Goal: Information Seeking & Learning: Check status

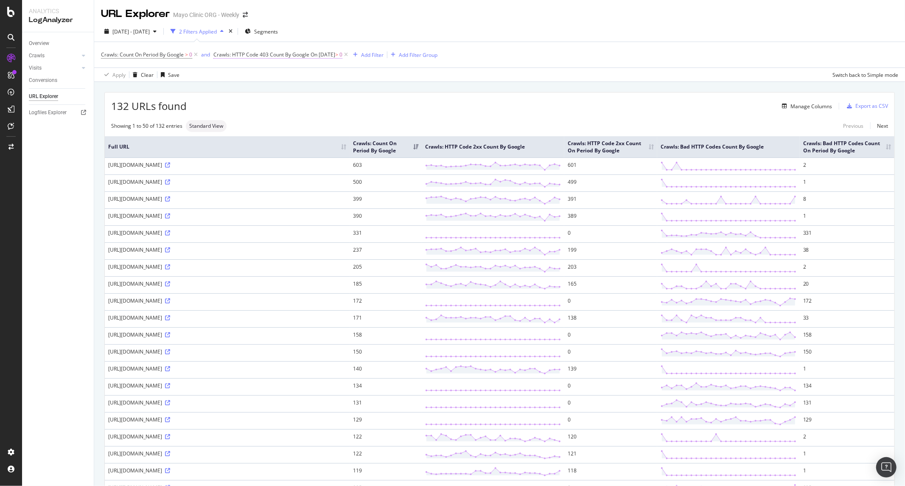
click at [275, 56] on span "Crawls: HTTP Code 403 Count By Google" at bounding box center [261, 54] width 96 height 7
click at [668, 54] on div "Crawls: Count On Period By Google > 0 and Crawls: HTTP Code 403 Count By Google…" at bounding box center [499, 54] width 797 height 25
drag, startPoint x: 333, startPoint y: 99, endPoint x: 343, endPoint y: 101, distance: 10.3
click at [333, 99] on div "132 URLs found Manage Columns Export as CSV" at bounding box center [500, 102] width 790 height 21
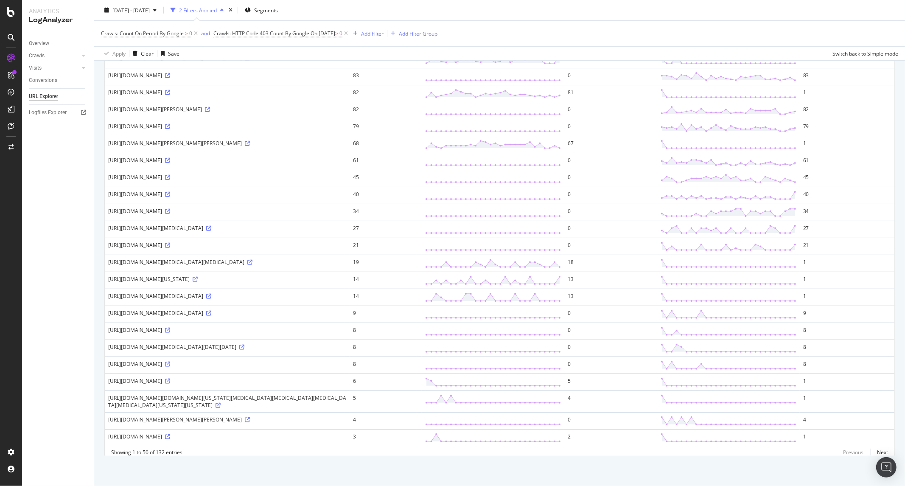
scroll to position [580, 0]
click at [170, 197] on icon at bounding box center [167, 194] width 5 height 5
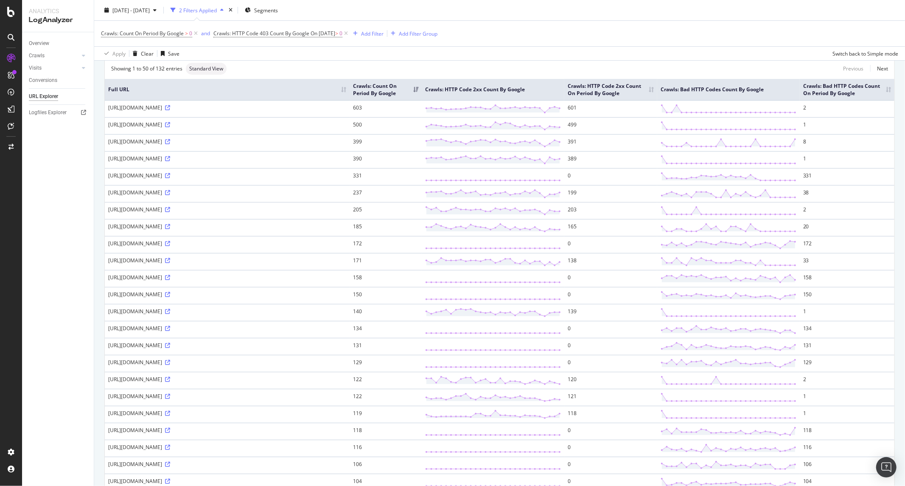
scroll to position [0, 0]
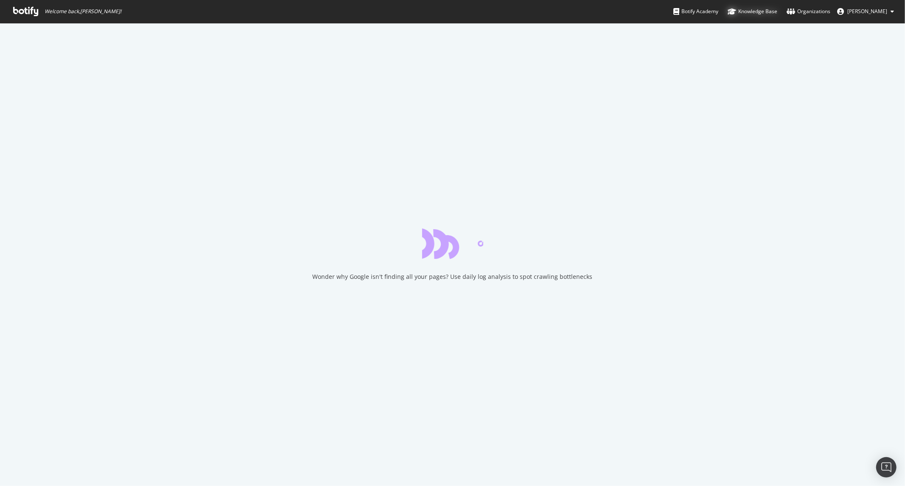
click at [745, 10] on div "Knowledge Base" at bounding box center [753, 11] width 50 height 8
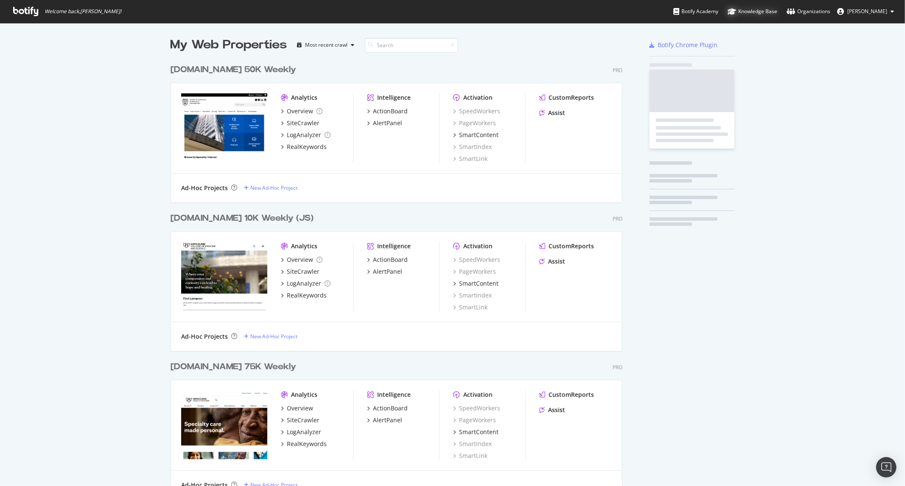
scroll to position [1205, 451]
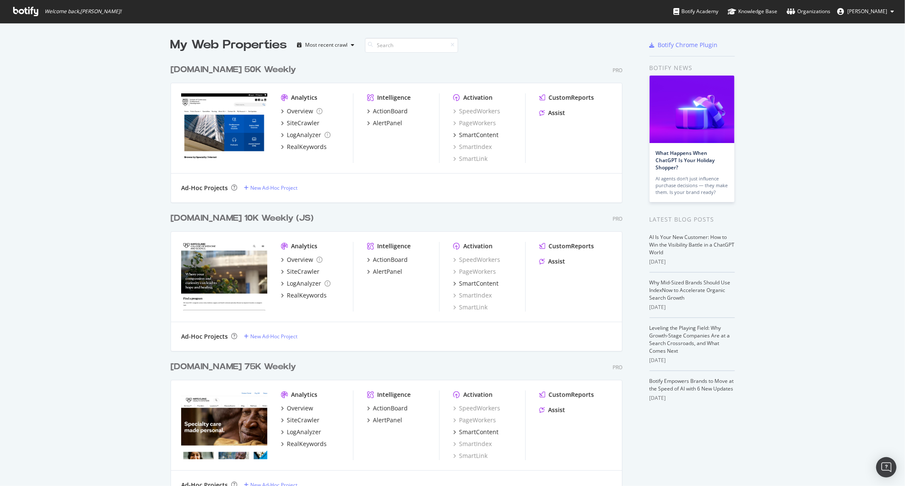
click at [697, 18] on link "Botify Academy" at bounding box center [695, 11] width 45 height 23
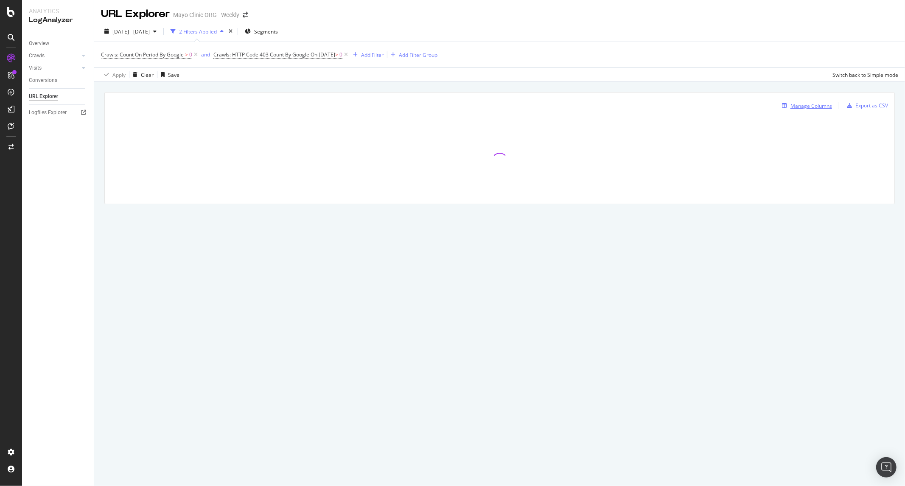
click at [815, 110] on div "Manage Columns" at bounding box center [805, 105] width 53 height 9
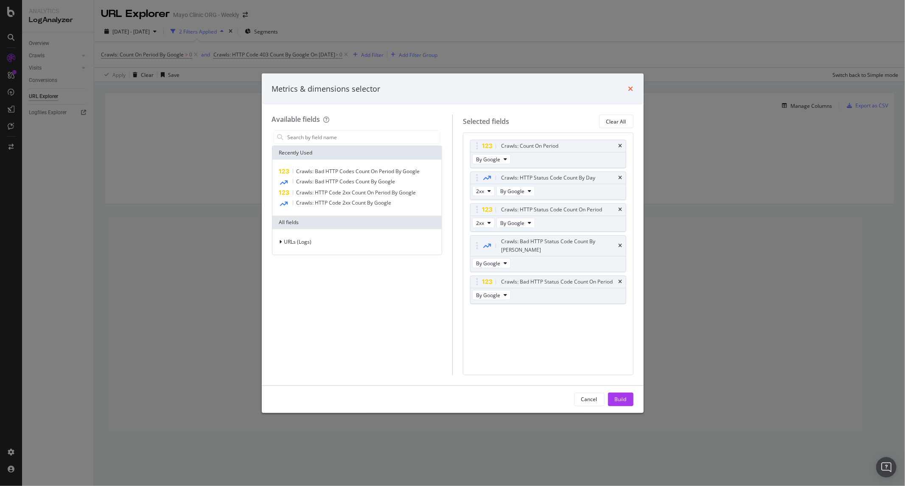
click at [633, 92] on icon "times" at bounding box center [630, 88] width 5 height 7
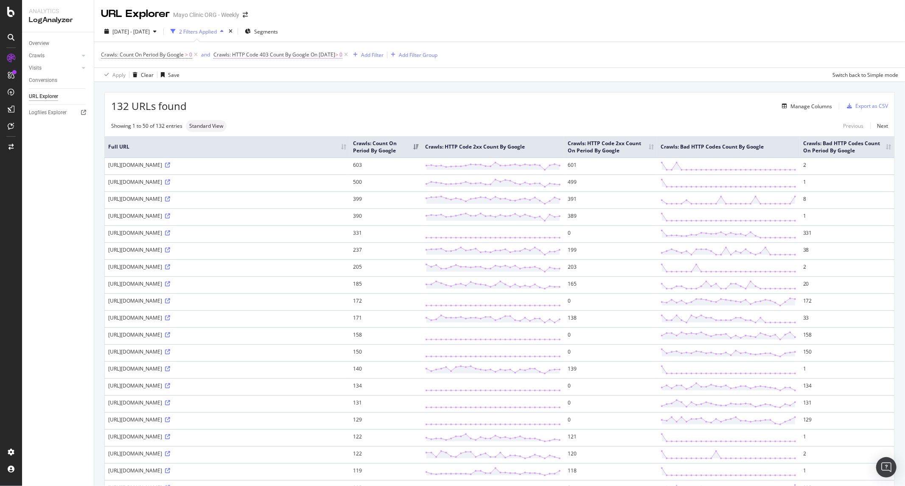
click at [312, 56] on span "On 2025-07-28" at bounding box center [323, 54] width 25 height 7
click at [251, 116] on input "2025-07-28" at bounding box center [270, 116] width 98 height 14
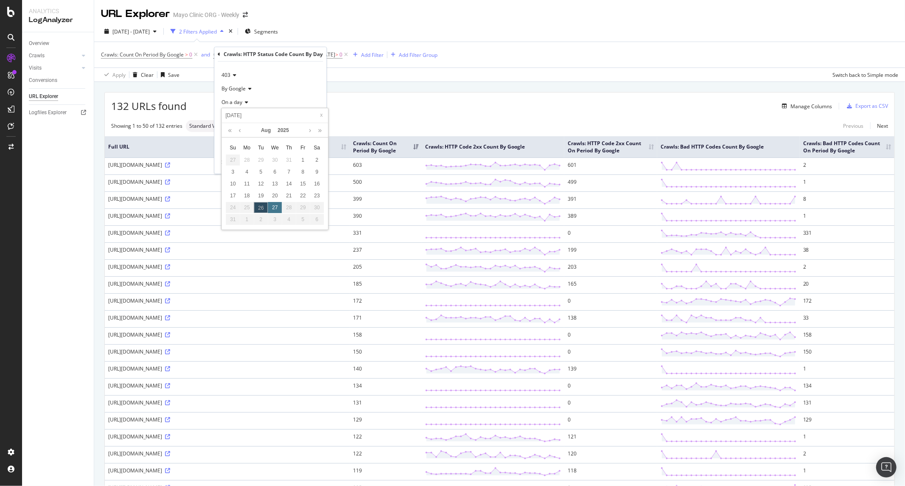
click at [275, 210] on div "27" at bounding box center [275, 207] width 14 height 11
click at [289, 209] on div "28" at bounding box center [289, 207] width 14 height 11
click at [242, 134] on link at bounding box center [240, 130] width 6 height 14
click at [247, 204] on div "28" at bounding box center [247, 207] width 14 height 11
click at [319, 164] on div "Apply" at bounding box center [312, 162] width 13 height 7
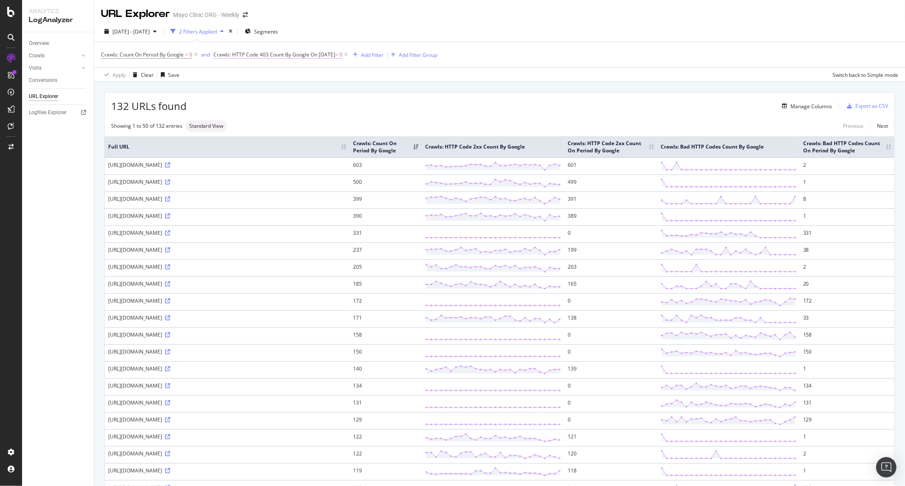
click at [309, 57] on span "Crawls: HTTP Code 403 Count By Google On 2025-07-28 > 0" at bounding box center [277, 55] width 129 height 8
click at [406, 111] on div "Manage Columns" at bounding box center [509, 106] width 645 height 10
click at [515, 52] on div "Crawls: Count On Period By Google > 0 and Crawls: HTTP Code 403 Count By Google…" at bounding box center [499, 54] width 797 height 25
drag, startPoint x: 330, startPoint y: 189, endPoint x: 101, endPoint y: 188, distance: 229.1
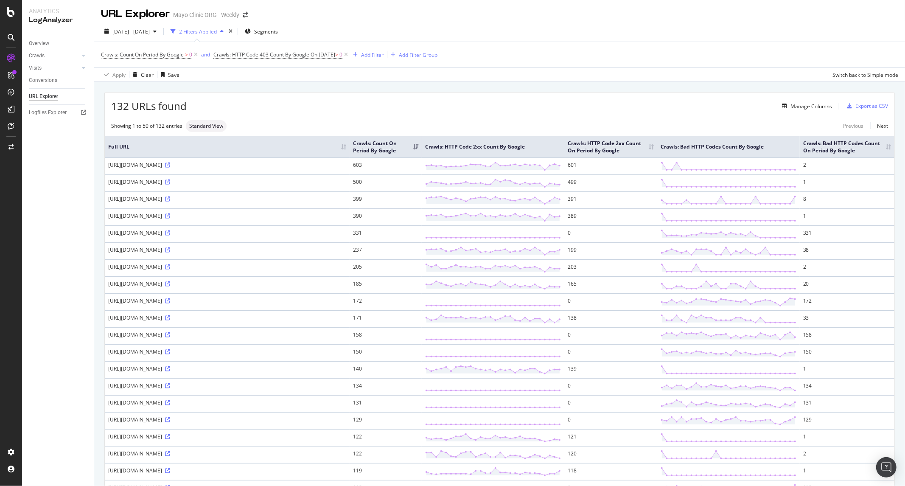
click at [121, 157] on th "Full URL" at bounding box center [227, 146] width 245 height 21
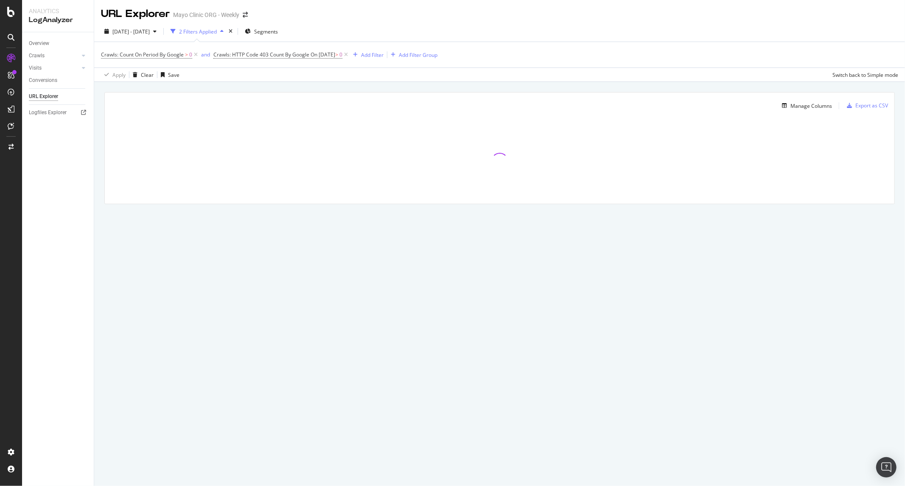
drag, startPoint x: 478, startPoint y: 85, endPoint x: 615, endPoint y: 5, distance: 159.1
click at [478, 83] on div "Manage Columns Export as CSV Full URL Crawls: Count On Period By Google Crawls:…" at bounding box center [499, 158] width 811 height 152
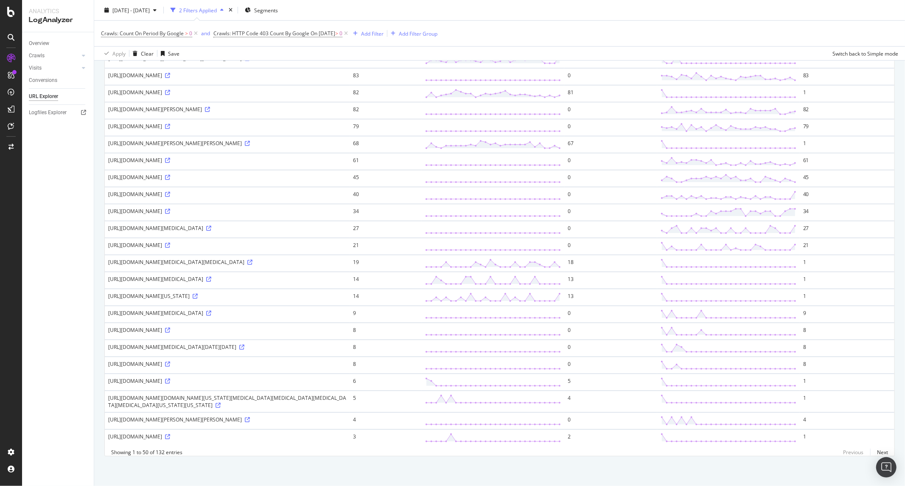
scroll to position [726, 0]
click at [170, 328] on icon at bounding box center [167, 330] width 5 height 5
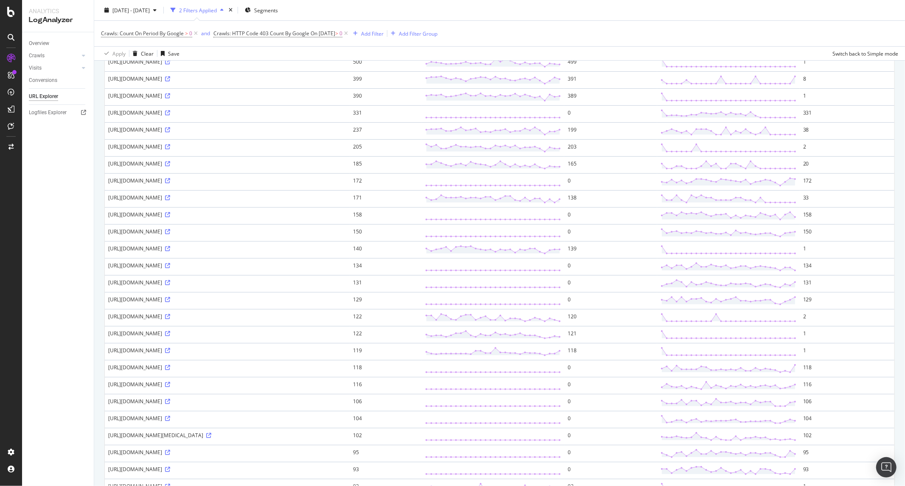
scroll to position [19, 0]
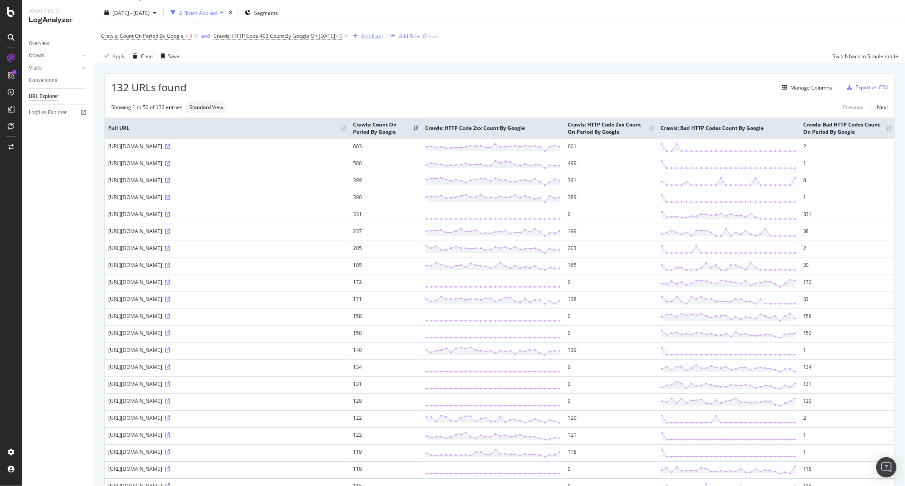
click at [384, 35] on div "Add Filter" at bounding box center [372, 36] width 22 height 7
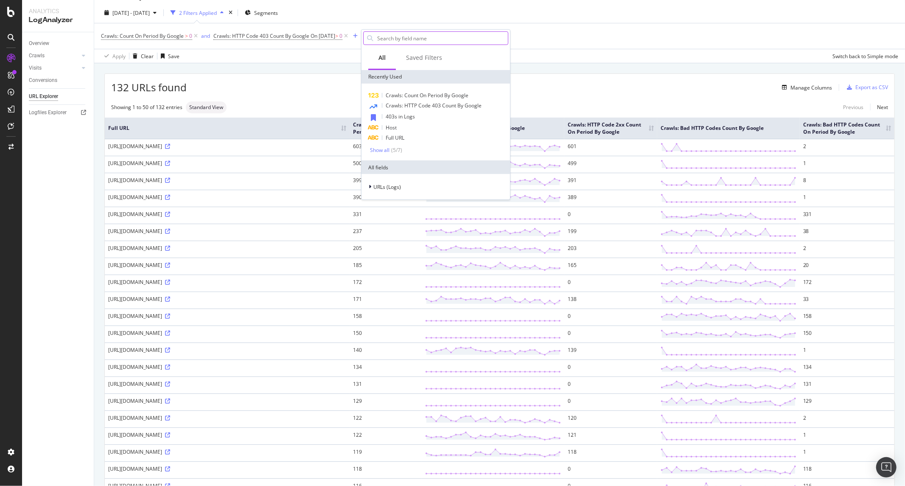
click at [419, 43] on input "text" at bounding box center [442, 38] width 132 height 13
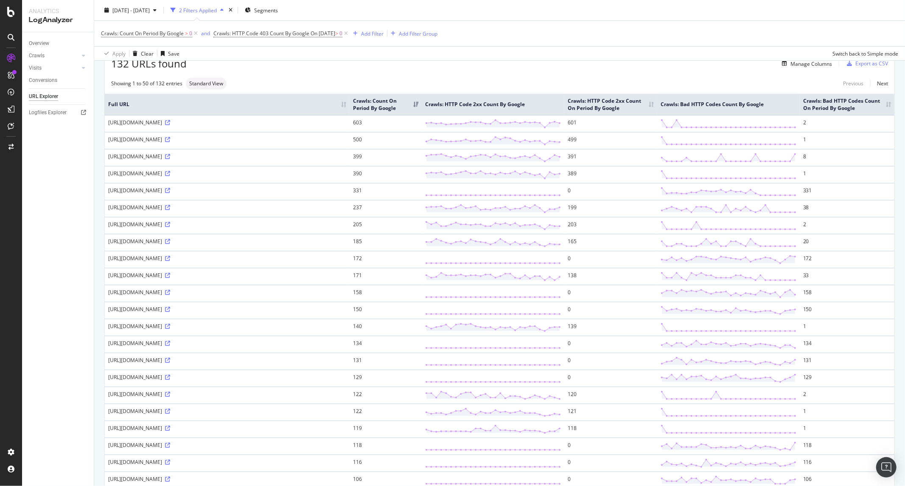
scroll to position [0, 0]
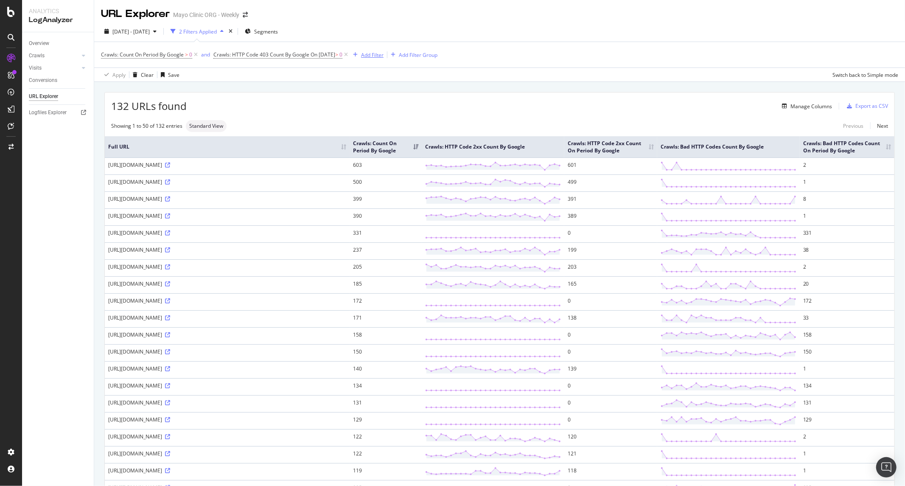
click at [380, 53] on div "Add Filter" at bounding box center [372, 54] width 22 height 7
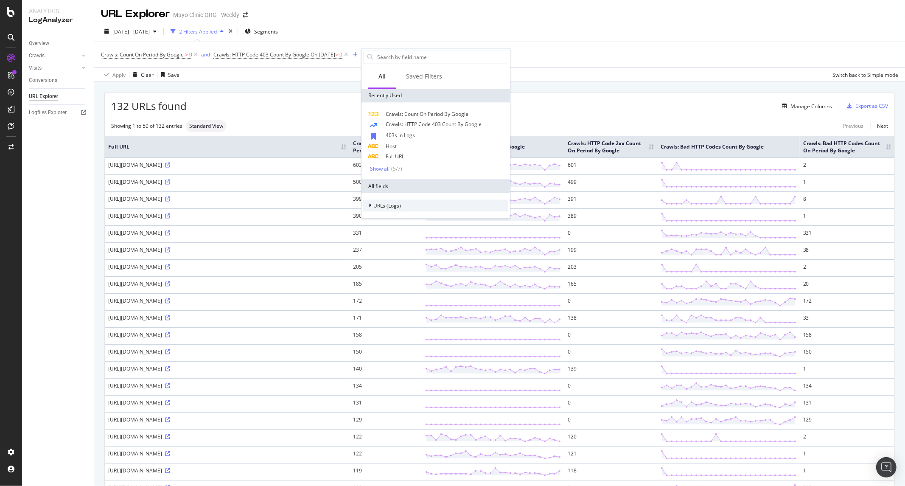
click at [388, 207] on span "URLs (Logs)" at bounding box center [387, 205] width 28 height 7
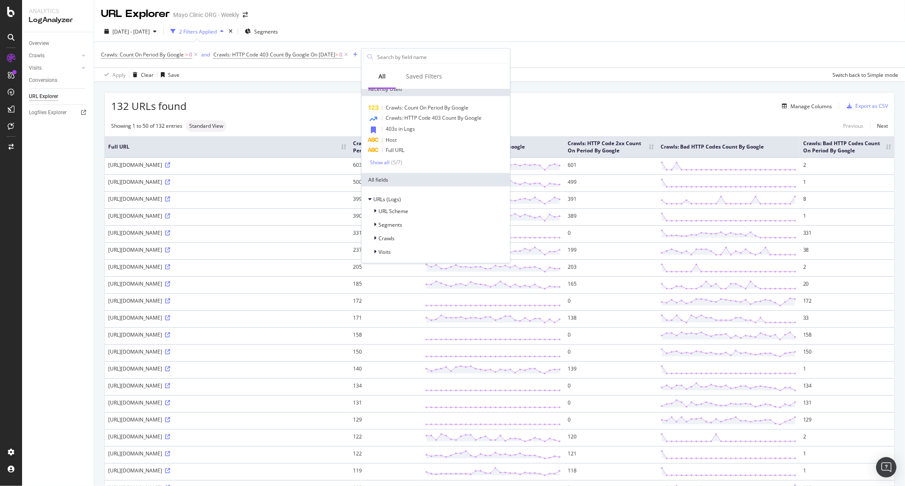
scroll to position [7, 0]
click at [392, 210] on span "URL Scheme" at bounding box center [393, 210] width 30 height 7
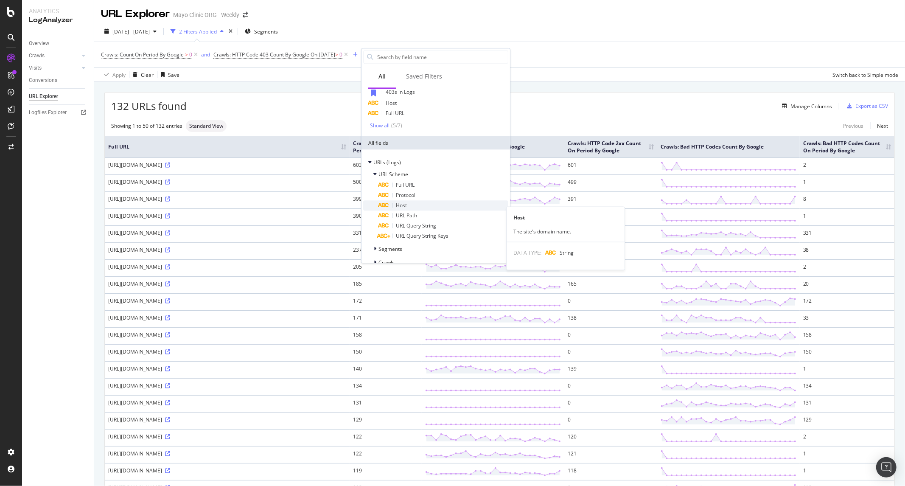
scroll to position [69, 0]
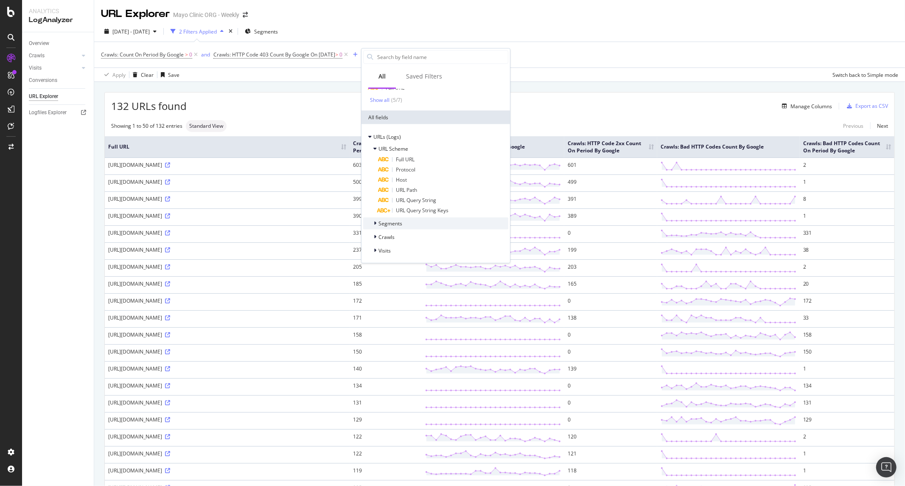
click at [405, 221] on div "Segments" at bounding box center [435, 223] width 145 height 12
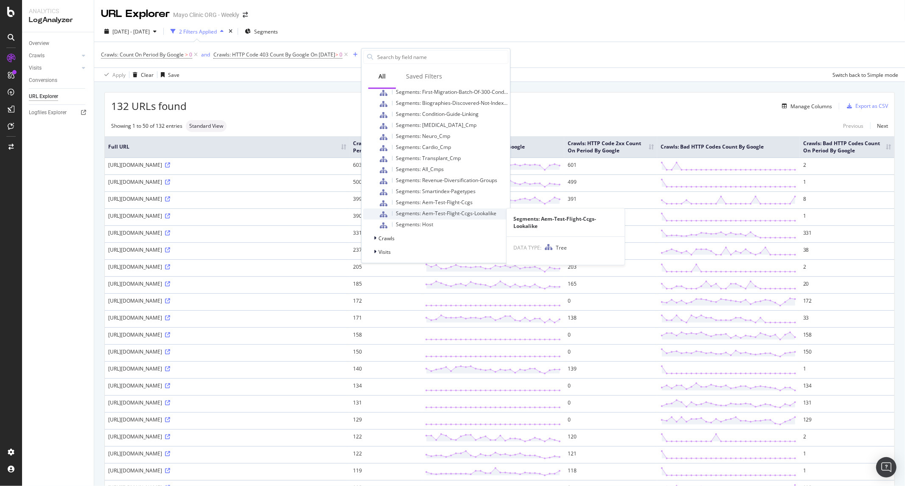
scroll to position [471, 0]
click at [393, 233] on span "Crawls" at bounding box center [386, 236] width 16 height 7
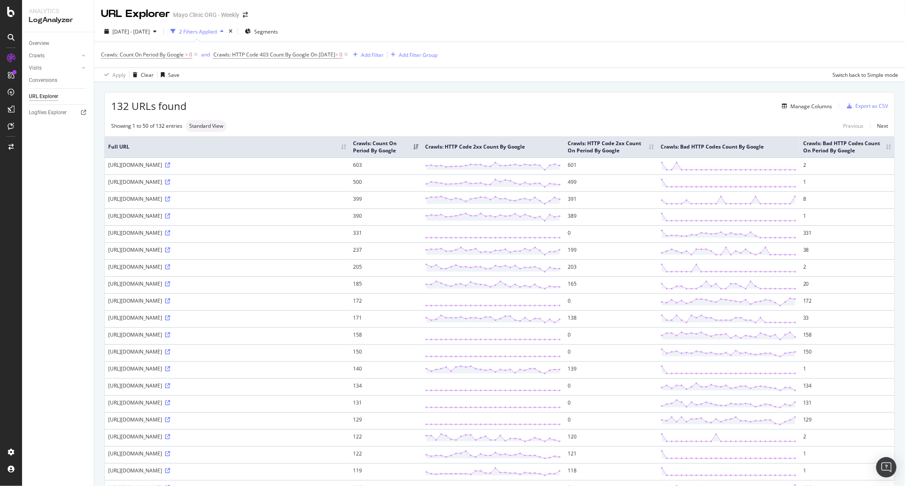
click at [631, 44] on div "Crawls: Count On Period By Google > 0 and Crawls: HTTP Code 403 Count By Google…" at bounding box center [499, 54] width 797 height 25
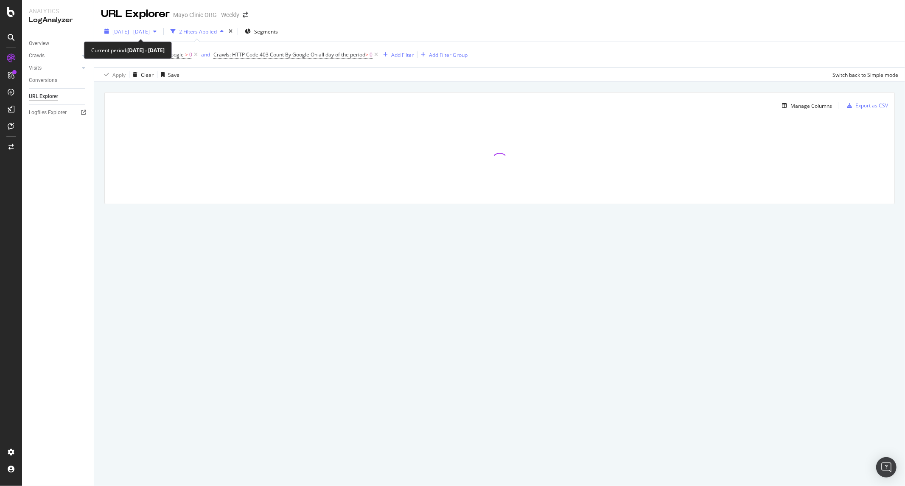
click at [133, 30] on span "2025 Jul. 26th - Aug. 24th" at bounding box center [130, 31] width 37 height 7
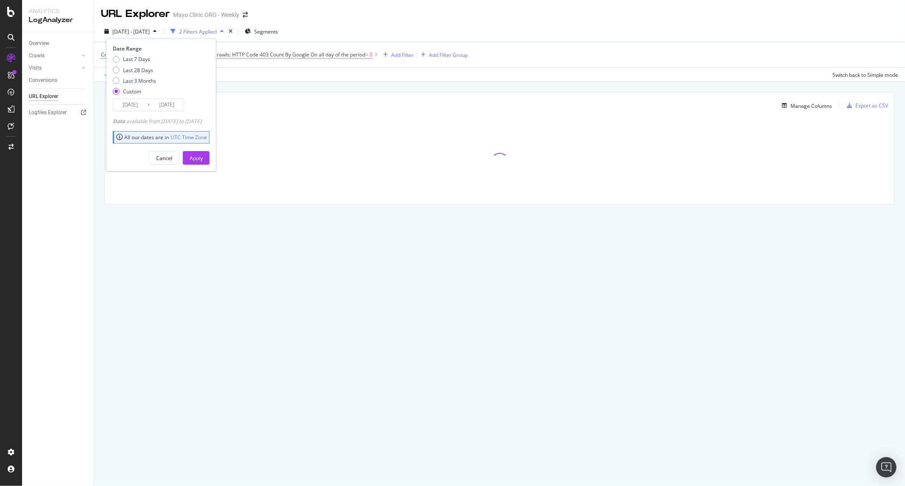
click at [123, 106] on input "2025/07/26" at bounding box center [130, 105] width 34 height 12
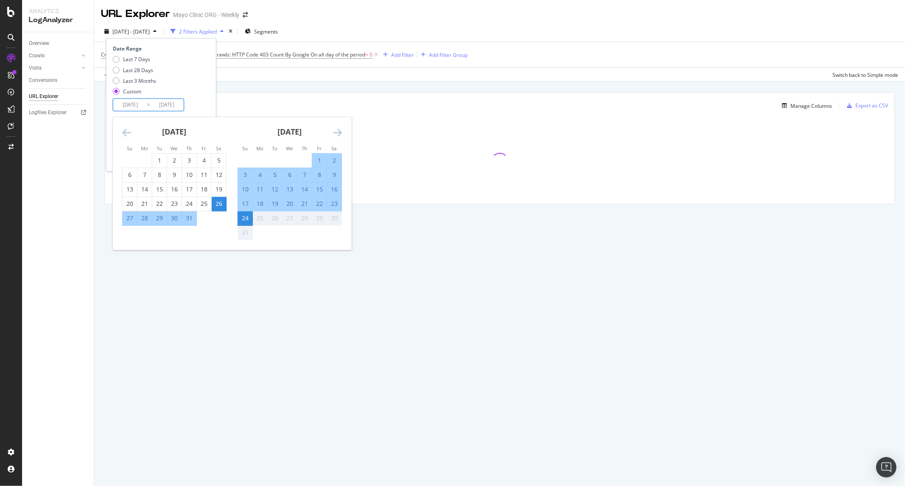
click at [145, 218] on div "28" at bounding box center [144, 218] width 14 height 8
type input "2025/07/28"
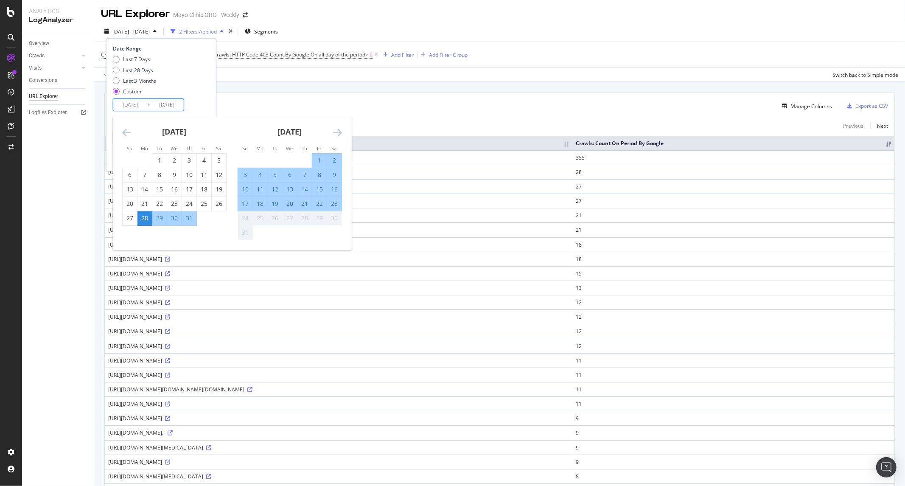
click at [201, 97] on div "Last 7 Days Last 28 Days Last 3 Months Custom" at bounding box center [160, 77] width 95 height 43
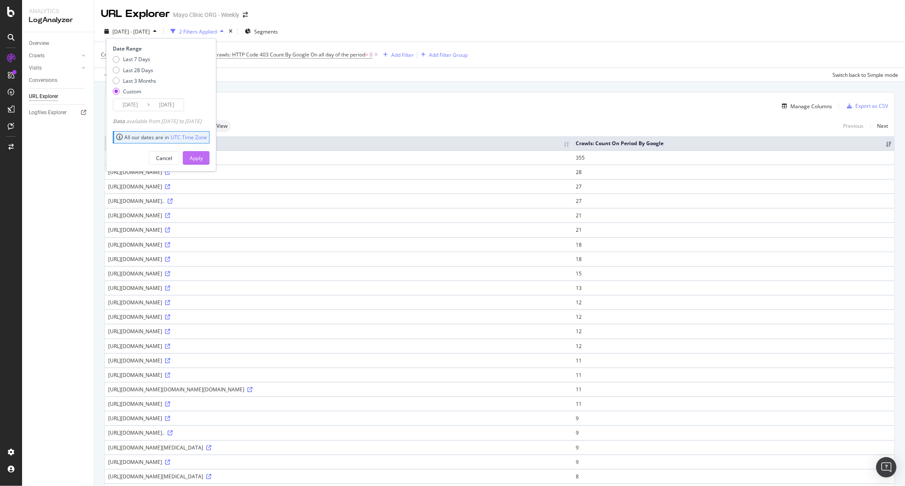
click at [203, 159] on div "Apply" at bounding box center [196, 157] width 13 height 7
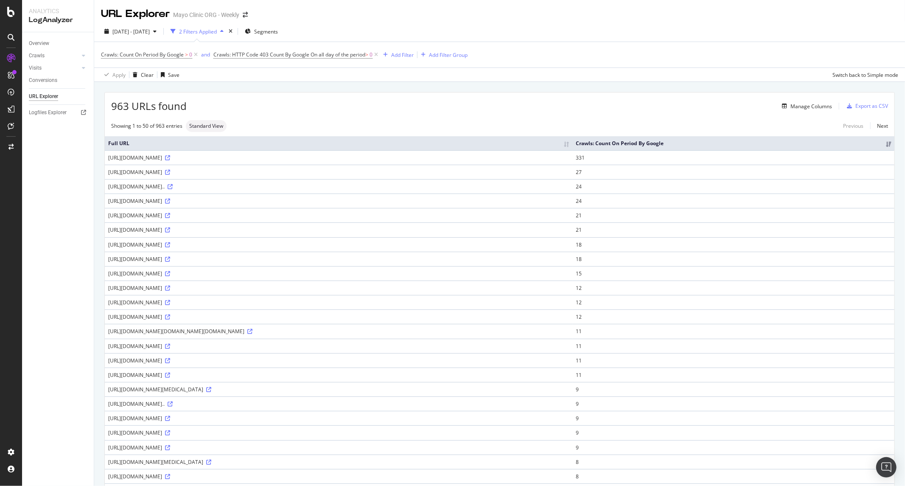
drag, startPoint x: 612, startPoint y: 7, endPoint x: 613, endPoint y: 1, distance: 5.6
click at [612, 7] on div "URL Explorer Mayo Clinic ORG - Weekly" at bounding box center [499, 10] width 811 height 21
click at [243, 54] on span "Crawls: HTTP Code 403 Count By Google" at bounding box center [261, 54] width 96 height 7
click at [368, 74] on div "Apply Clear Save Switch back to Simple mode" at bounding box center [499, 74] width 811 height 14
click at [377, 56] on icon at bounding box center [376, 54] width 7 height 8
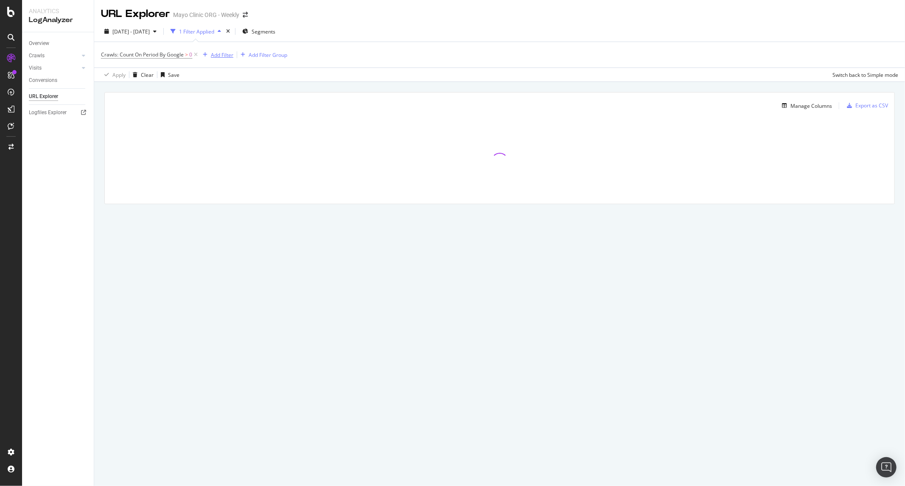
click at [227, 54] on div "Add Filter" at bounding box center [222, 54] width 22 height 7
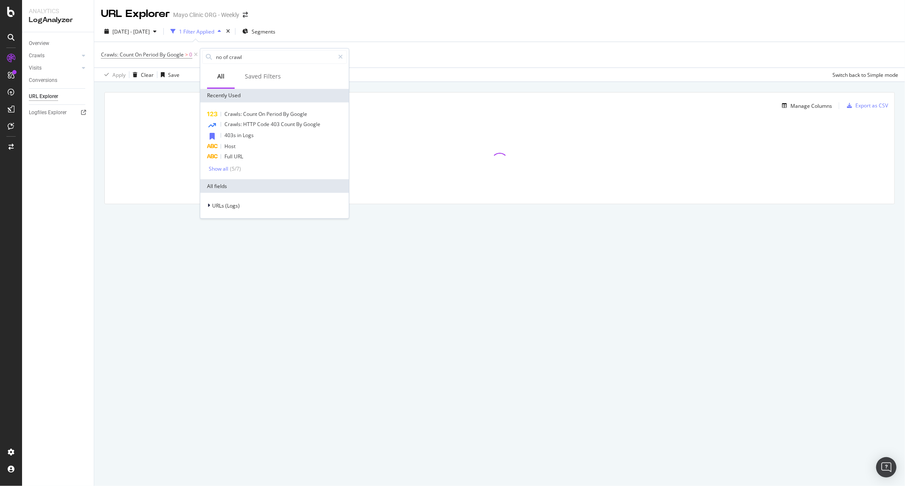
type input "no of crawls"
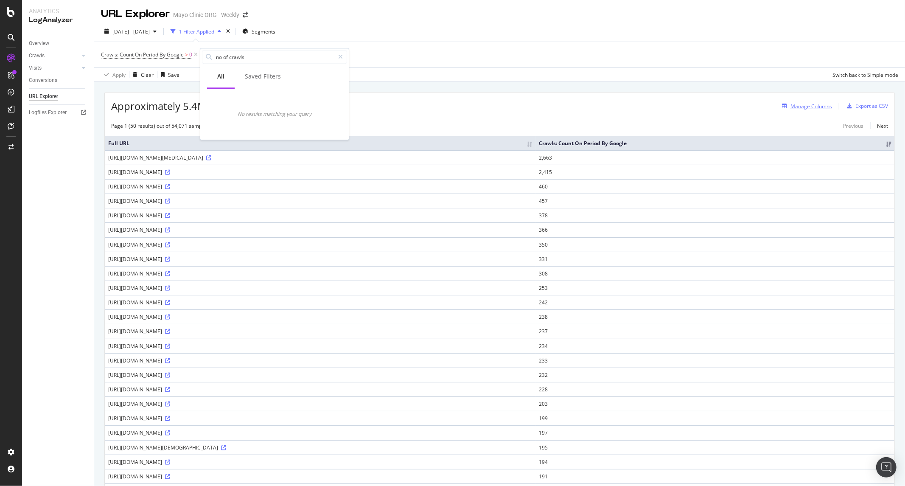
click at [790, 107] on div "Manage Columns" at bounding box center [811, 106] width 42 height 7
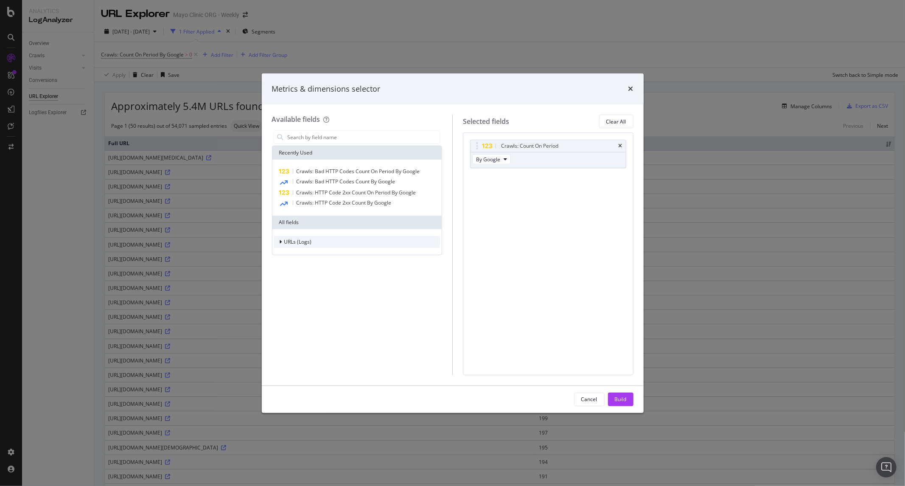
click at [295, 238] on span "URLs (Logs)" at bounding box center [298, 241] width 28 height 7
click at [300, 253] on span "URL Scheme" at bounding box center [304, 253] width 30 height 7
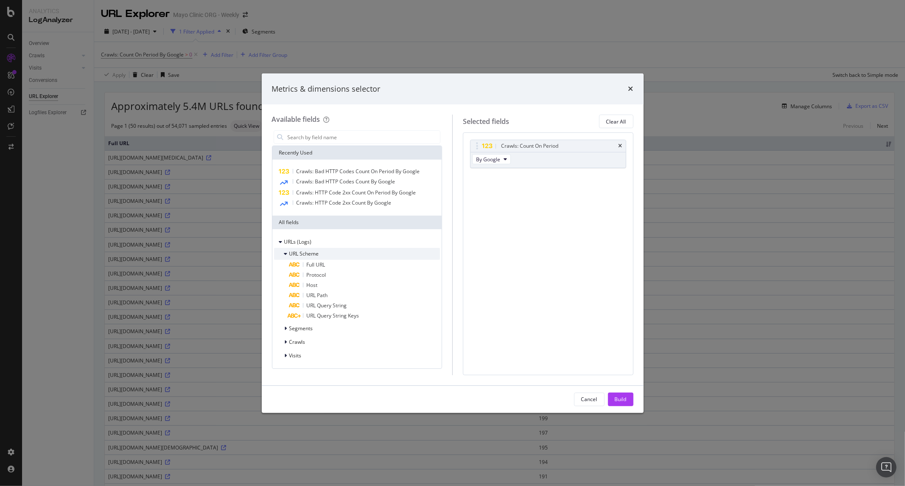
click at [307, 252] on span "URL Scheme" at bounding box center [304, 253] width 30 height 7
click at [295, 277] on div "Crawls" at bounding box center [289, 281] width 31 height 8
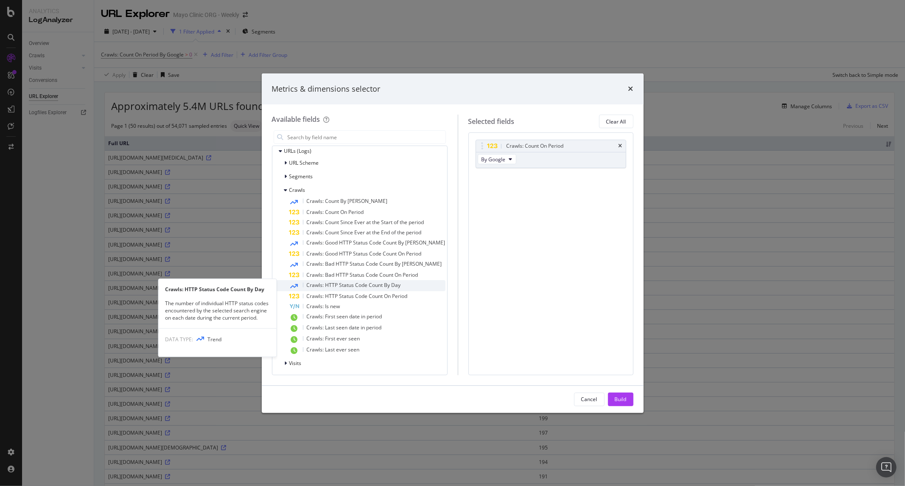
scroll to position [92, 0]
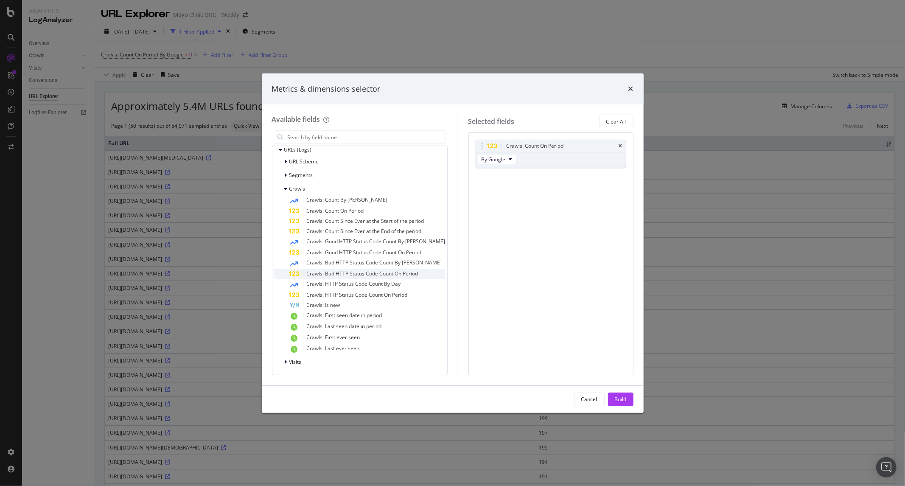
click at [365, 273] on span "Crawls: Bad HTTP Status Code Count On Period" at bounding box center [363, 273] width 112 height 7
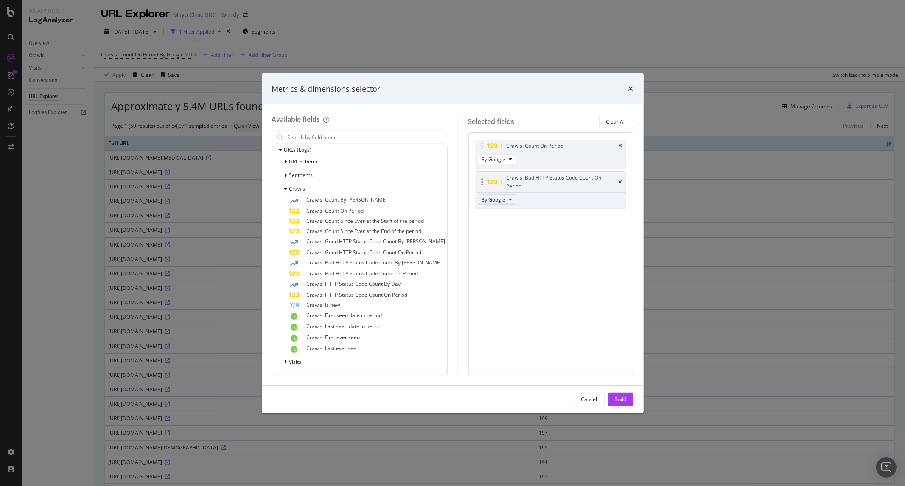
click at [509, 197] on icon "modal" at bounding box center [510, 199] width 3 height 5
click at [591, 211] on div "Crawls: Count On Period By Google Crawls: Bad HTTP Status Code Count On Period …" at bounding box center [551, 183] width 151 height 87
click at [619, 399] on div "Build" at bounding box center [621, 398] width 12 height 7
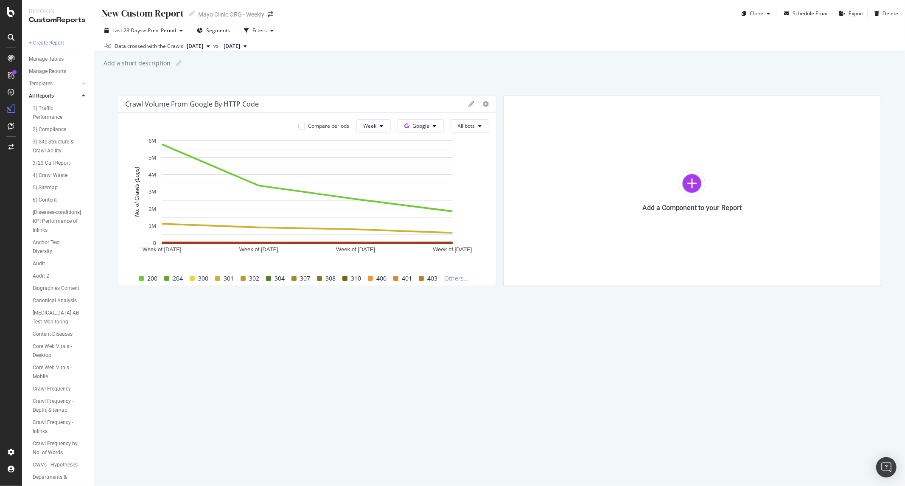
click at [430, 278] on span "403" at bounding box center [432, 278] width 10 height 10
click at [485, 129] on button "All bots" at bounding box center [470, 126] width 39 height 14
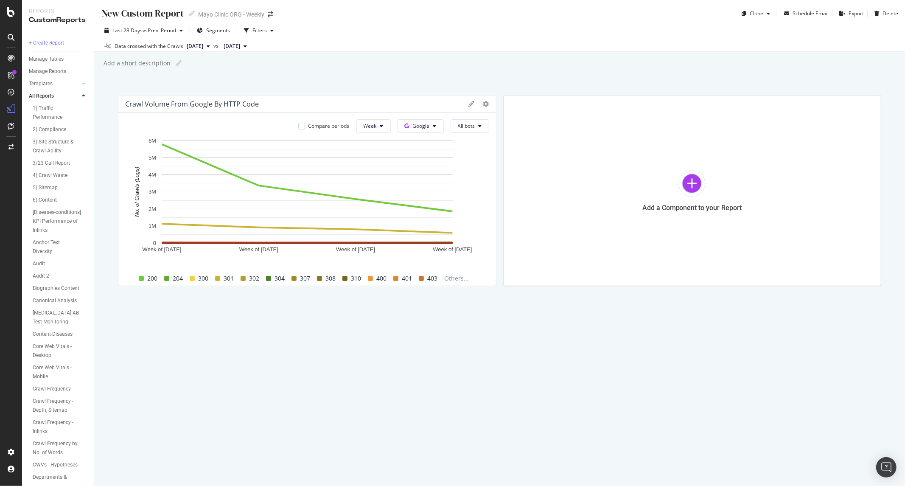
click at [405, 117] on div "Compare periods Week Google All bots Week of [DATE] Week of [DATE] Week of [DAT…" at bounding box center [307, 198] width 378 height 173
click at [409, 126] on icon at bounding box center [407, 125] width 5 height 5
drag, startPoint x: 416, startPoint y: 111, endPoint x: 375, endPoint y: 128, distance: 43.9
click at [410, 112] on div "Crawl Volume from Google by HTTP Code Compare periods Week Google All bots Week…" at bounding box center [307, 190] width 378 height 191
click at [375, 128] on span "Week" at bounding box center [370, 125] width 13 height 7
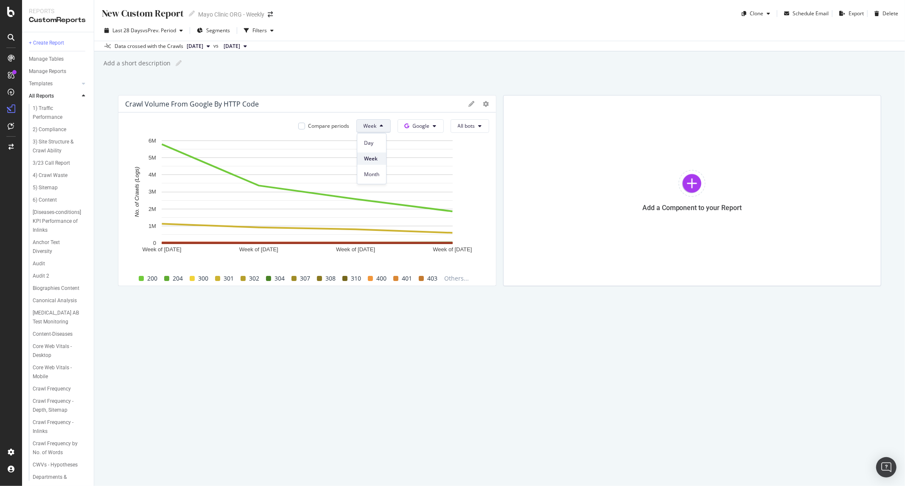
click at [372, 162] on div "Week" at bounding box center [371, 158] width 29 height 12
click at [488, 103] on div at bounding box center [492, 190] width 8 height 191
click at [486, 103] on icon at bounding box center [486, 104] width 6 height 6
click at [524, 216] on div "Apply Filter" at bounding box center [529, 211] width 91 height 12
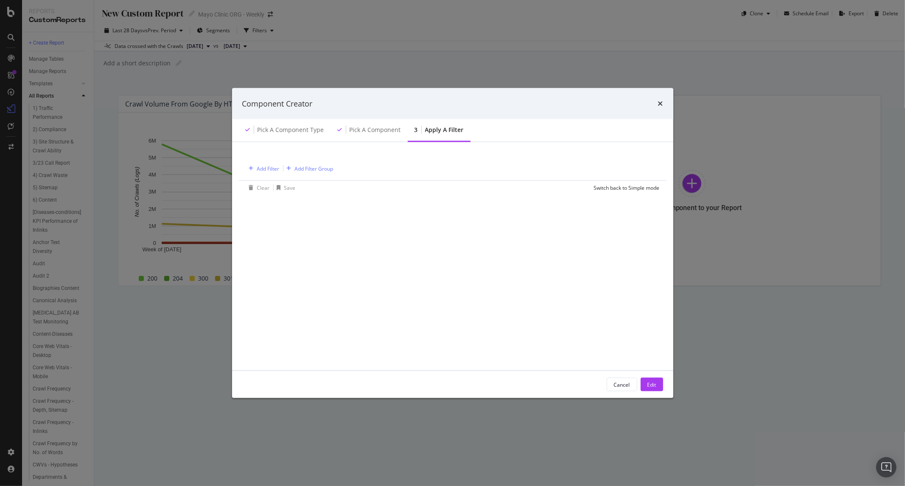
click at [281, 168] on div "Add Filter Add Filter Group" at bounding box center [290, 168] width 88 height 10
click at [269, 168] on div "Add Filter" at bounding box center [268, 168] width 22 height 7
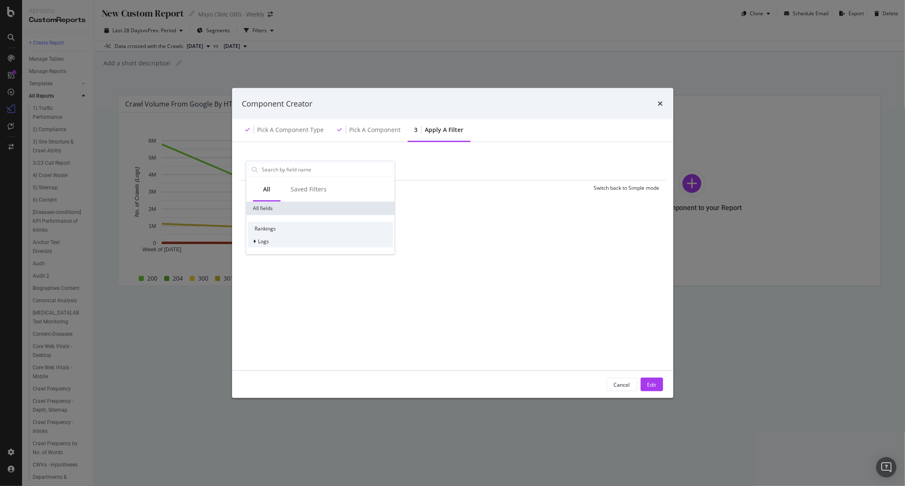
click at [274, 245] on div "Logs" at bounding box center [320, 241] width 145 height 12
click at [282, 223] on div "Rankings" at bounding box center [320, 228] width 145 height 14
click at [269, 247] on div "Segments" at bounding box center [320, 253] width 145 height 12
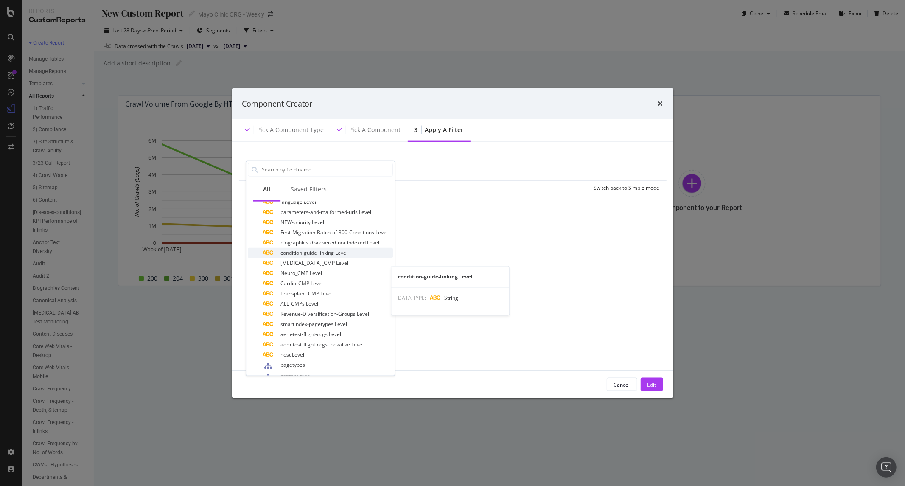
scroll to position [36, 0]
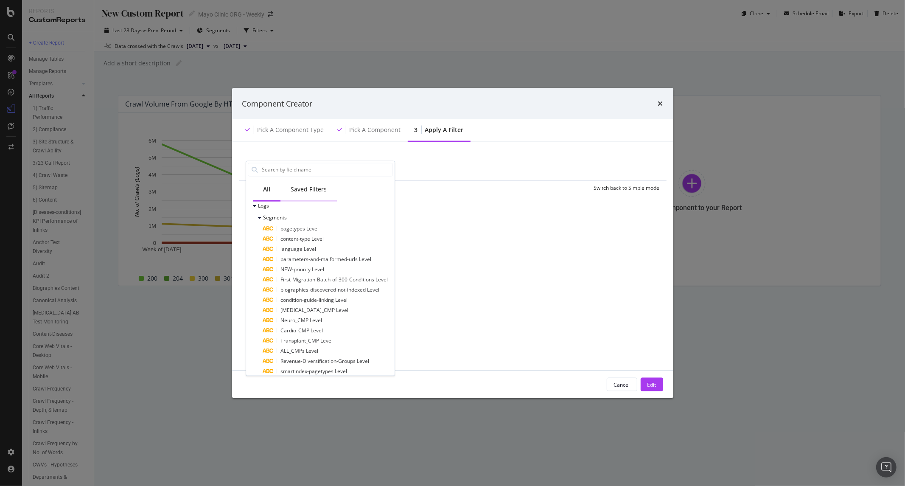
click at [317, 183] on div "Saved Filters" at bounding box center [308, 189] width 56 height 23
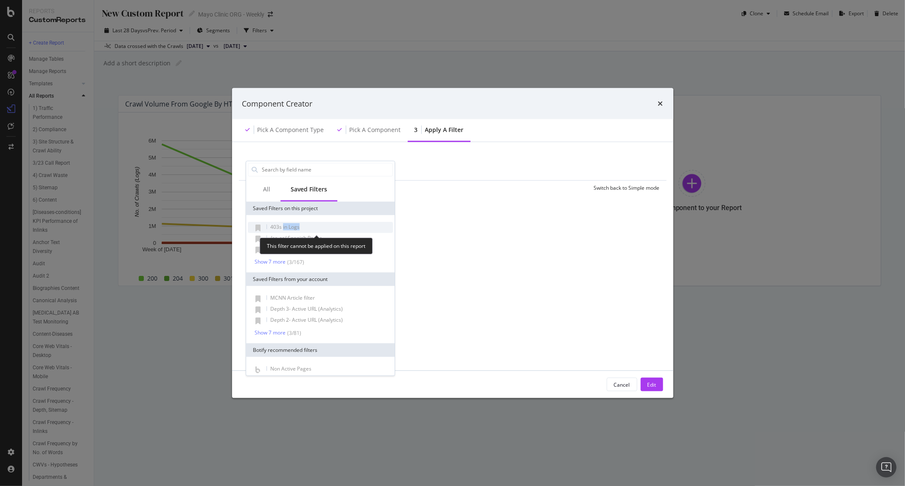
drag, startPoint x: 283, startPoint y: 224, endPoint x: 298, endPoint y: 230, distance: 16.4
click at [298, 230] on span "403s in Logs" at bounding box center [284, 226] width 29 height 7
click at [296, 223] on span "403s in Logs" at bounding box center [284, 226] width 29 height 7
click at [327, 228] on div "403s in Logs" at bounding box center [320, 226] width 145 height 11
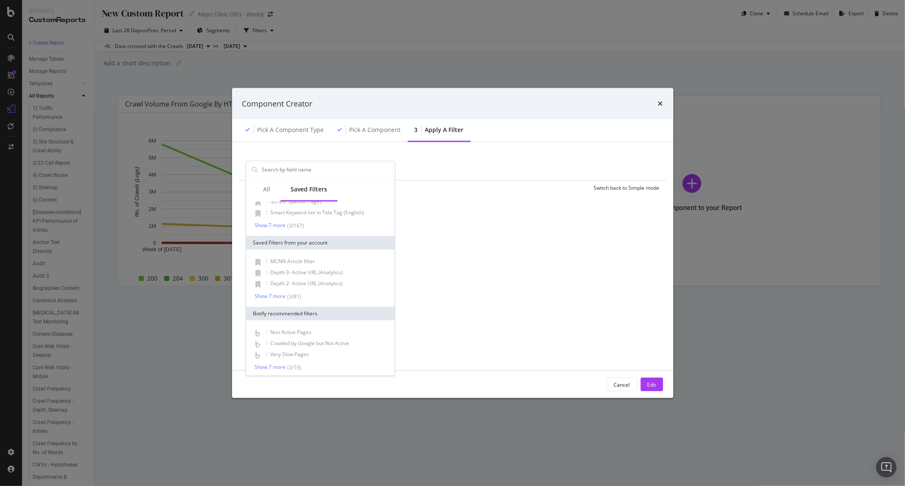
scroll to position [38, 0]
click at [269, 188] on div "All" at bounding box center [266, 189] width 7 height 8
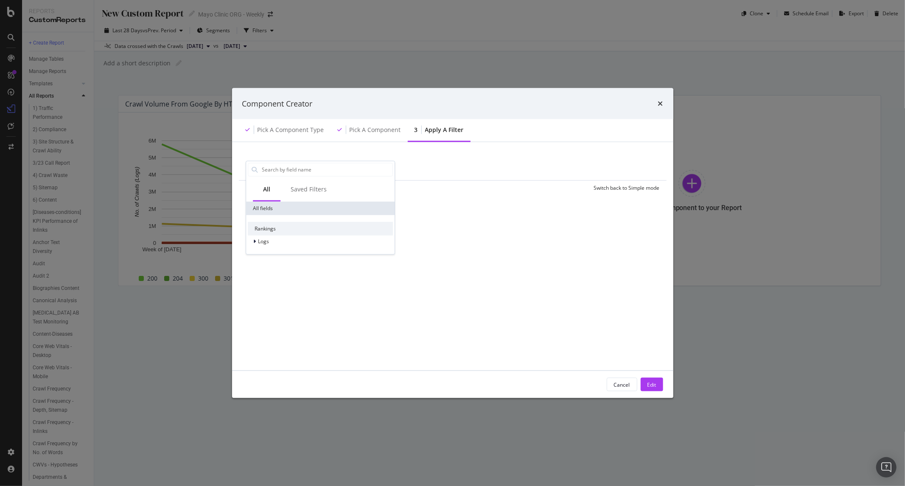
click at [518, 210] on div "Add Filter Add Filter Group Clear Save Switch back to Simple mode All Saved Fil…" at bounding box center [452, 256] width 421 height 208
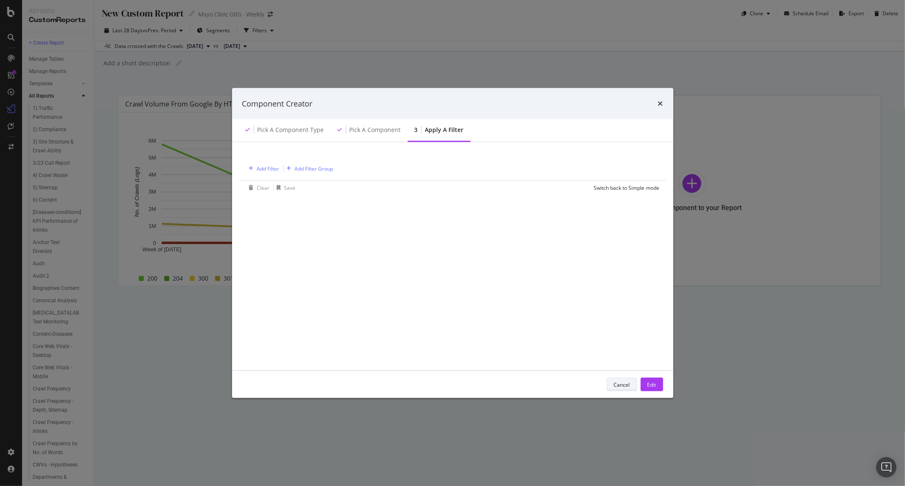
click at [620, 384] on div "Cancel" at bounding box center [622, 384] width 16 height 7
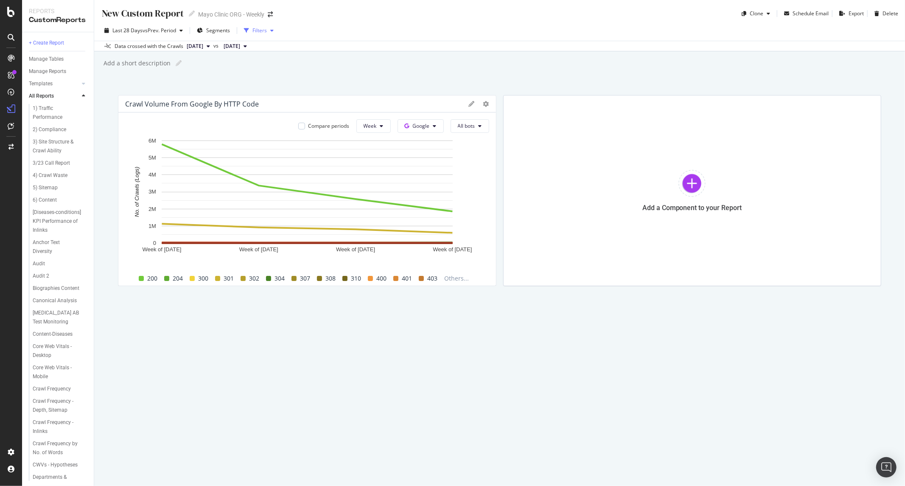
click at [258, 33] on div "Filters" at bounding box center [259, 30] width 14 height 7
click at [265, 24] on button "Filters" at bounding box center [259, 31] width 36 height 14
click at [265, 35] on div "Filters" at bounding box center [259, 30] width 36 height 13
click at [249, 29] on icon "button" at bounding box center [246, 30] width 5 height 5
click at [247, 47] on icon at bounding box center [245, 46] width 3 height 5
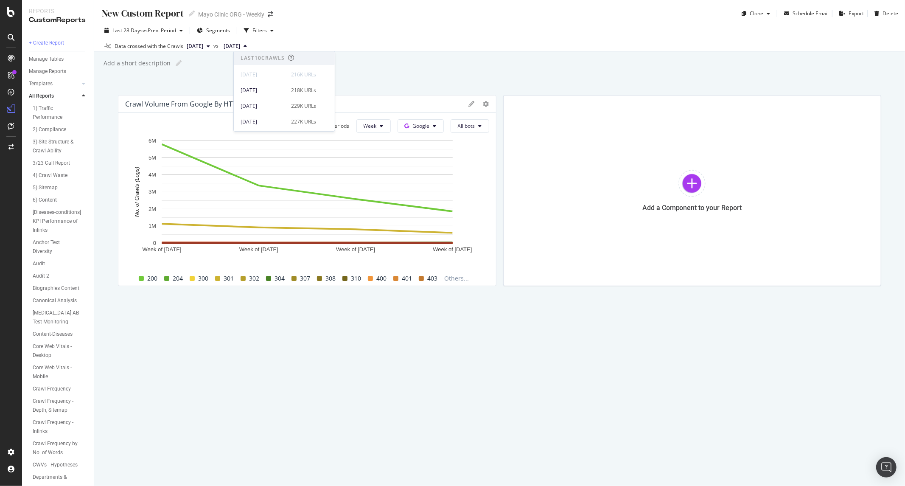
click at [247, 45] on icon at bounding box center [245, 46] width 3 height 5
click at [262, 24] on div "Filters" at bounding box center [259, 30] width 36 height 13
click at [227, 27] on span "Segments" at bounding box center [218, 30] width 24 height 7
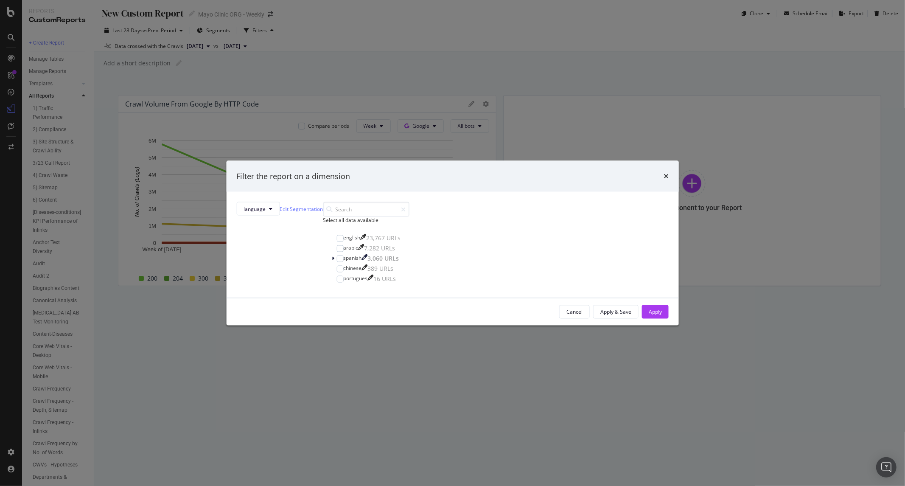
click at [267, 30] on div "Filter the report on a dimension language Edit Segmentation Select all data ava…" at bounding box center [452, 243] width 905 height 486
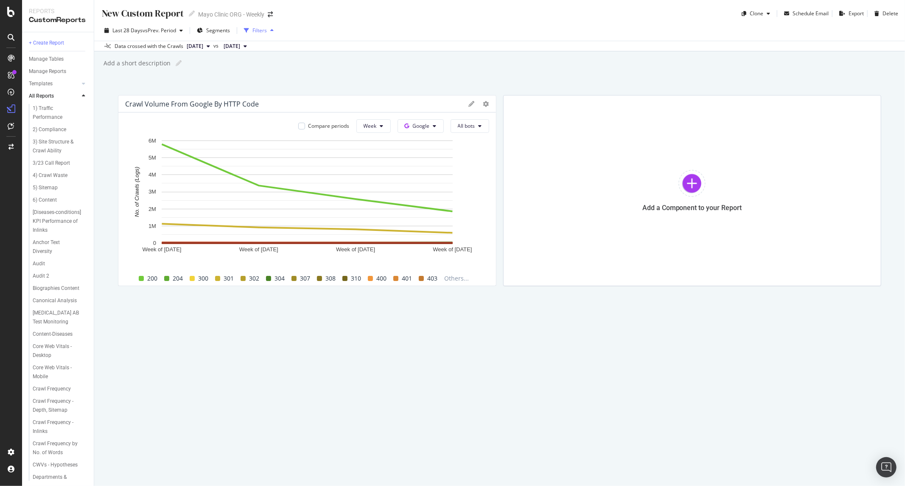
click at [264, 28] on div "Filters" at bounding box center [259, 30] width 14 height 7
click at [264, 33] on div "Filters" at bounding box center [259, 30] width 14 height 7
click at [620, 168] on div "Add a Component to your Report" at bounding box center [692, 190] width 378 height 191
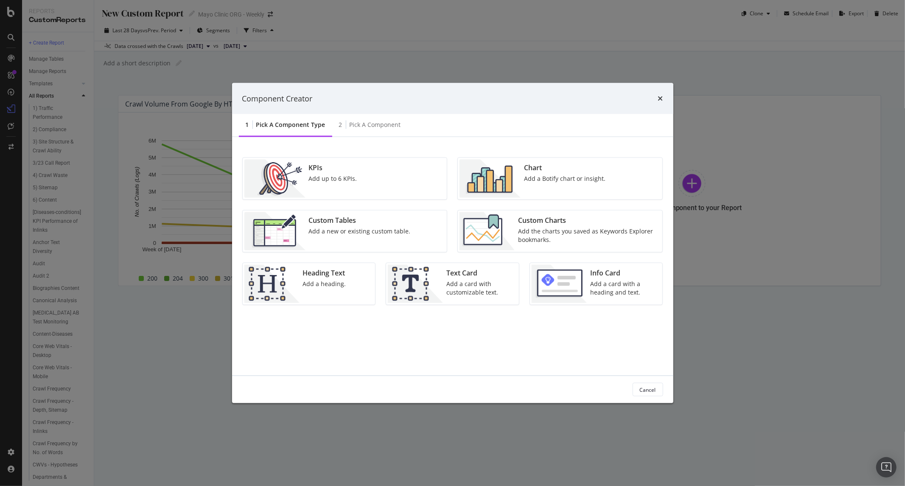
click at [343, 174] on div "Add up to 6 KPIs." at bounding box center [333, 178] width 48 height 8
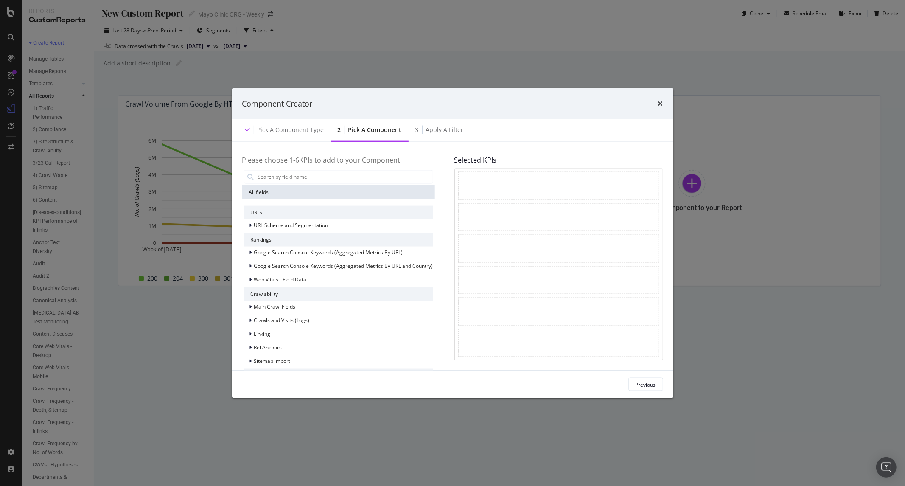
scroll to position [123, 0]
click at [299, 317] on span "Crawls and Visits (Logs)" at bounding box center [282, 320] width 56 height 7
click at [264, 328] on div "Crawls (Logs)" at bounding box center [267, 332] width 47 height 8
click at [322, 401] on div "Visits (Logs)" at bounding box center [338, 407] width 189 height 12
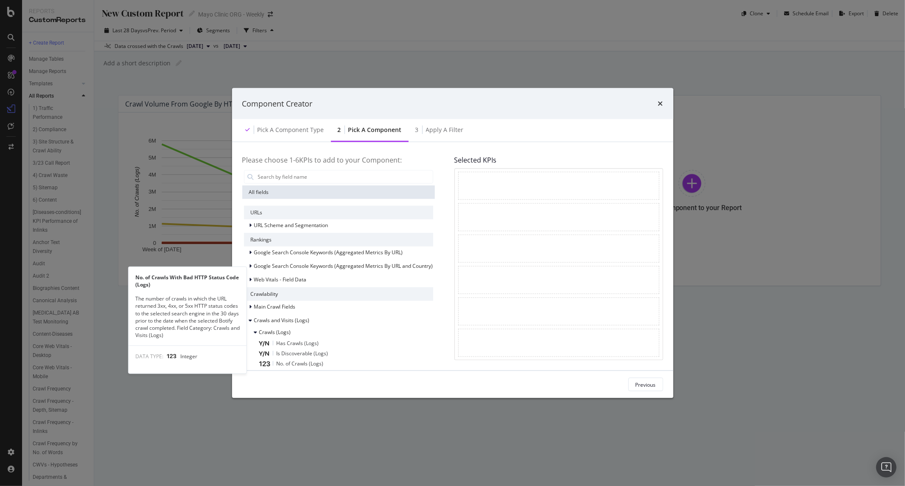
click at [323, 389] on div "No. of Crawls With Bad HTTP Status Code (Logs)" at bounding box center [346, 394] width 174 height 10
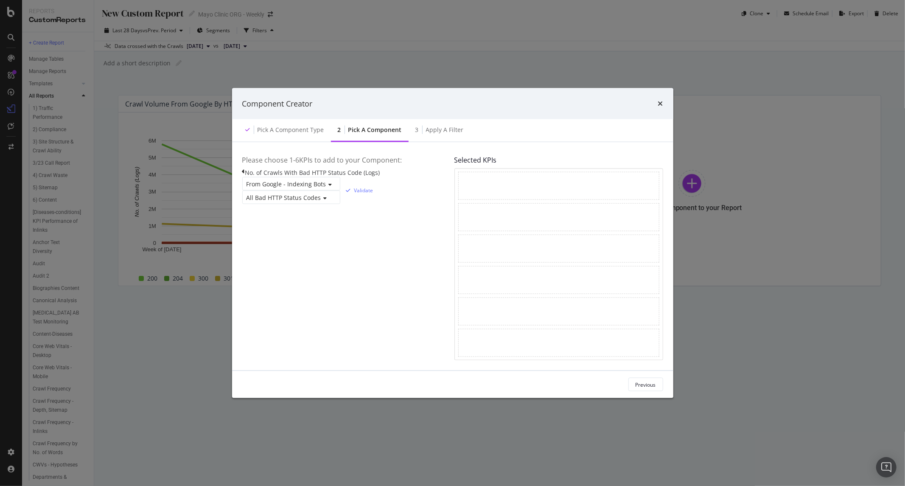
click at [302, 201] on span "All Bad HTTP Status Codes" at bounding box center [284, 197] width 75 height 8
click at [292, 233] on span "4xx HTTP Status Codes" at bounding box center [277, 229] width 64 height 8
click at [373, 194] on div "Validate" at bounding box center [363, 190] width 19 height 7
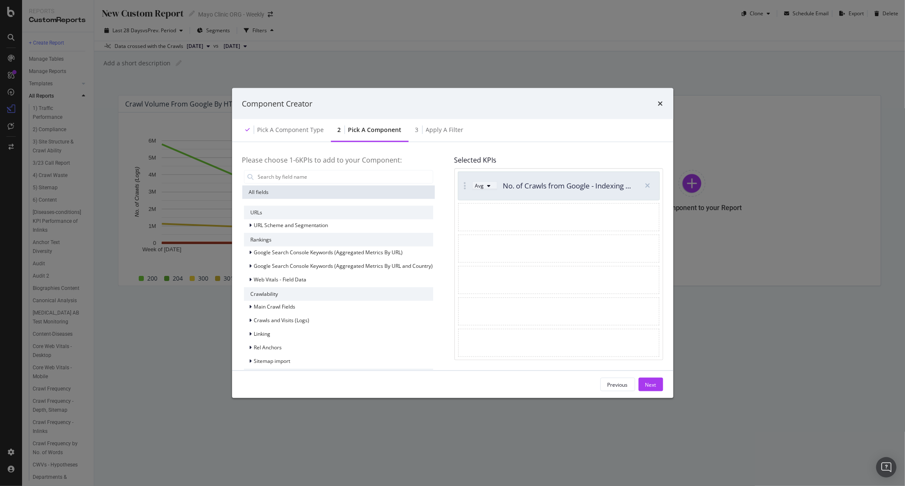
click at [484, 186] on div "Avg" at bounding box center [479, 185] width 9 height 7
click at [483, 207] on div "Sum" at bounding box center [478, 203] width 11 height 7
click at [486, 188] on div "Sum" at bounding box center [480, 185] width 11 height 7
click at [436, 133] on div "Apply a Filter" at bounding box center [445, 130] width 38 height 8
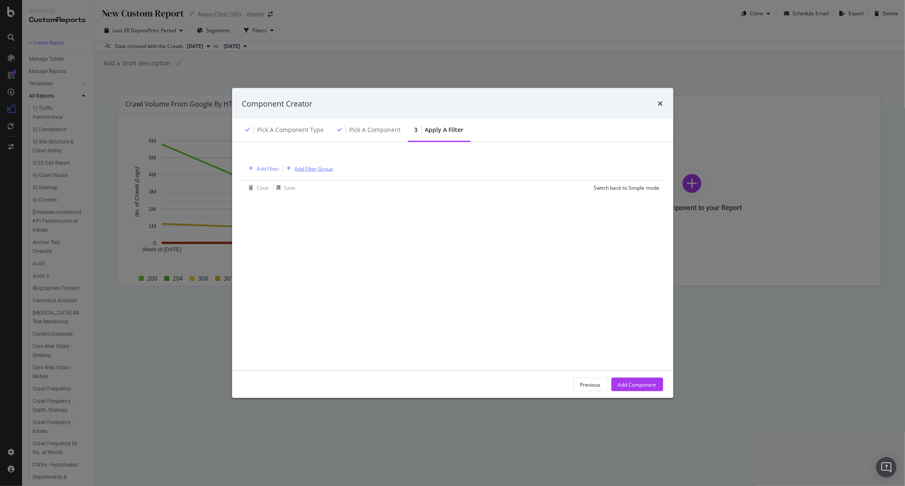
drag, startPoint x: 307, startPoint y: 166, endPoint x: 224, endPoint y: 171, distance: 83.3
click at [221, 171] on div "Component Creator Pick a Component type Pick a Component 3 Apply a Filter Add F…" at bounding box center [452, 243] width 905 height 486
click at [257, 170] on div "Add Filter" at bounding box center [268, 168] width 22 height 7
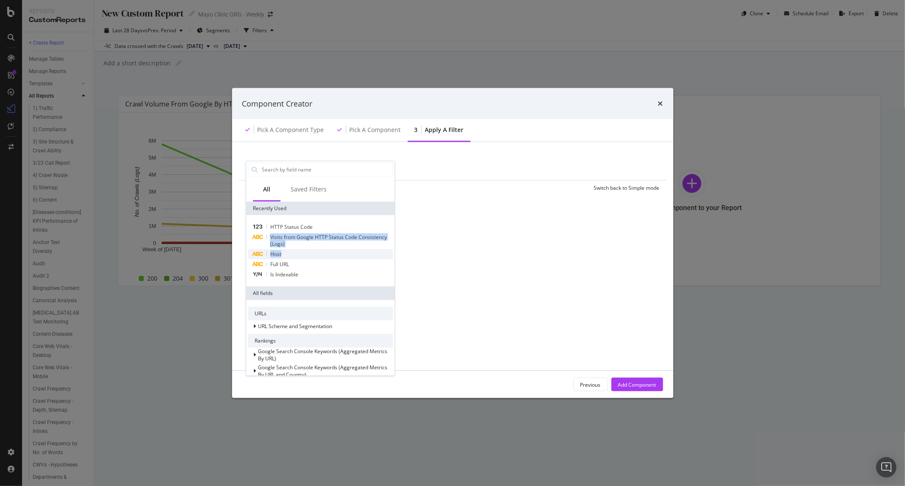
drag, startPoint x: 316, startPoint y: 227, endPoint x: 317, endPoint y: 253, distance: 26.7
click at [317, 253] on div "HTTP Status Code Visits from Google HTTP Status Code Consistency (Logs) Host Fu…" at bounding box center [320, 250] width 145 height 58
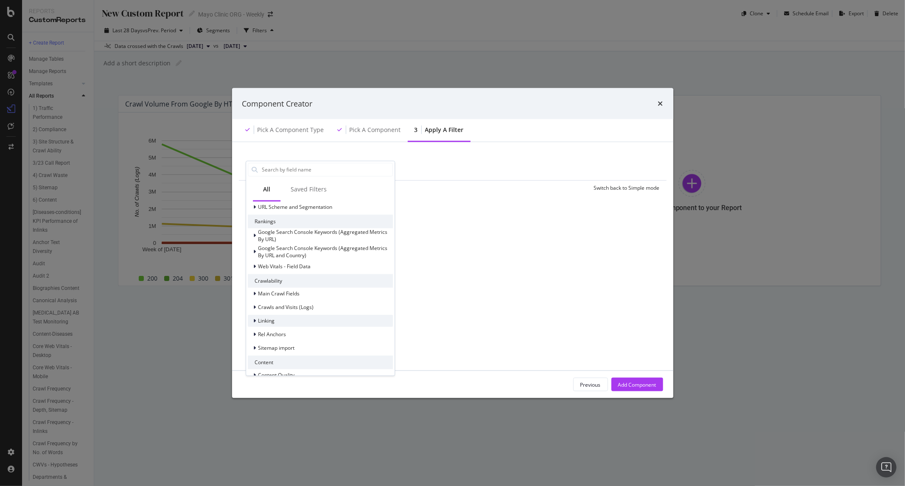
scroll to position [118, 0]
click at [318, 307] on div "Crawls and Visits (Logs)" at bounding box center [320, 309] width 145 height 12
click at [279, 321] on span "Crawls (Logs)" at bounding box center [279, 320] width 32 height 7
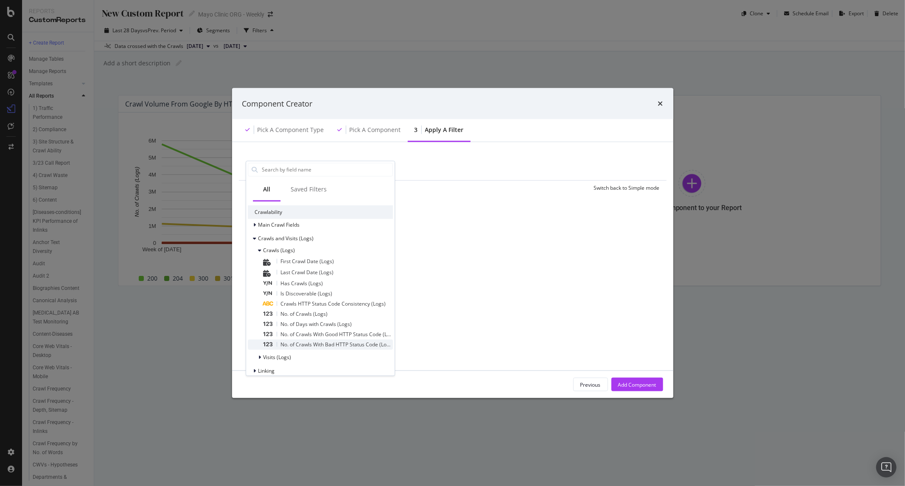
scroll to position [213, 0]
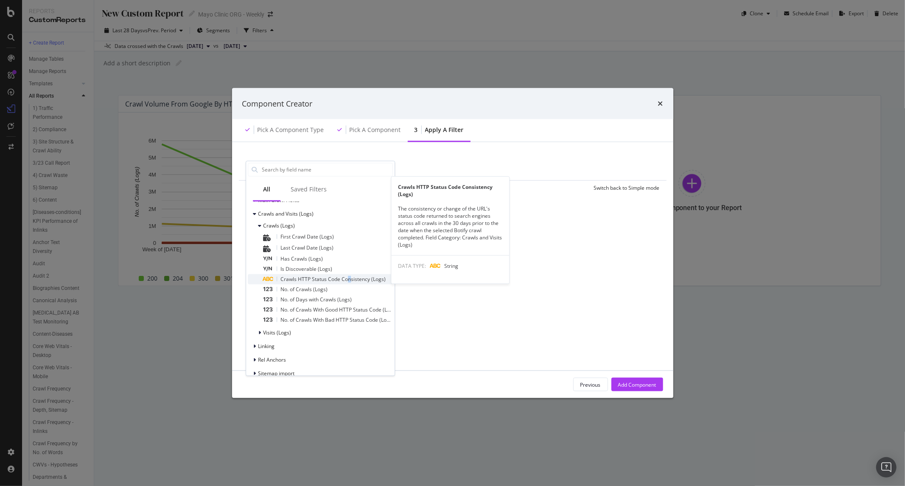
click at [350, 277] on span "Crawls HTTP Status Code Consistency (Logs)" at bounding box center [332, 278] width 105 height 7
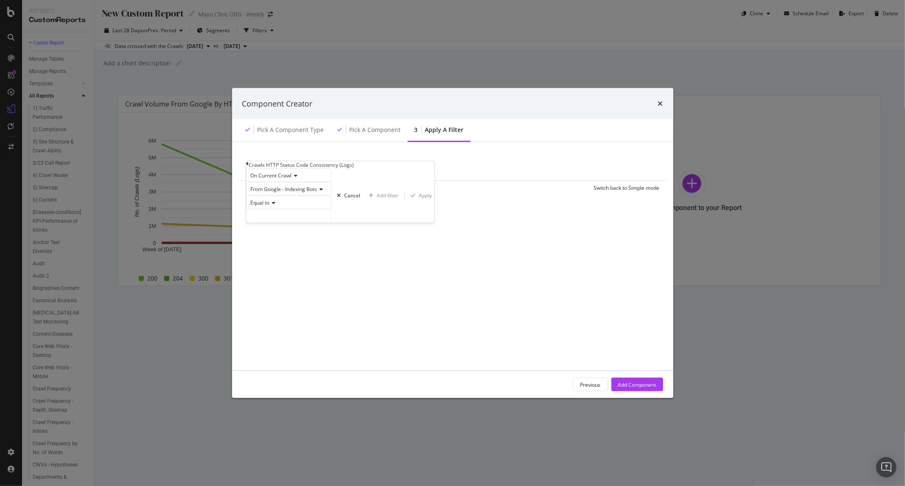
click at [269, 206] on span "Equal to" at bounding box center [259, 202] width 19 height 7
click at [275, 205] on icon "modal" at bounding box center [272, 202] width 6 height 5
click at [249, 166] on icon "modal" at bounding box center [247, 163] width 3 height 5
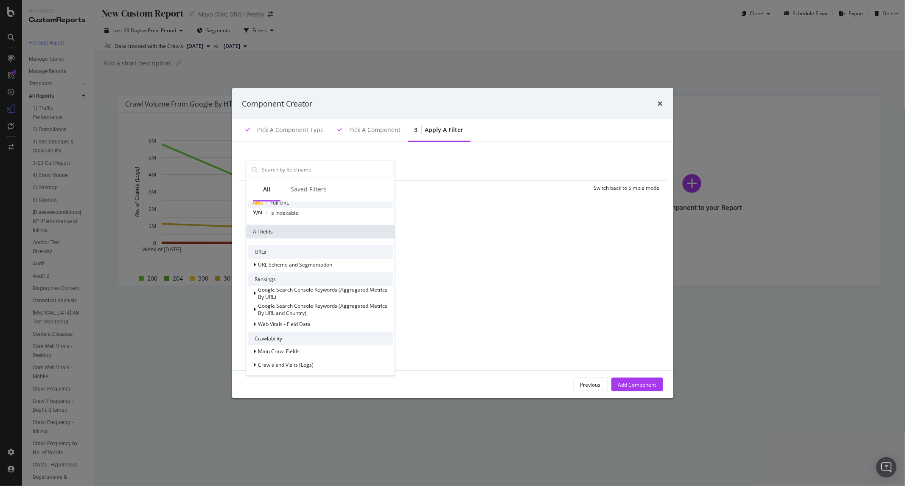
scroll to position [0, 0]
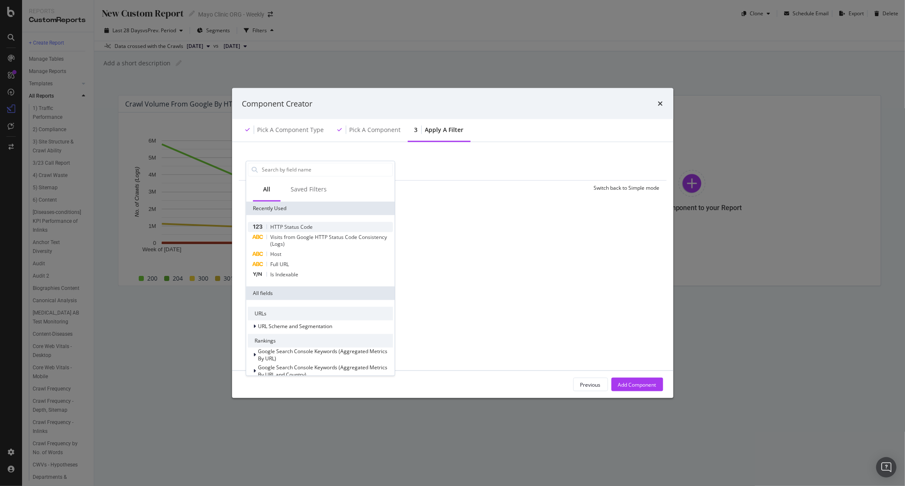
click at [311, 226] on span "HTTP Status Code" at bounding box center [291, 226] width 42 height 7
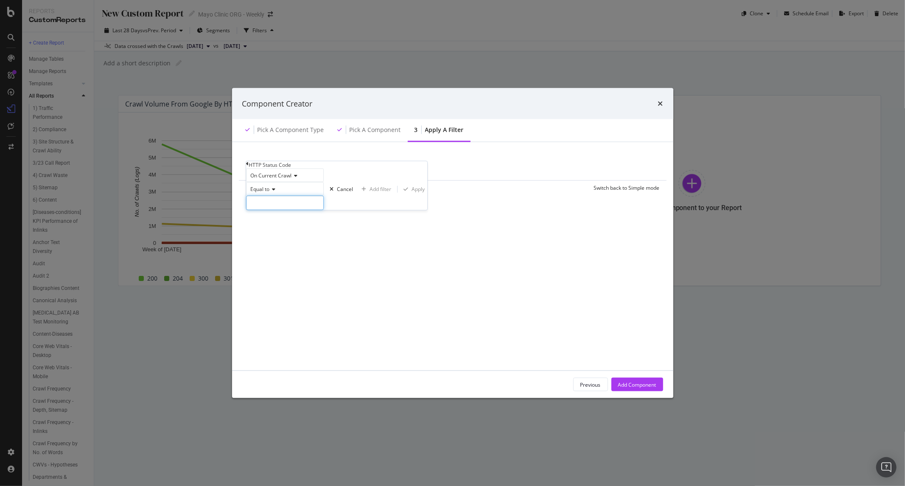
click at [275, 210] on input "modal" at bounding box center [285, 202] width 78 height 14
type input "403"
click at [321, 218] on span "18,901 URLS" at bounding box center [307, 213] width 28 height 7
click at [412, 193] on div "Apply" at bounding box center [418, 188] width 13 height 7
click at [636, 389] on div "Add Component" at bounding box center [637, 384] width 38 height 13
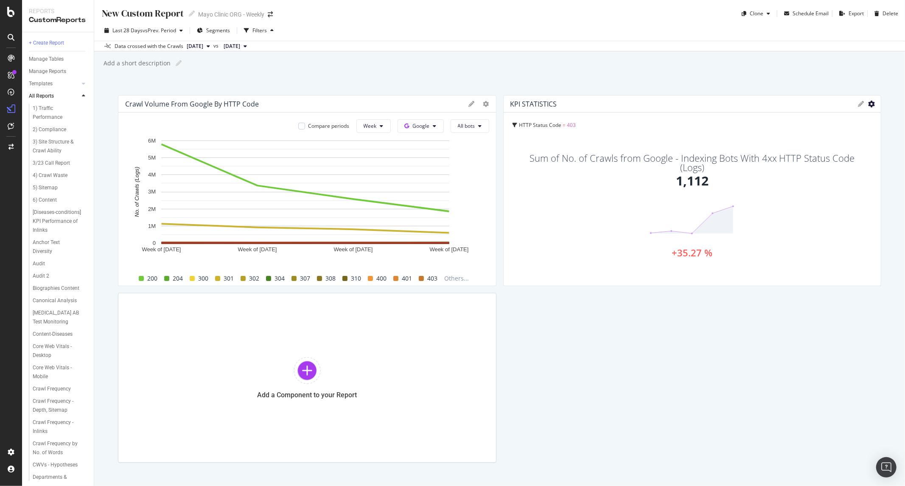
click at [868, 106] on icon "gear" at bounding box center [871, 104] width 7 height 7
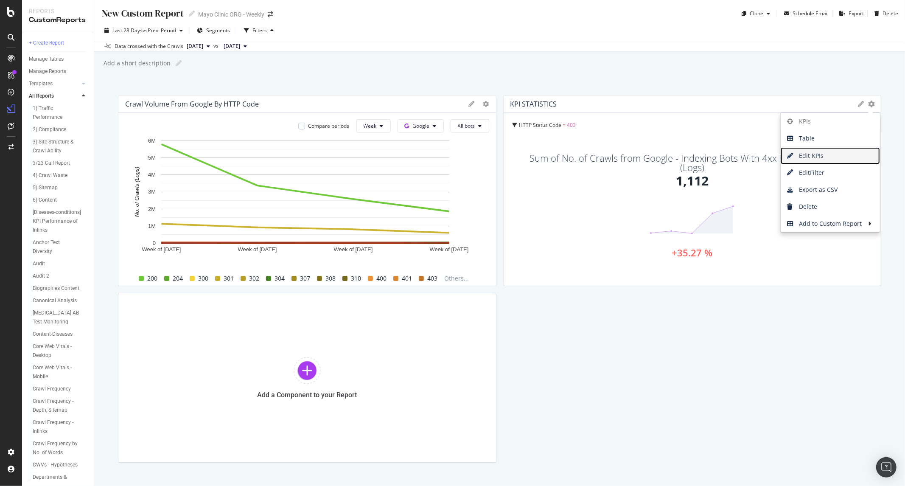
click at [826, 154] on span "Edit KPIs" at bounding box center [830, 155] width 99 height 13
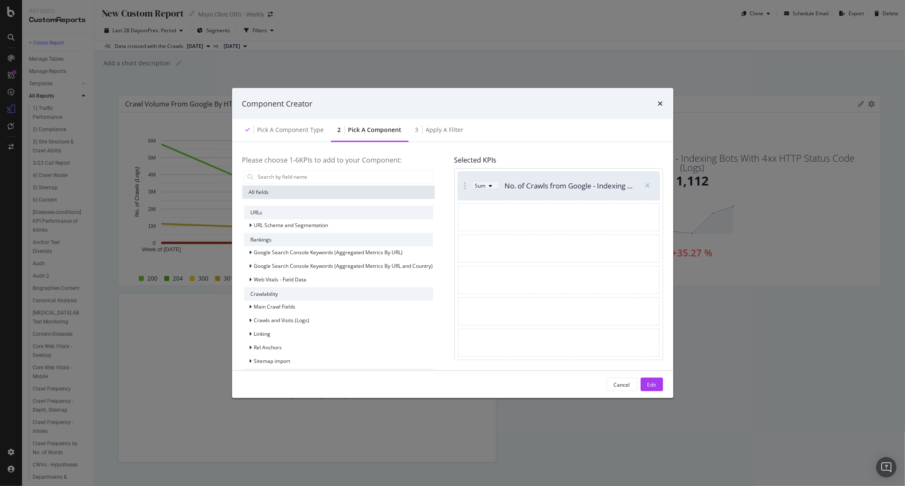
click at [493, 183] on div "modal" at bounding box center [491, 185] width 10 height 5
click at [539, 151] on div "Please choose 1- 6 KPIs to add to your Component: All fields URLs URL Scheme an…" at bounding box center [452, 256] width 441 height 228
click at [299, 320] on span "Crawls and Visits (Logs)" at bounding box center [282, 320] width 56 height 7
click at [269, 328] on span "Crawls (Logs)" at bounding box center [275, 331] width 32 height 7
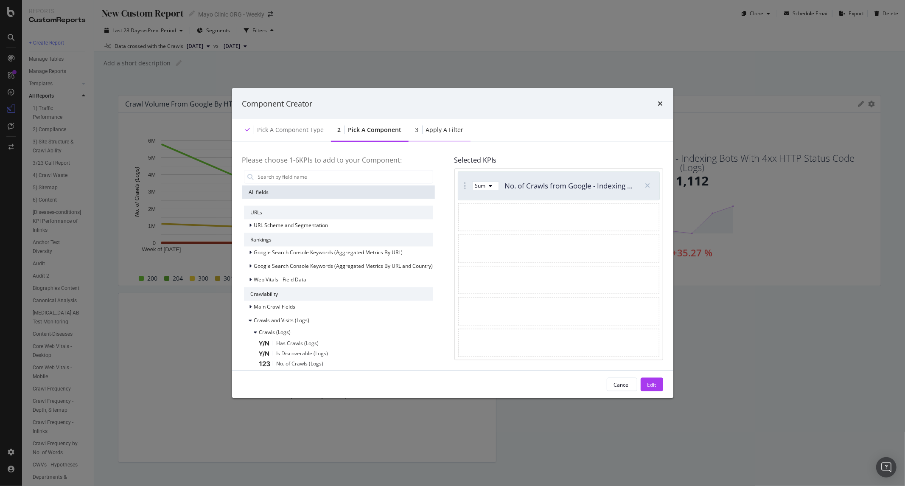
click at [425, 136] on div "3 Apply a Filter" at bounding box center [440, 130] width 62 height 23
click at [449, 129] on div "Apply a Filter" at bounding box center [445, 130] width 38 height 8
click at [648, 383] on div "Edit" at bounding box center [651, 384] width 9 height 7
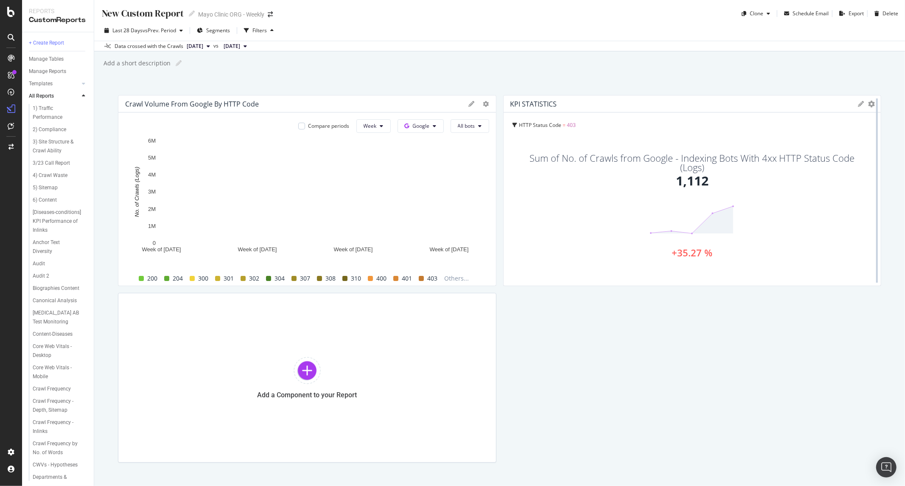
click at [873, 97] on div at bounding box center [877, 190] width 8 height 191
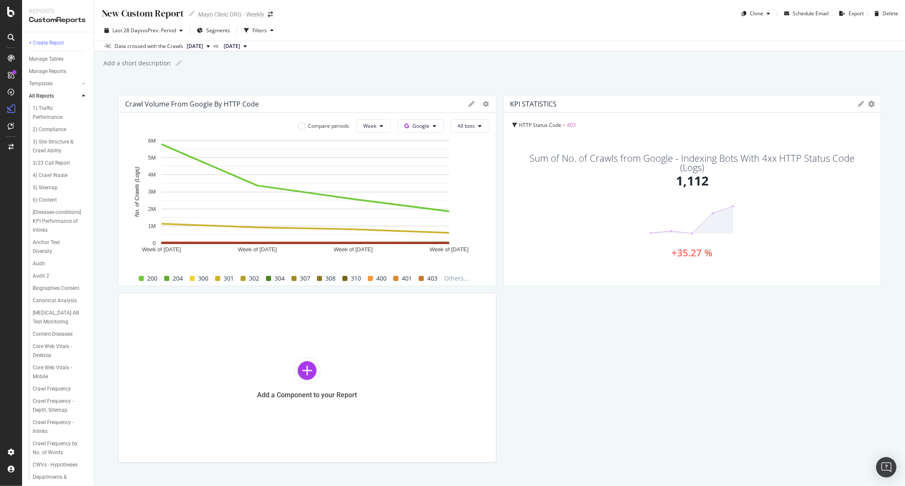
click at [858, 103] on icon at bounding box center [861, 104] width 6 height 6
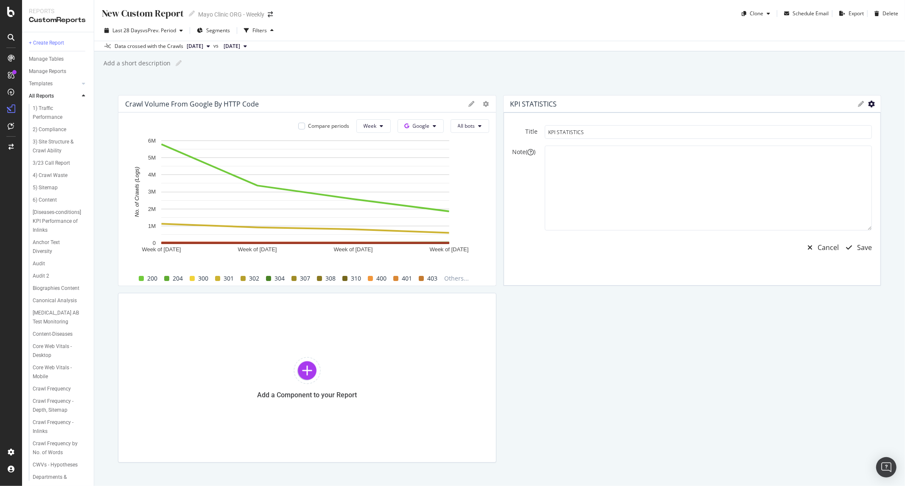
click at [868, 106] on icon "gear" at bounding box center [871, 104] width 7 height 7
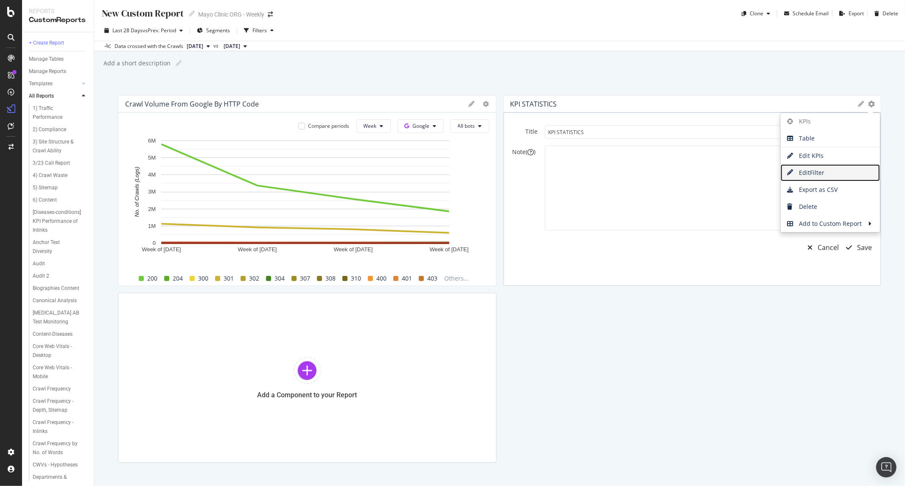
click at [805, 173] on span "Edit Filter" at bounding box center [830, 172] width 99 height 13
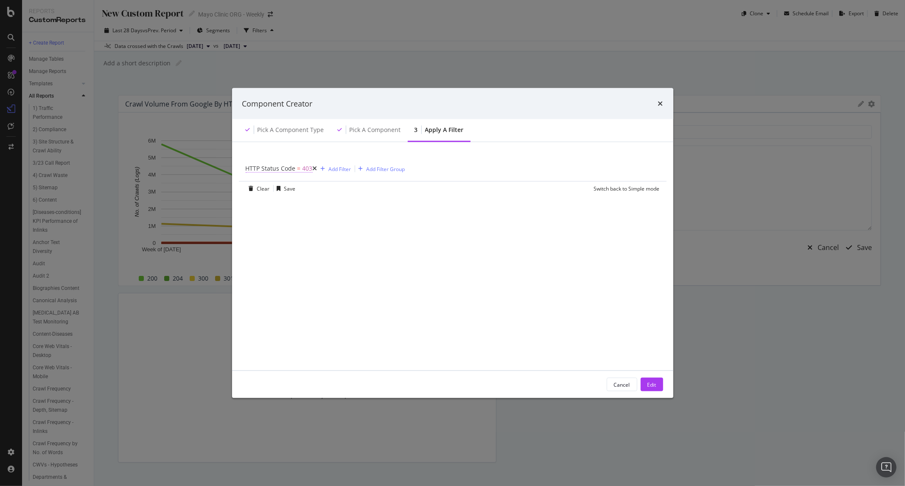
click at [271, 172] on span "HTTP Status Code = 403" at bounding box center [279, 168] width 67 height 8
drag, startPoint x: 518, startPoint y: 194, endPoint x: 478, endPoint y: 180, distance: 42.3
click at [518, 191] on div "Clear Save Switch back to Simple mode" at bounding box center [453, 188] width 428 height 14
click at [335, 168] on div "Add Filter" at bounding box center [340, 168] width 22 height 7
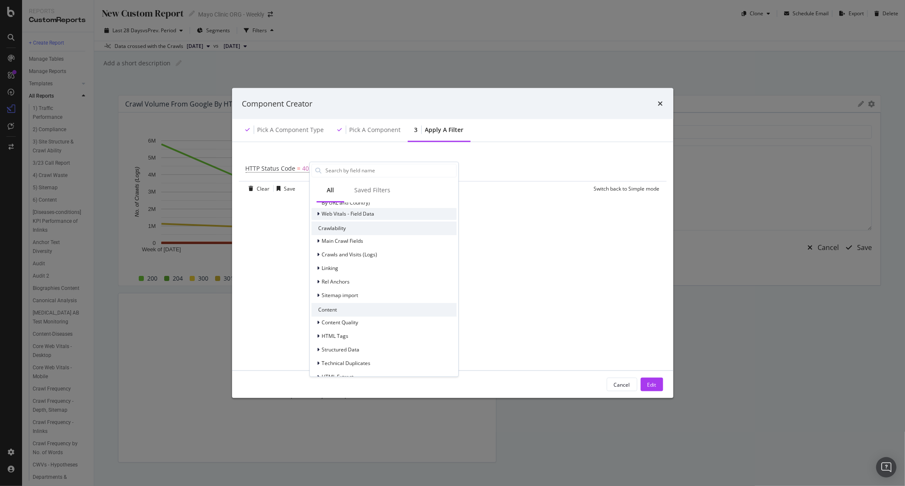
scroll to position [118, 0]
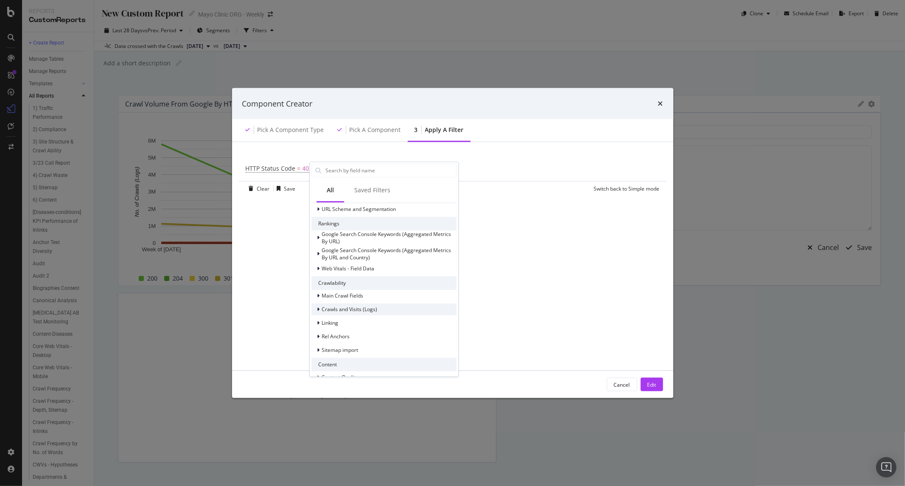
click at [345, 306] on span "Crawls and Visits (Logs)" at bounding box center [350, 308] width 56 height 7
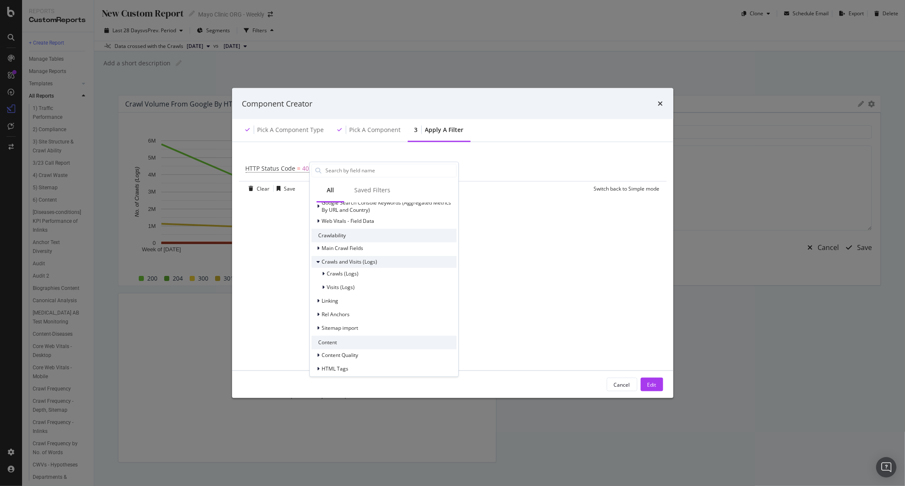
click at [341, 263] on span "Crawls and Visits (Logs)" at bounding box center [350, 261] width 56 height 7
click at [341, 270] on span "Crawls (Logs)" at bounding box center [343, 273] width 32 height 7
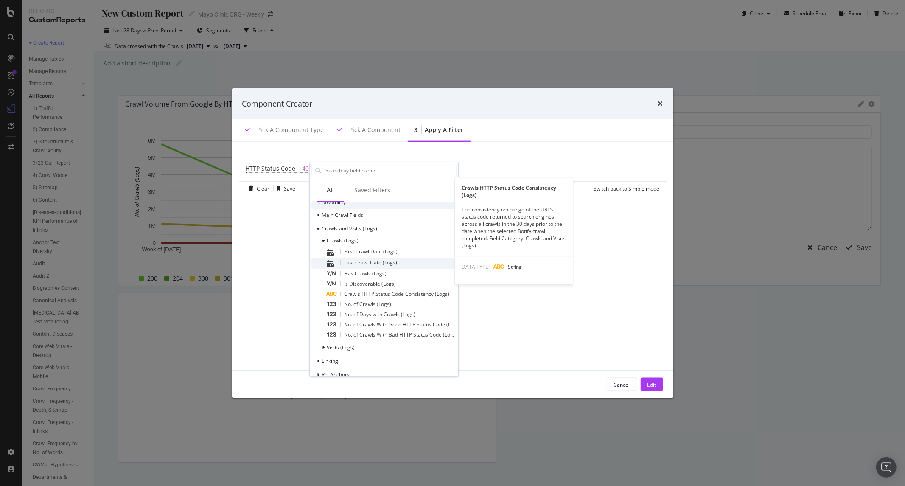
scroll to position [213, 0]
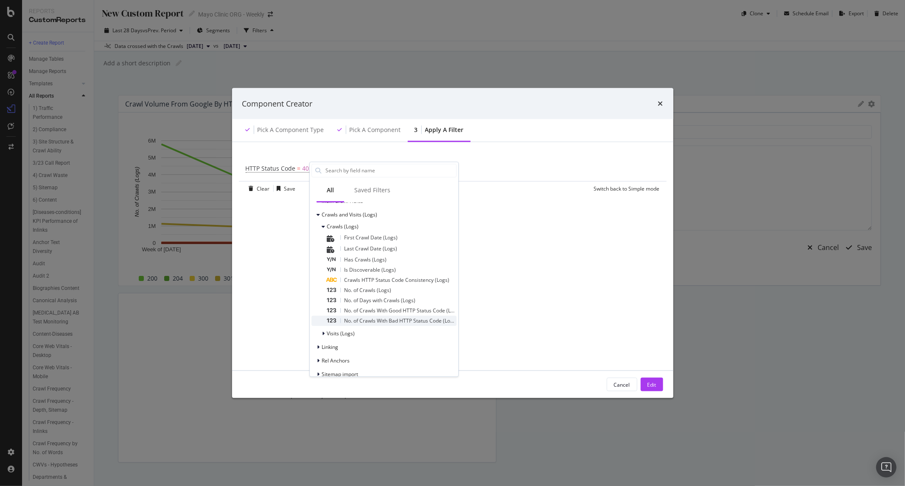
click at [375, 317] on span "No. of Crawls With Bad HTTP Status Code (Logs)" at bounding box center [400, 320] width 113 height 7
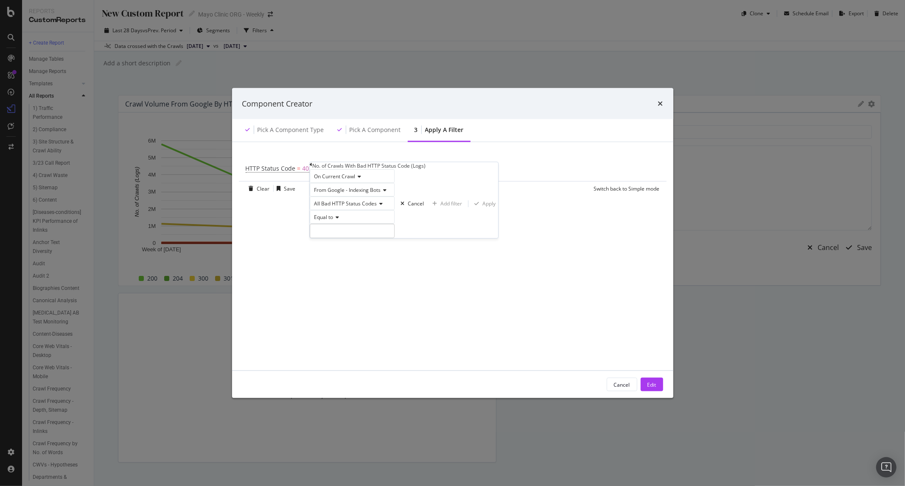
click at [363, 207] on span "All Bad HTTP Status Codes" at bounding box center [345, 203] width 63 height 7
click at [355, 236] on span "4xx HTTP Status Codes" at bounding box center [339, 232] width 54 height 7
click at [363, 193] on span "From Google - Indexing Bots" at bounding box center [347, 189] width 67 height 7
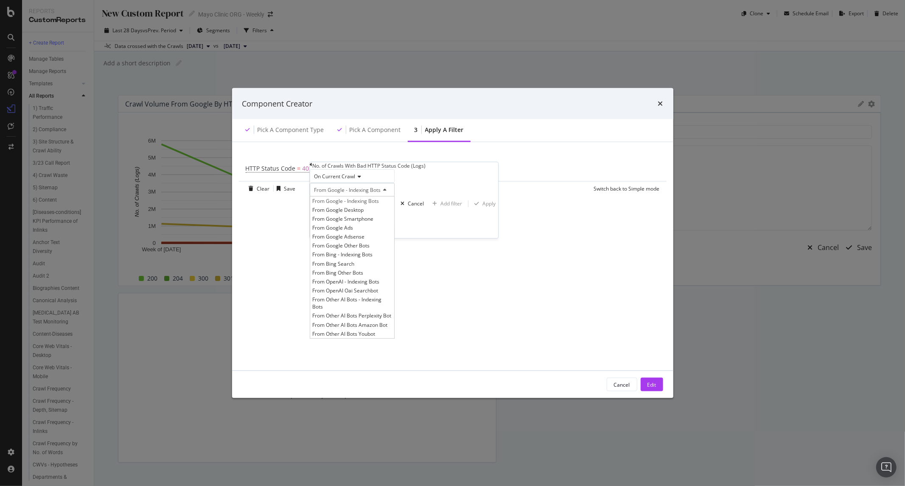
click at [395, 196] on div "From Google - Indexing Bots" at bounding box center [352, 190] width 85 height 14
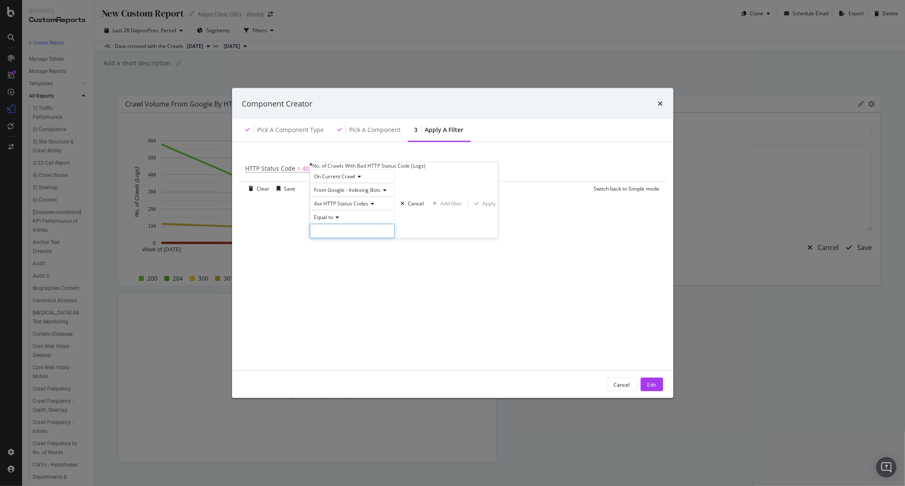
click at [359, 238] on input "modal" at bounding box center [352, 231] width 85 height 14
click at [336, 238] on input "modal" at bounding box center [352, 231] width 85 height 14
click at [371, 238] on input "modal" at bounding box center [352, 231] width 85 height 14
type input "403"
click at [482, 207] on div "Apply" at bounding box center [488, 203] width 13 height 7
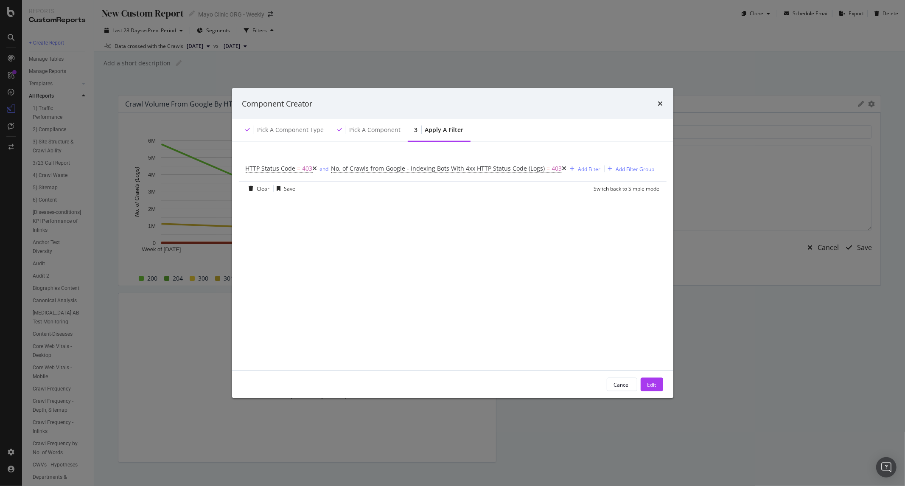
click at [313, 168] on icon "modal" at bounding box center [315, 168] width 5 height 6
click at [657, 387] on button "Edit" at bounding box center [652, 385] width 22 height 14
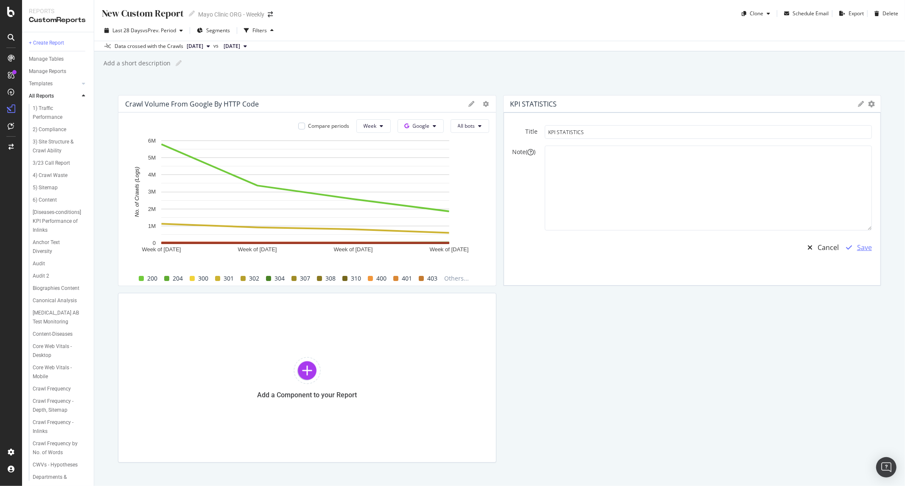
click at [846, 244] on icon "button" at bounding box center [849, 247] width 6 height 7
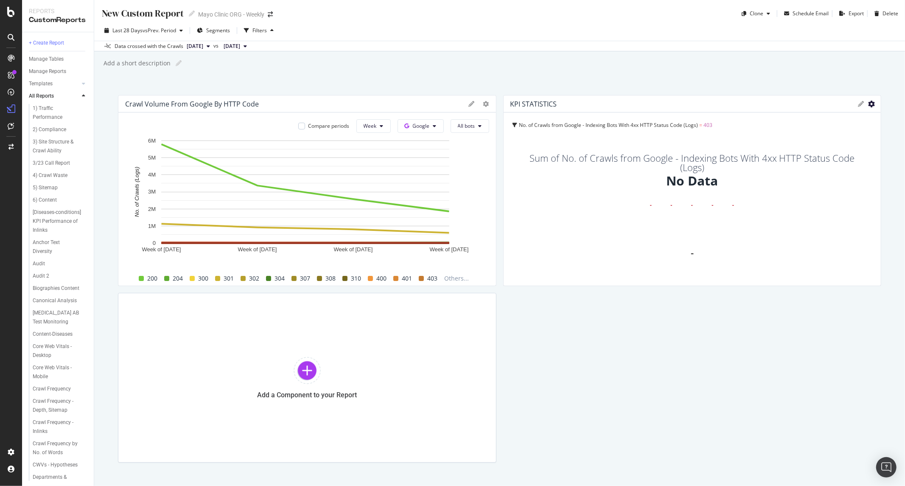
click at [868, 103] on icon "gear" at bounding box center [871, 104] width 7 height 7
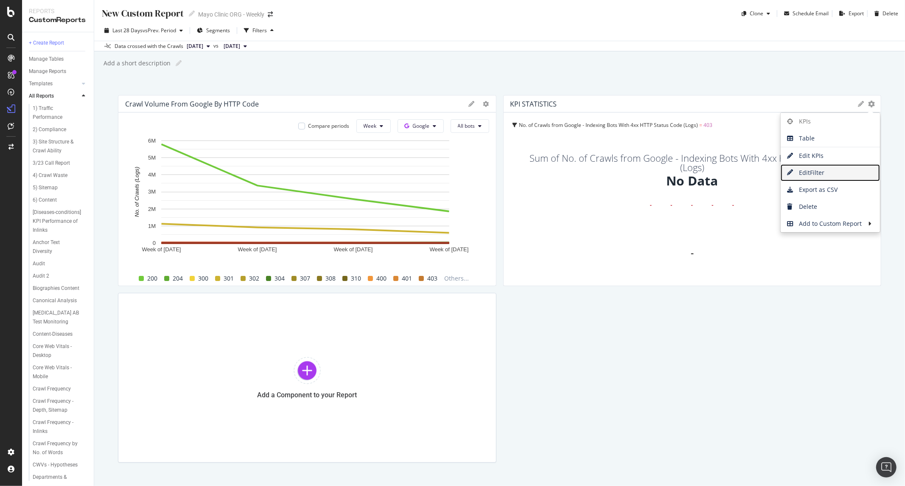
click at [833, 168] on span "Edit Filter" at bounding box center [830, 172] width 99 height 13
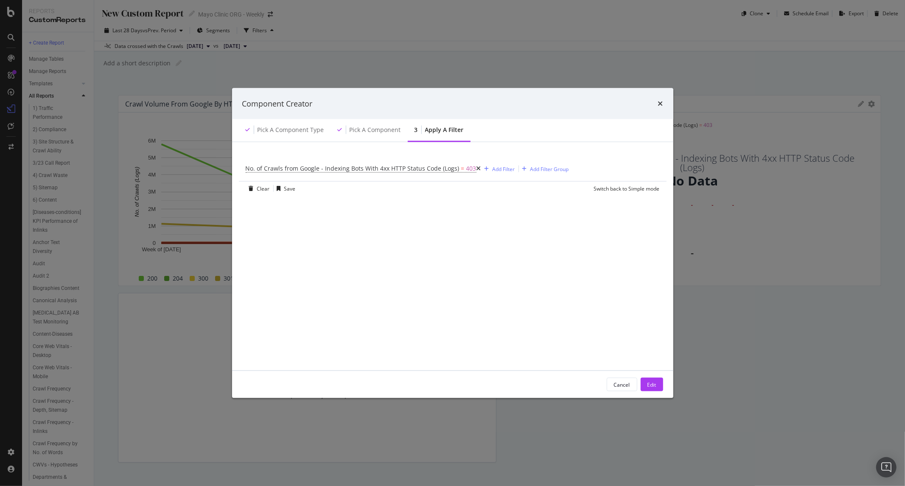
click at [476, 166] on icon "modal" at bounding box center [478, 168] width 5 height 6
click at [650, 383] on div "Edit" at bounding box center [651, 384] width 9 height 7
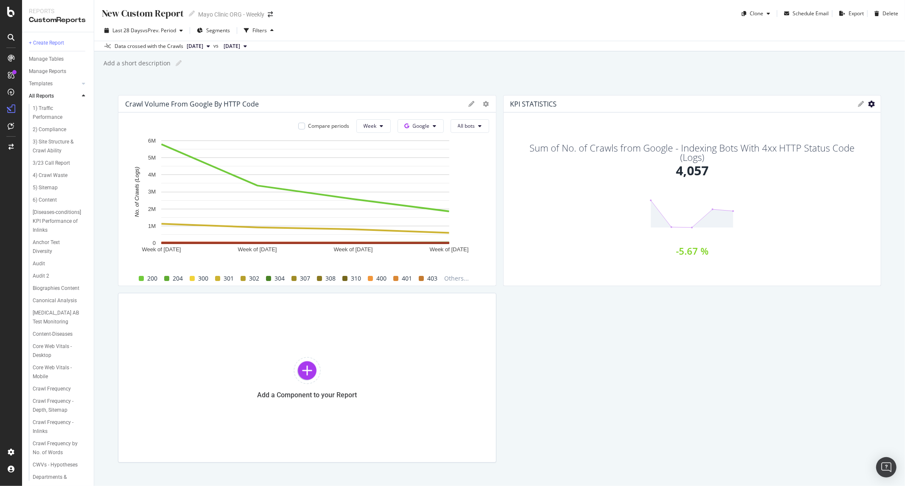
click at [868, 103] on icon "gear" at bounding box center [871, 104] width 7 height 7
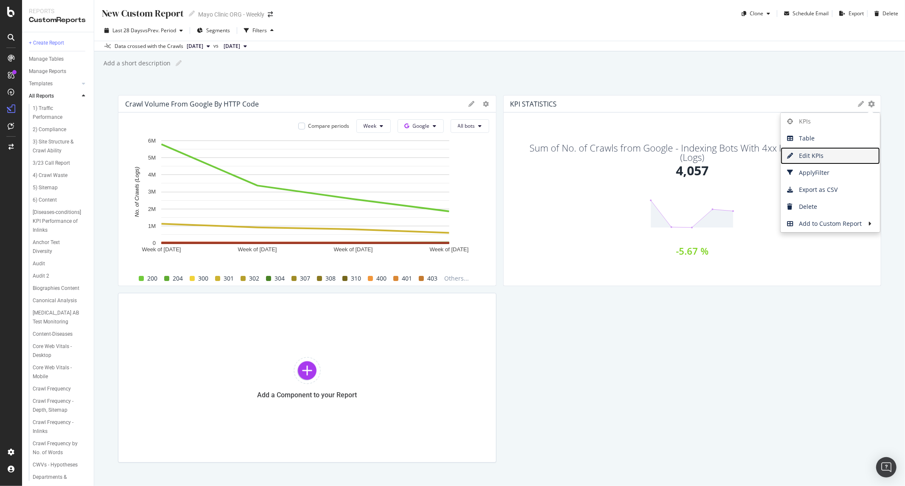
click at [807, 155] on span "Edit KPIs" at bounding box center [830, 155] width 99 height 13
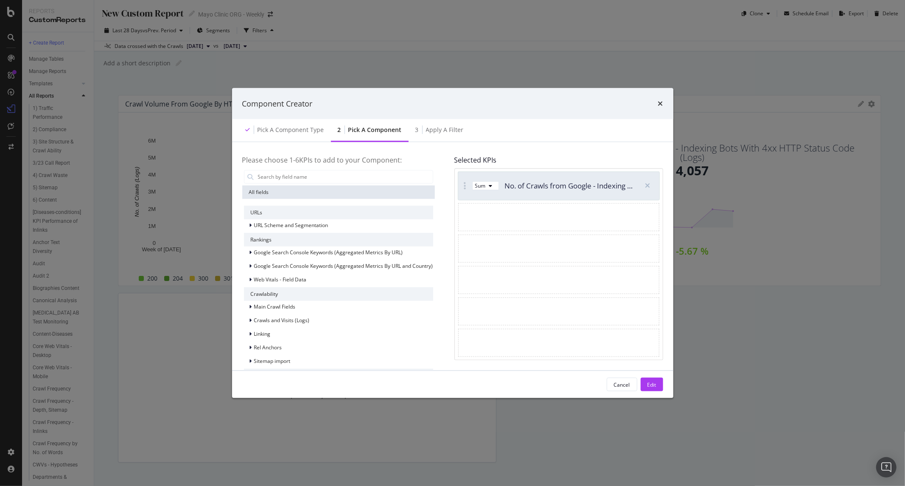
scroll to position [0, 0]
click at [265, 228] on span "URL Scheme and Segmentation" at bounding box center [291, 224] width 74 height 7
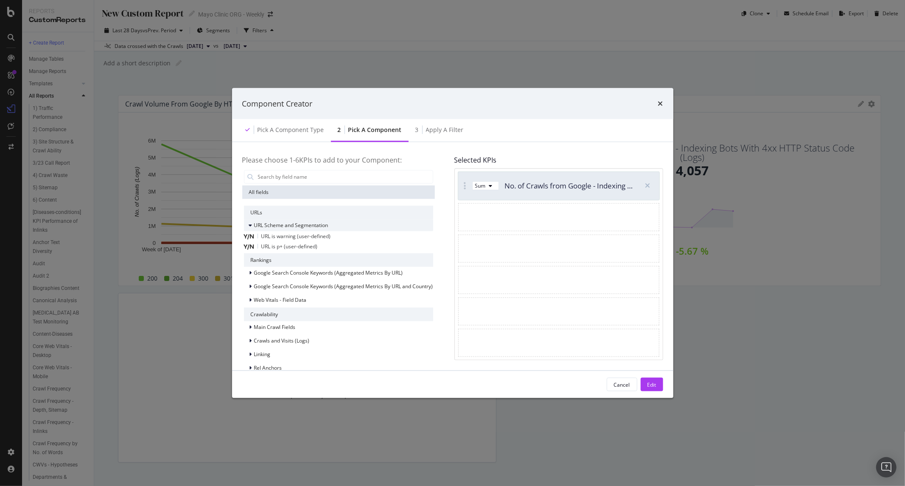
click at [293, 224] on span "URL Scheme and Segmentation" at bounding box center [291, 224] width 74 height 7
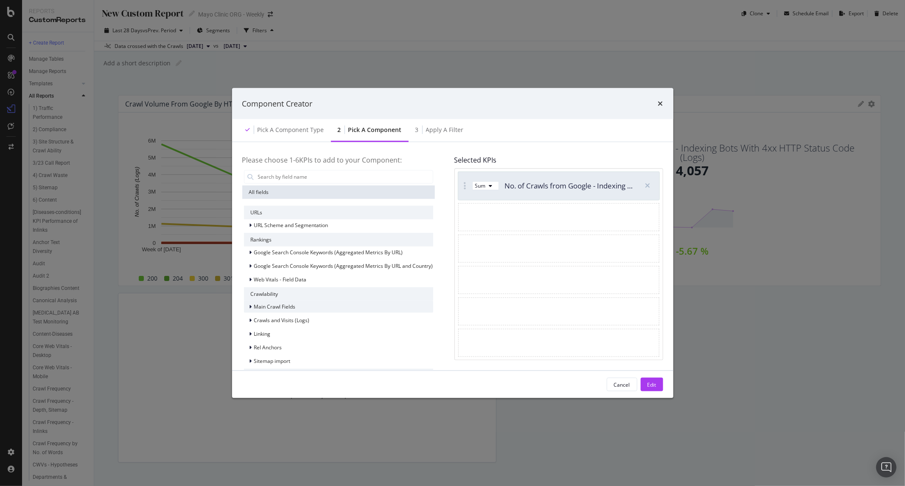
click at [279, 308] on span "Main Crawl Fields" at bounding box center [275, 306] width 42 height 7
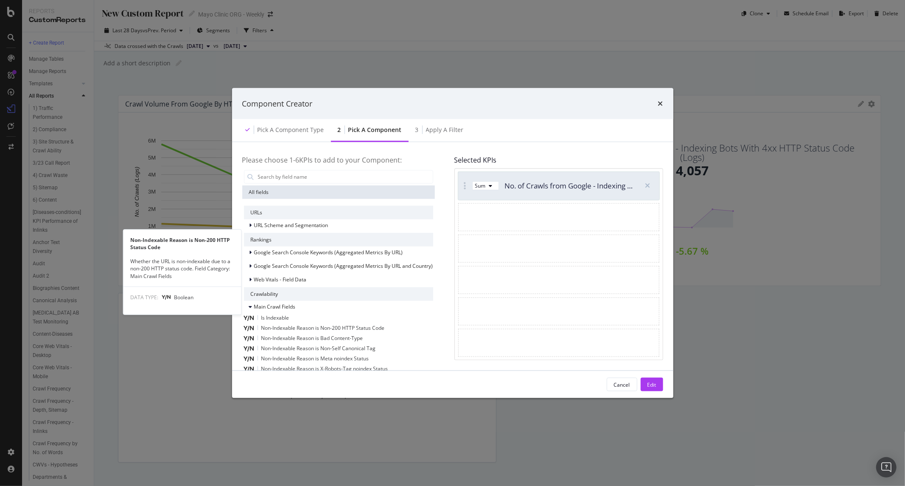
scroll to position [94, 0]
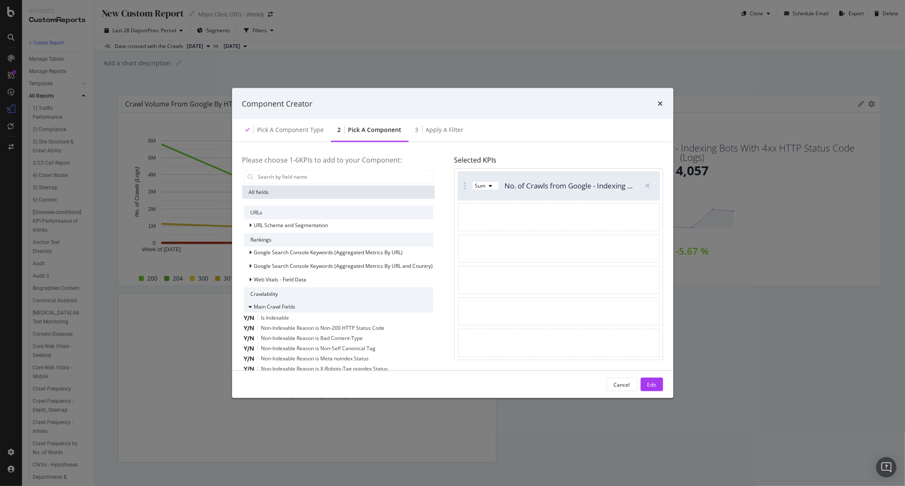
click at [310, 300] on div "Main Crawl Fields" at bounding box center [338, 306] width 189 height 12
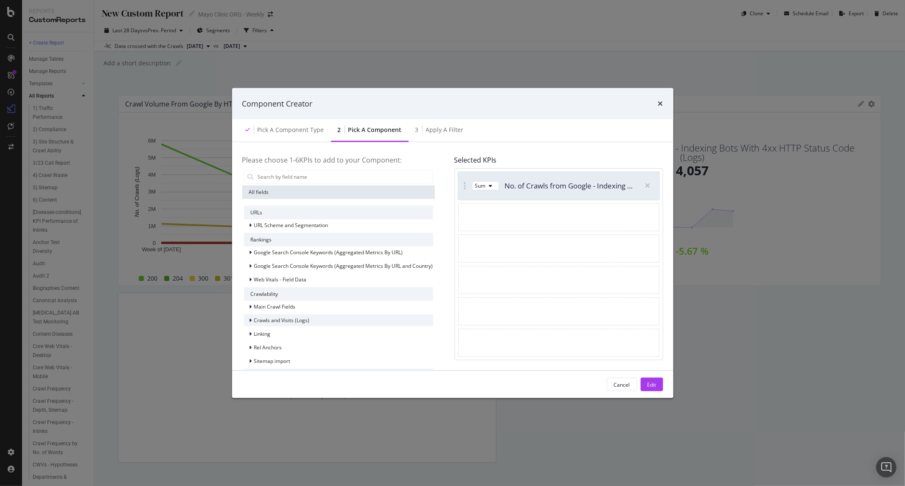
click at [282, 317] on span "Crawls and Visits (Logs)" at bounding box center [282, 320] width 56 height 7
click at [274, 328] on span "Crawls (Logs)" at bounding box center [275, 331] width 32 height 7
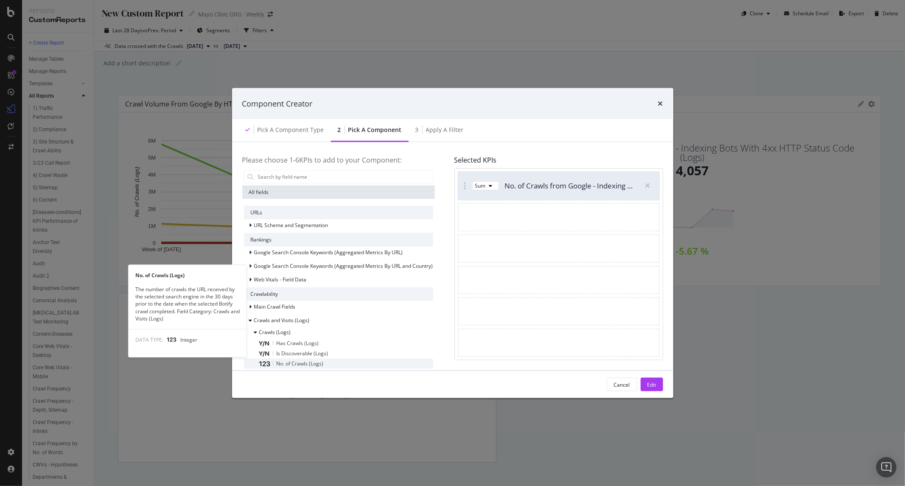
click at [349, 358] on div "No. of Crawls (Logs)" at bounding box center [346, 363] width 174 height 10
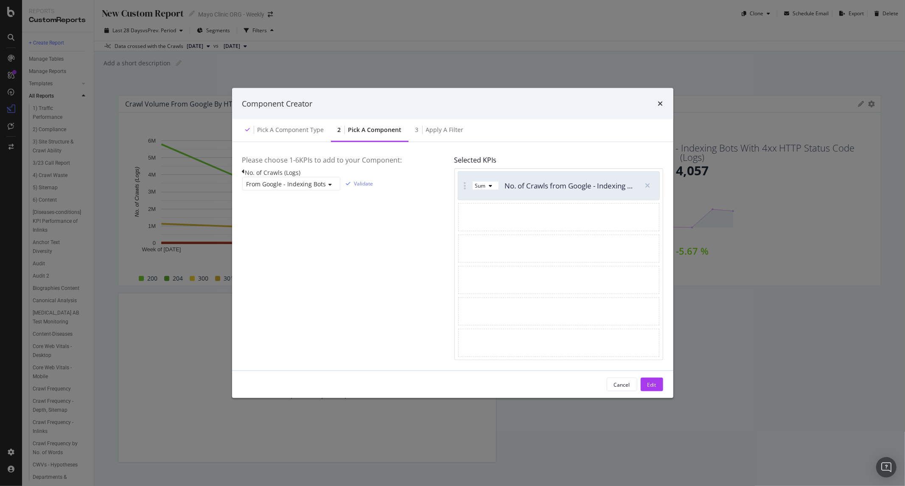
click at [293, 188] on span "From Google - Indexing Bots" at bounding box center [287, 183] width 80 height 8
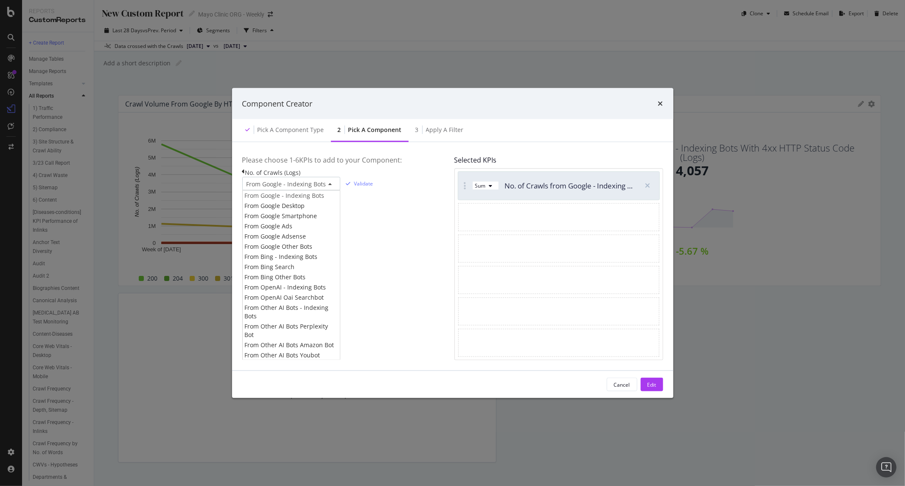
click at [293, 188] on span "From Google - Indexing Bots" at bounding box center [287, 183] width 80 height 8
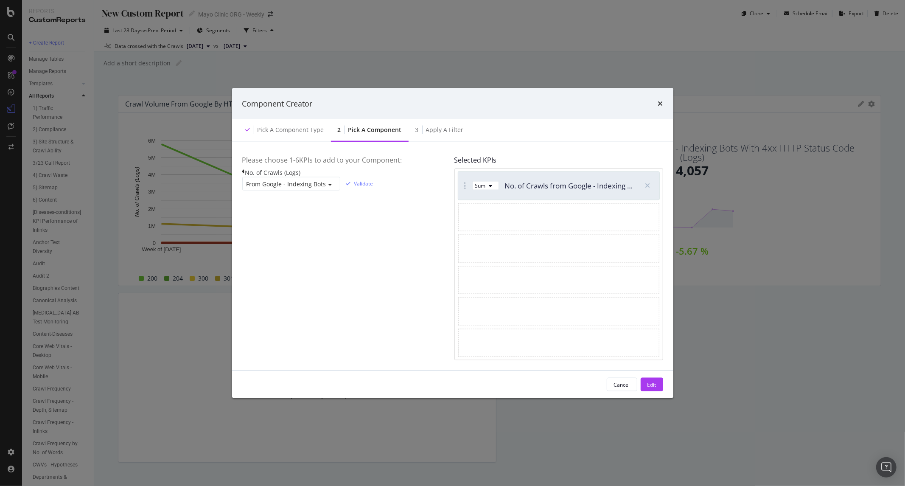
click at [245, 174] on icon "modal" at bounding box center [243, 171] width 3 height 6
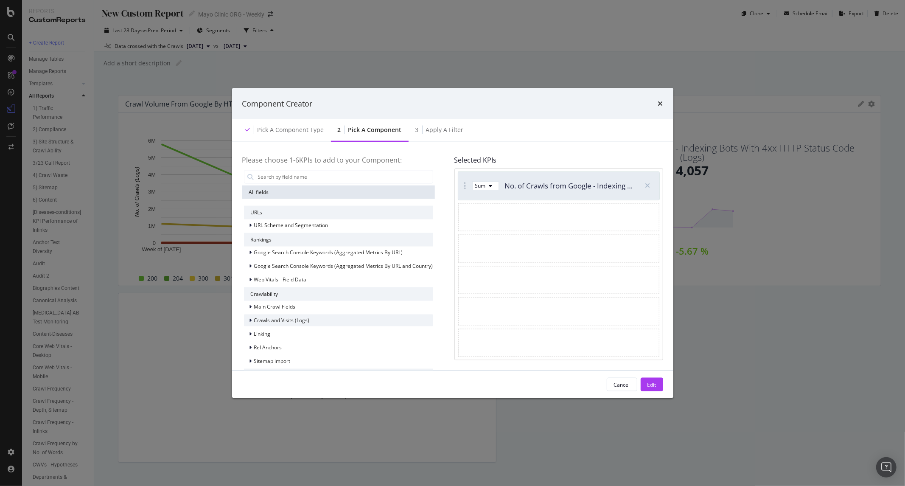
click at [277, 320] on span "Crawls and Visits (Logs)" at bounding box center [282, 320] width 56 height 7
click at [297, 327] on div "Crawls (Logs)" at bounding box center [338, 332] width 189 height 12
click at [324, 358] on div "No. of Crawls (Logs)" at bounding box center [346, 363] width 174 height 10
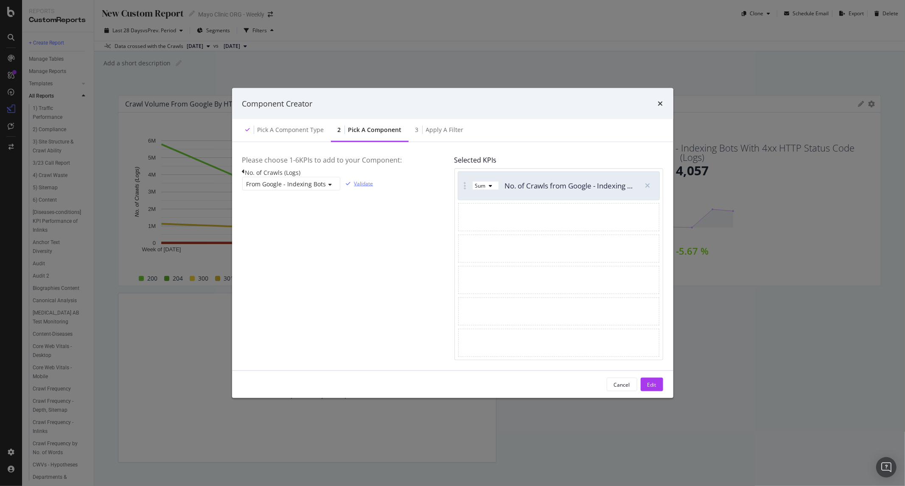
click at [373, 187] on div "Validate" at bounding box center [363, 183] width 19 height 7
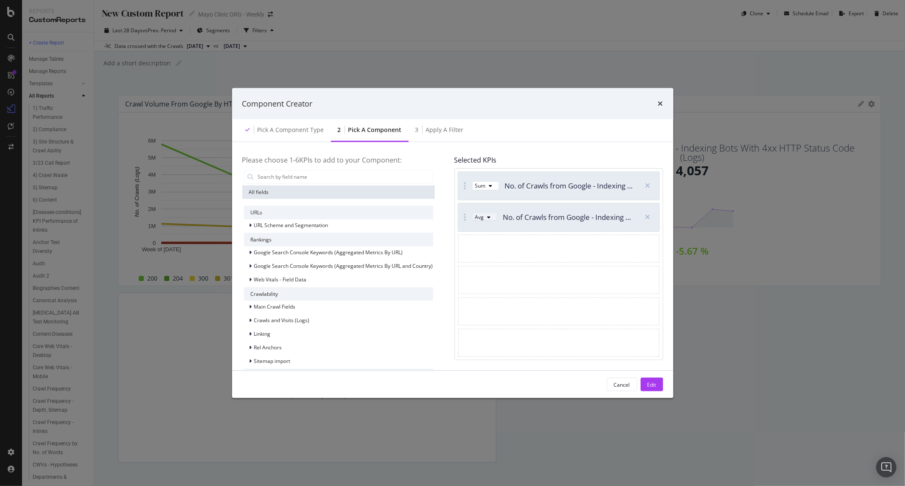
click at [484, 220] on div "Avg" at bounding box center [479, 216] width 9 height 7
click at [450, 132] on div "Apply a Filter" at bounding box center [445, 130] width 38 height 8
click at [650, 386] on div "Edit" at bounding box center [651, 384] width 9 height 7
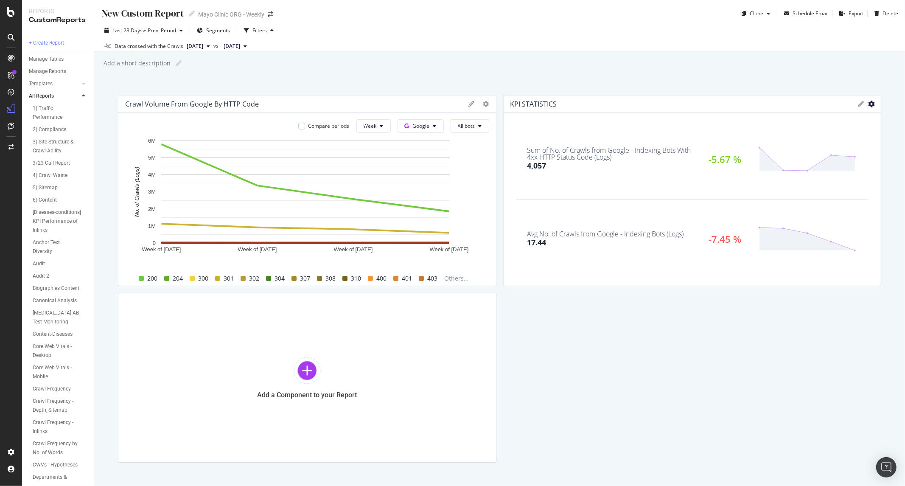
click at [868, 101] on icon "gear" at bounding box center [871, 104] width 7 height 7
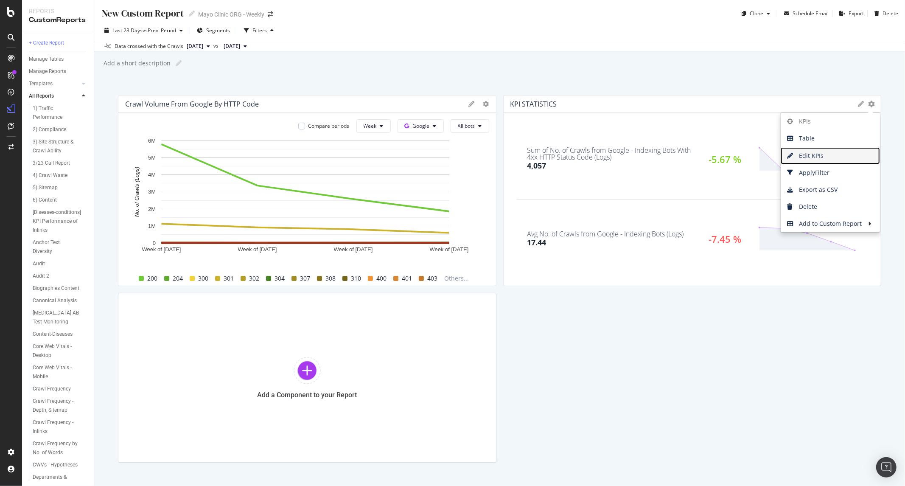
click at [826, 152] on span "Edit KPIs" at bounding box center [830, 155] width 99 height 13
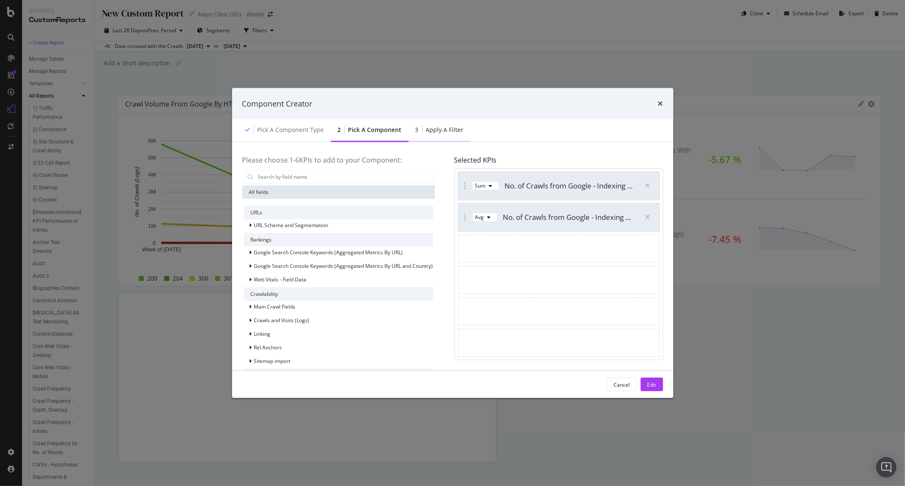
click at [438, 127] on div "Apply a Filter" at bounding box center [445, 130] width 38 height 8
drag, startPoint x: 634, startPoint y: 384, endPoint x: 516, endPoint y: 37, distance: 367.1
click at [633, 384] on button "Cancel" at bounding box center [622, 385] width 31 height 14
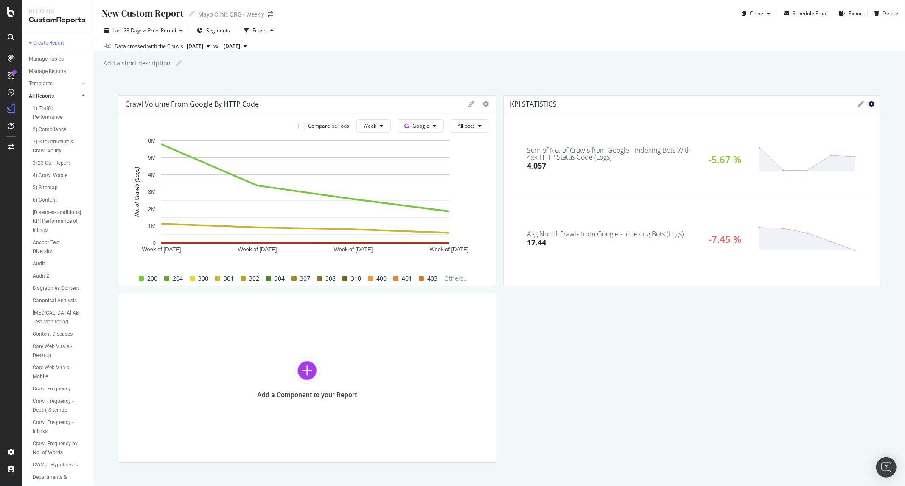
click at [868, 103] on icon "gear" at bounding box center [871, 104] width 7 height 7
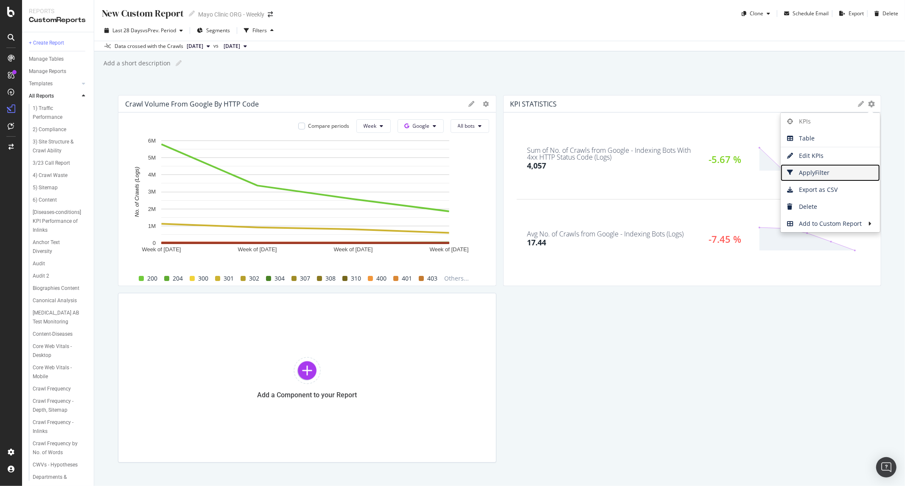
click at [824, 174] on span "Apply Filter" at bounding box center [830, 172] width 99 height 13
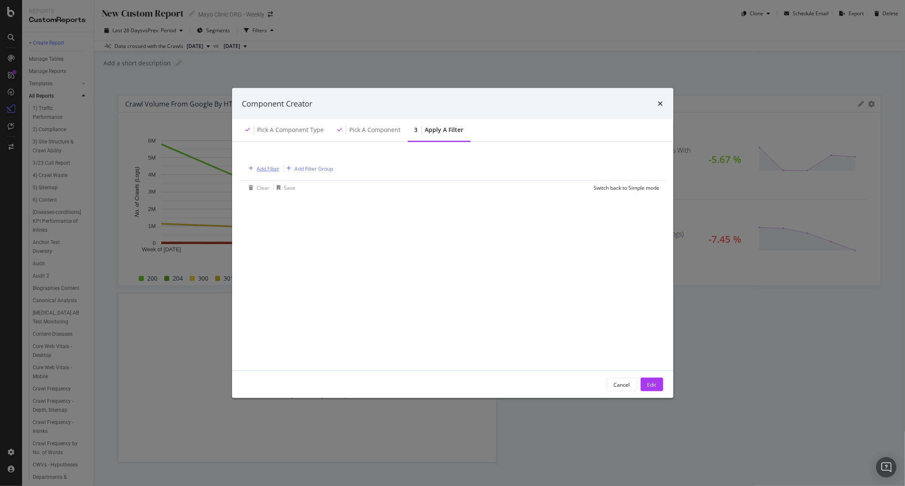
click at [255, 170] on div "modal" at bounding box center [251, 168] width 11 height 5
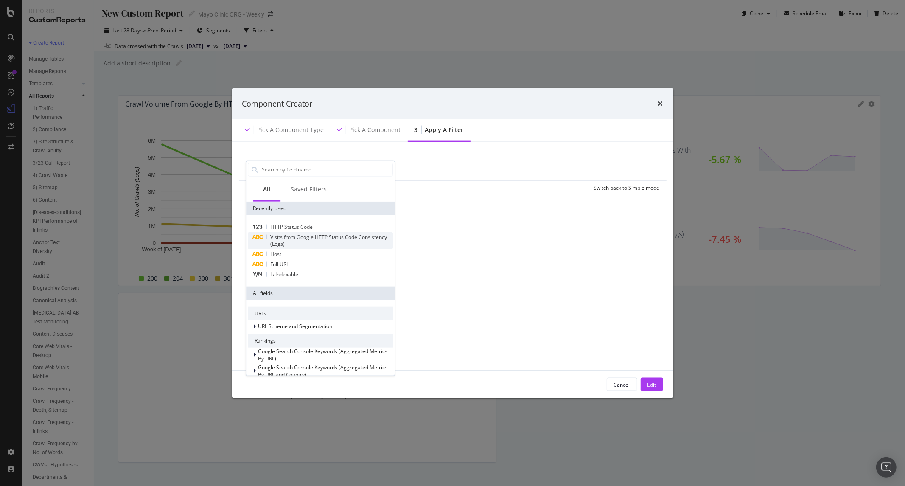
click at [331, 240] on div "Visits from Google HTTP Status Code Consistency (Logs)" at bounding box center [331, 240] width 123 height 14
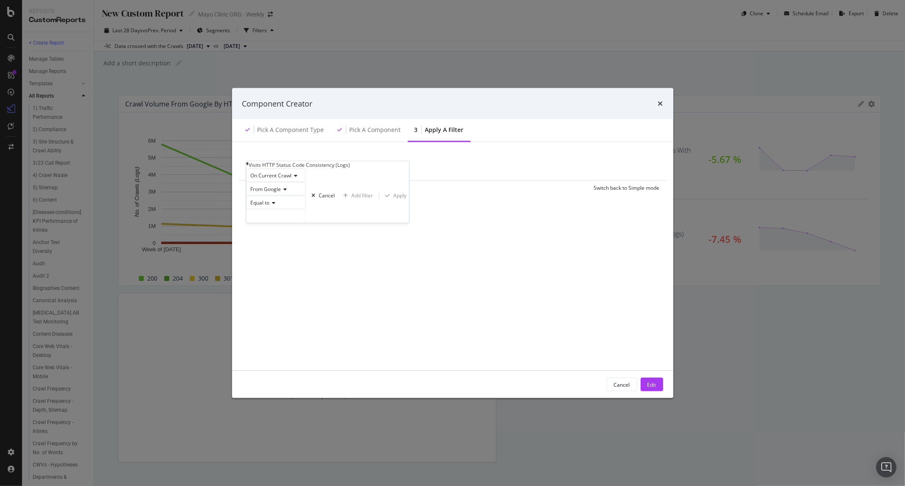
click at [282, 181] on div "On Current Crawl From Google Equal to Cancel Add filter Apply" at bounding box center [327, 195] width 163 height 54
click at [275, 192] on span "From Google" at bounding box center [265, 188] width 31 height 7
click at [285, 179] on span "On Current Crawl" at bounding box center [270, 174] width 41 height 7
click at [248, 168] on div "Visits HTTP Status Code Consistency (Logs) On Current Crawl On Current Crawl On…" at bounding box center [327, 192] width 163 height 62
click at [249, 166] on icon "modal" at bounding box center [247, 163] width 3 height 5
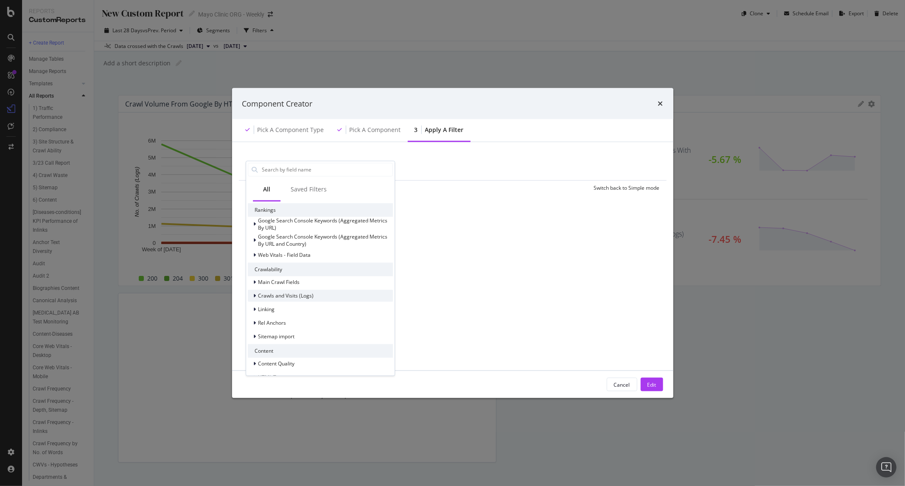
scroll to position [141, 0]
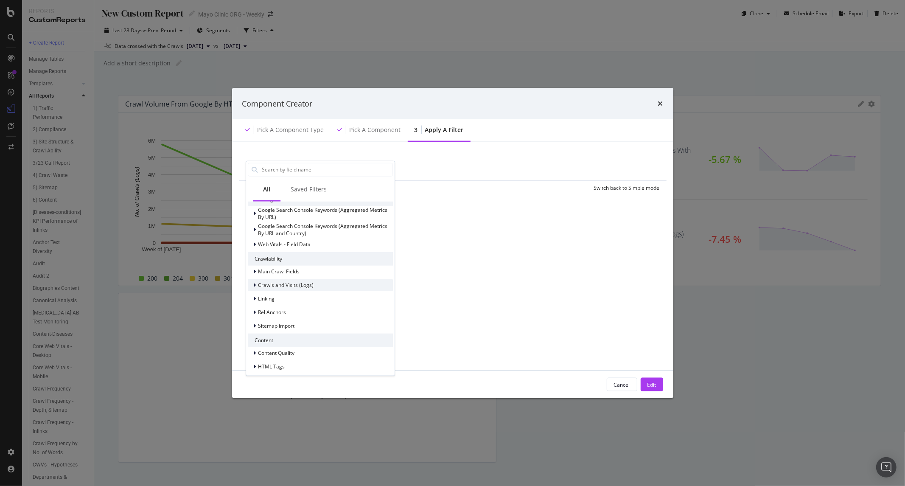
click at [315, 286] on div "Crawls and Visits (Logs)" at bounding box center [320, 285] width 145 height 12
click at [291, 297] on span "Crawls (Logs)" at bounding box center [279, 296] width 32 height 7
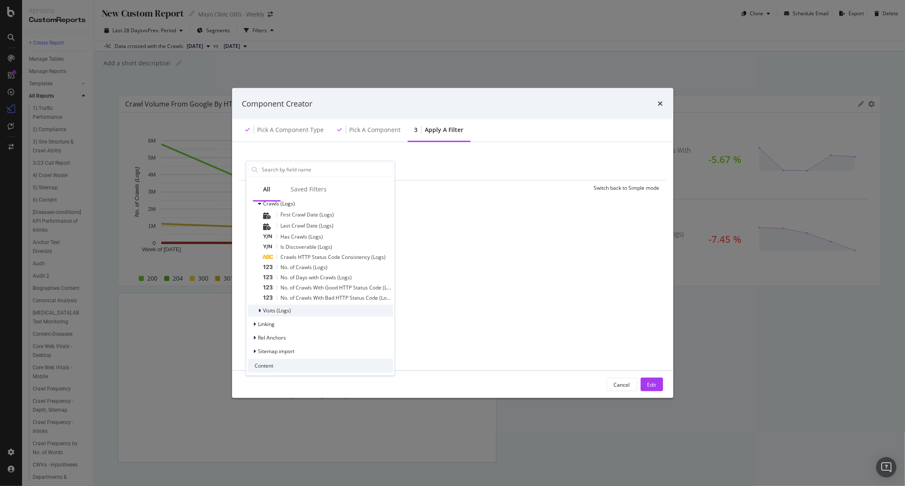
scroll to position [235, 0]
click at [328, 294] on span "No. of Crawls With Bad HTTP Status Code (Logs)" at bounding box center [336, 296] width 113 height 7
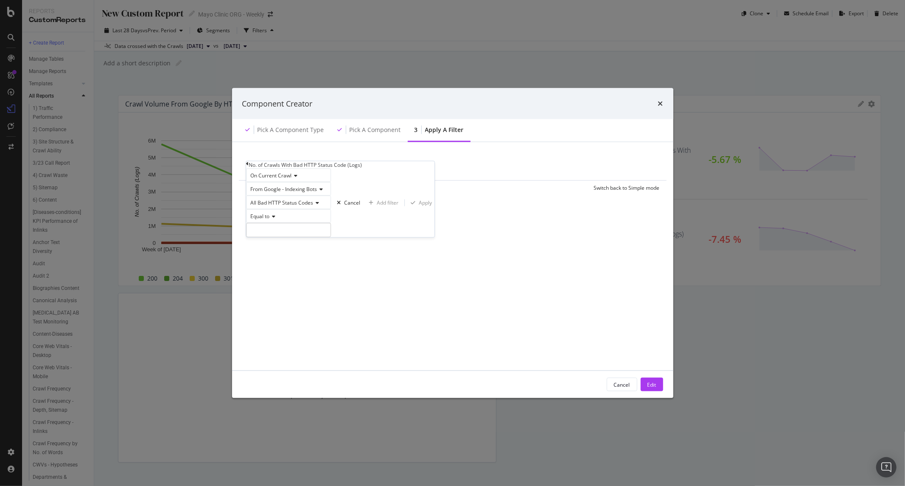
click at [289, 179] on span "On Current Crawl" at bounding box center [270, 174] width 41 height 7
click at [293, 195] on div "From Google - Indexing Bots" at bounding box center [288, 189] width 85 height 14
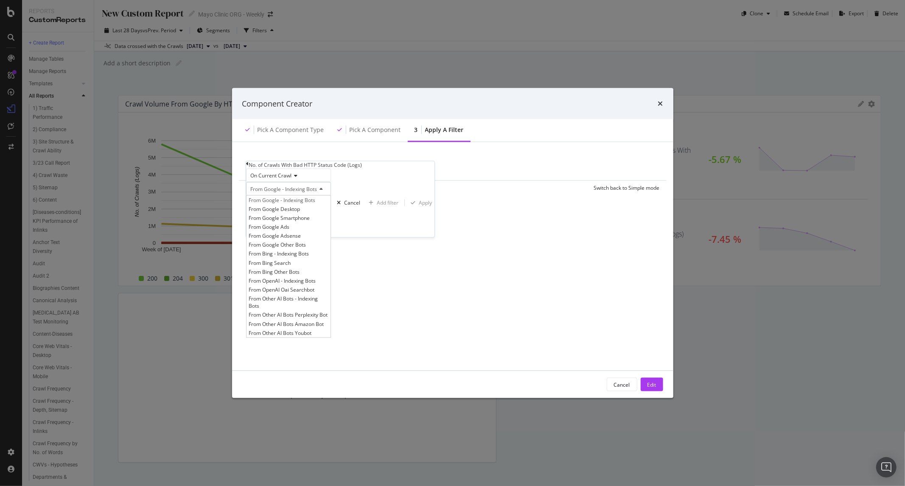
click at [296, 192] on span "From Google - Indexing Bots" at bounding box center [283, 188] width 67 height 7
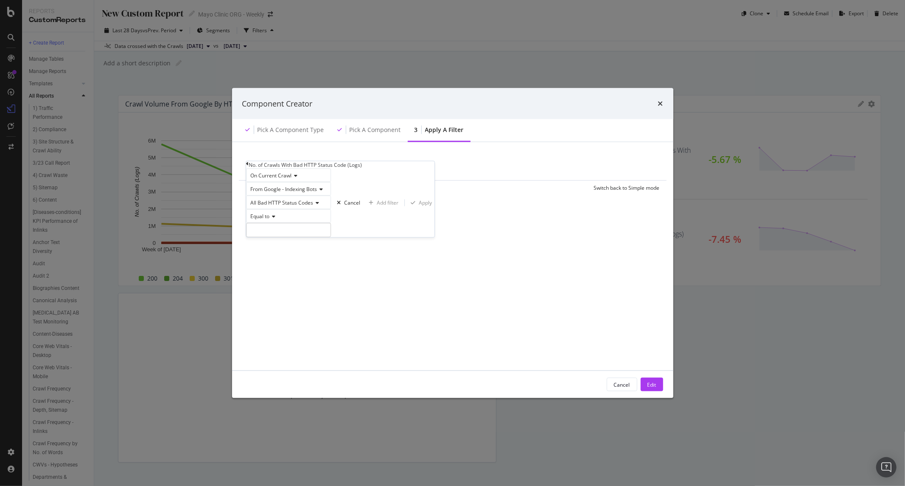
click at [298, 206] on span "All Bad HTTP Status Codes" at bounding box center [281, 202] width 63 height 7
click at [297, 235] on span "4xx HTTP Status Codes" at bounding box center [276, 231] width 54 height 7
click at [262, 222] on div "Equal to" at bounding box center [288, 216] width 85 height 14
click at [331, 222] on div "Equal to" at bounding box center [288, 216] width 85 height 14
click at [308, 237] on input "modal" at bounding box center [288, 229] width 85 height 14
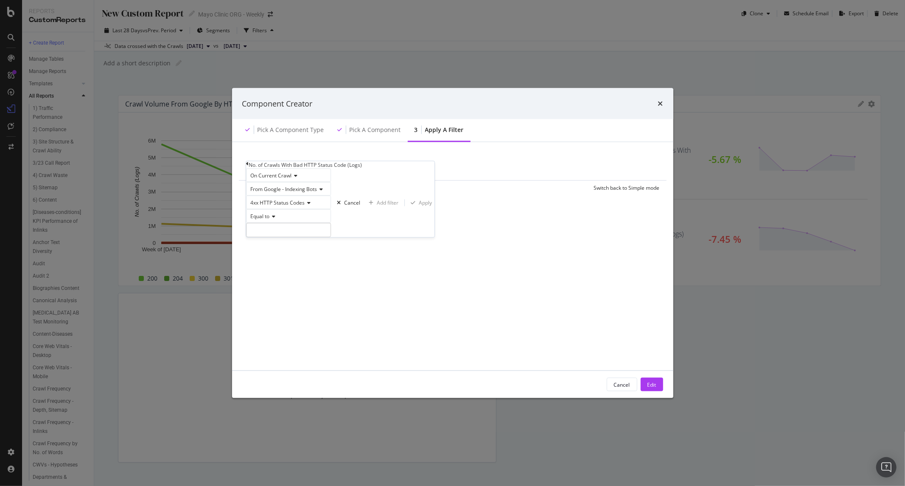
click at [269, 219] on span "Equal to" at bounding box center [259, 215] width 19 height 7
click at [331, 222] on div "Equal to" at bounding box center [288, 216] width 85 height 14
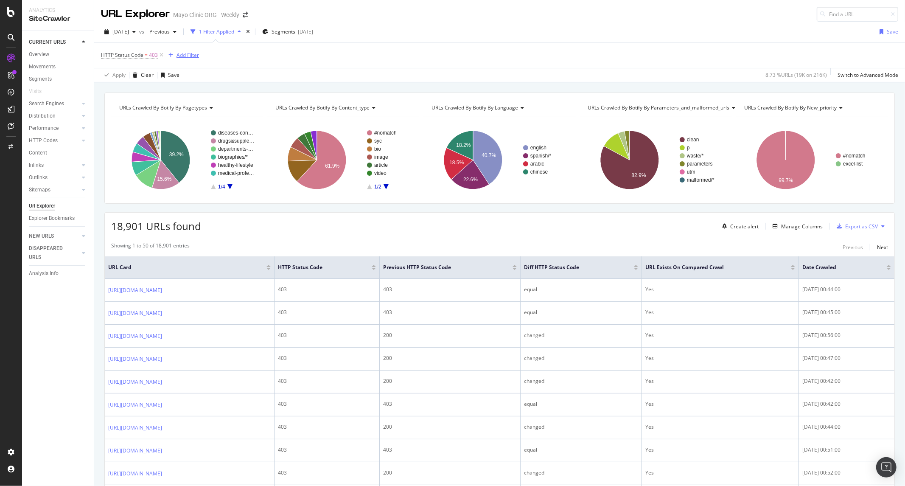
click at [185, 57] on div "Add Filter" at bounding box center [187, 54] width 22 height 7
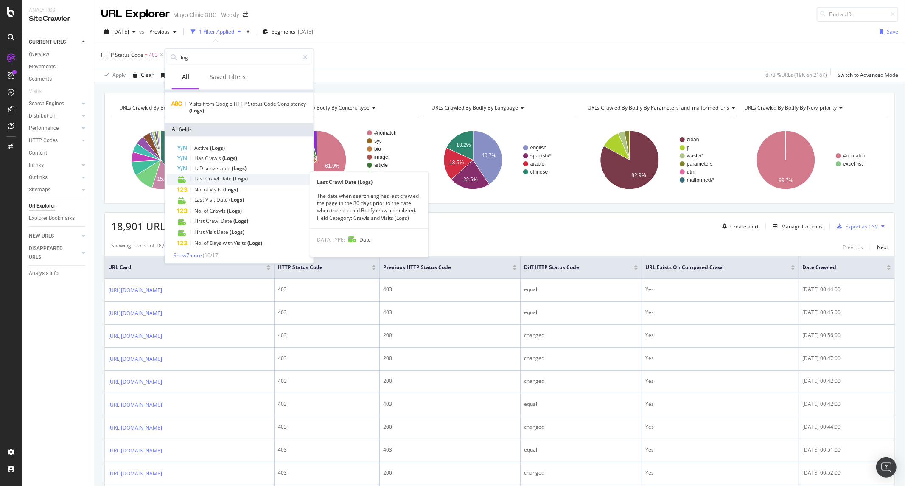
scroll to position [13, 0]
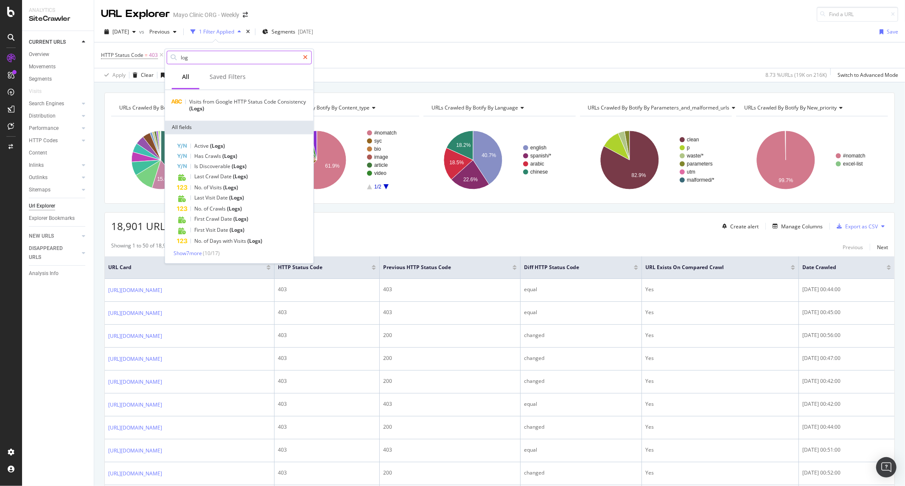
click at [306, 57] on icon at bounding box center [305, 57] width 5 height 6
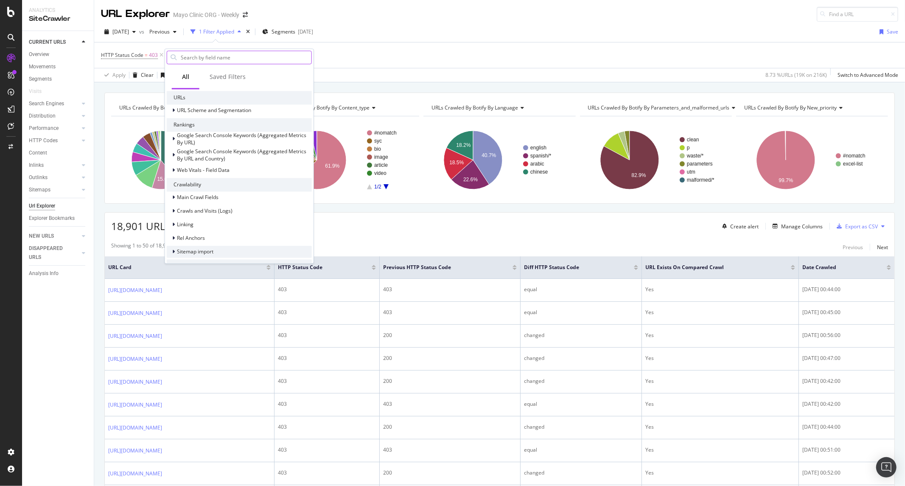
scroll to position [179, 0]
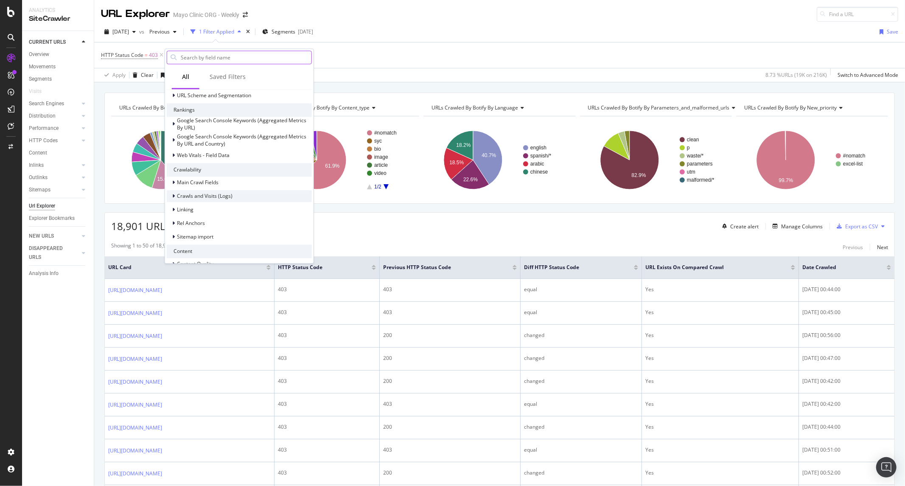
click at [209, 197] on span "Crawls and Visits (Logs)" at bounding box center [205, 195] width 56 height 7
click at [209, 210] on span "Crawls (Logs)" at bounding box center [198, 207] width 32 height 7
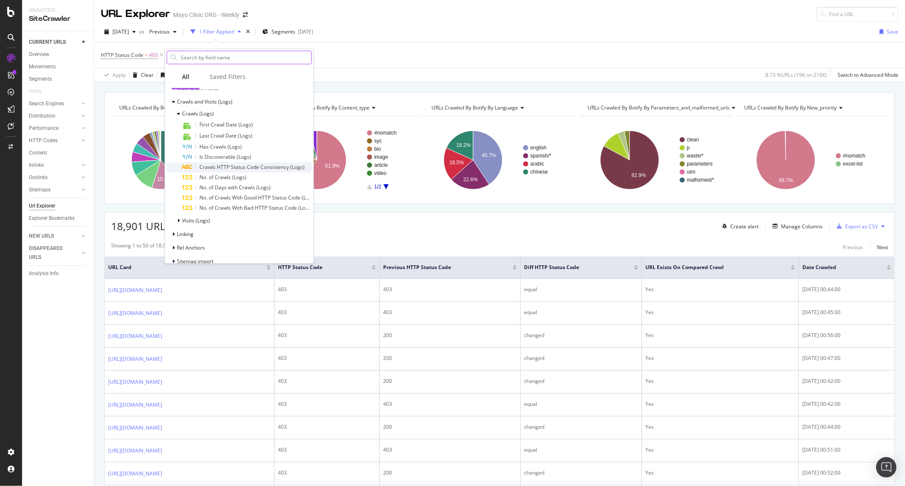
click at [242, 169] on span "Crawls HTTP Status Code Consistency (Logs)" at bounding box center [251, 166] width 105 height 7
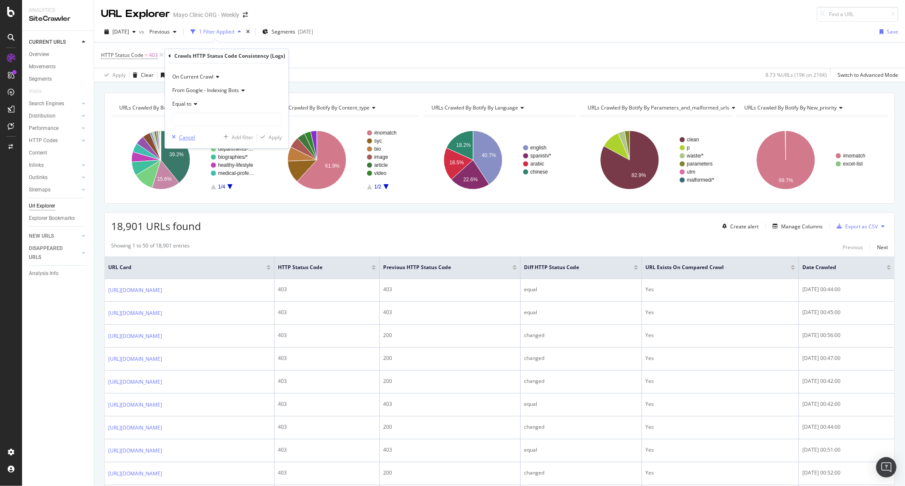
click at [175, 137] on icon "button" at bounding box center [174, 137] width 4 height 5
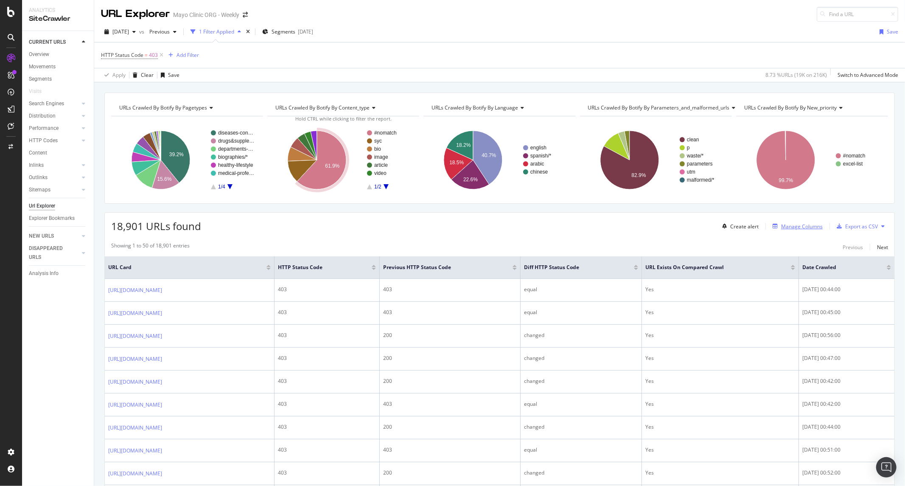
click at [786, 226] on div "Manage Columns" at bounding box center [802, 226] width 42 height 7
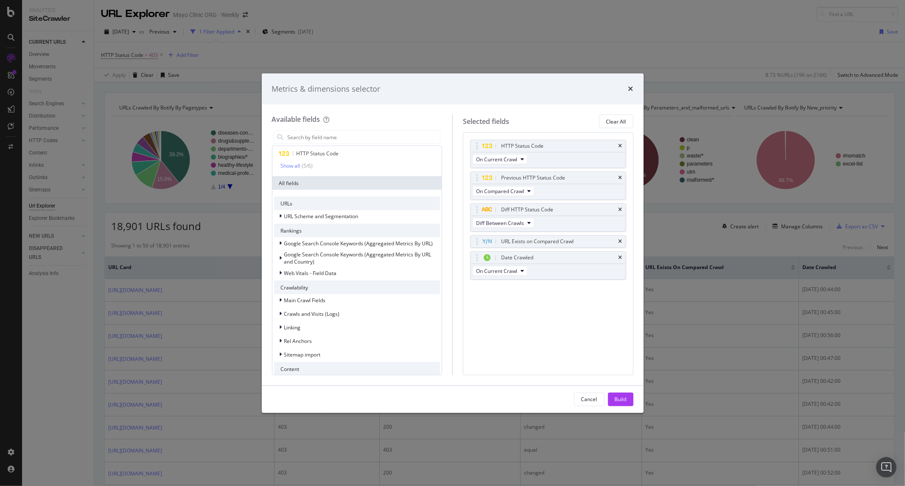
scroll to position [160, 0]
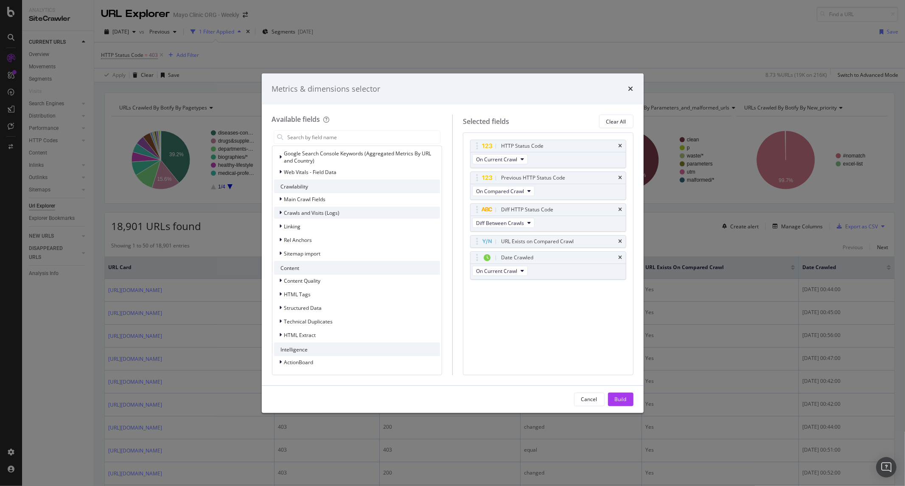
click at [315, 215] on span "Crawls and Visits (Logs)" at bounding box center [312, 212] width 56 height 7
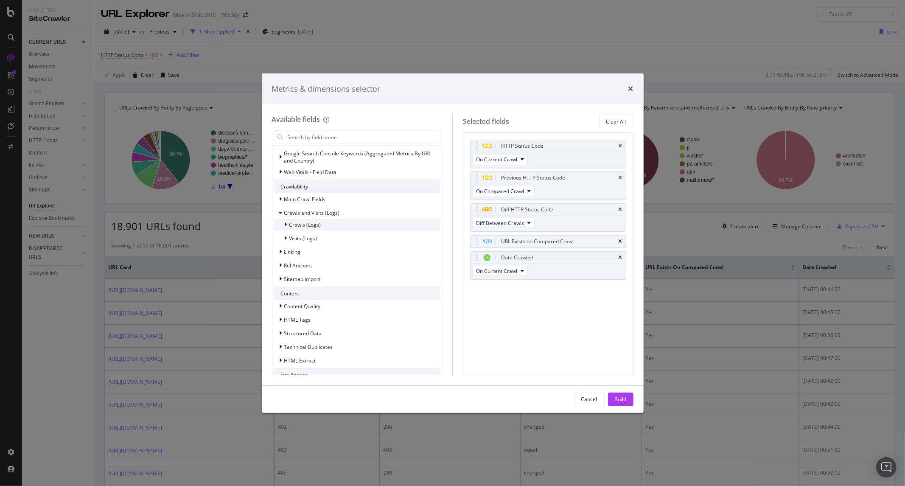
click at [311, 223] on span "Crawls (Logs)" at bounding box center [305, 224] width 32 height 7
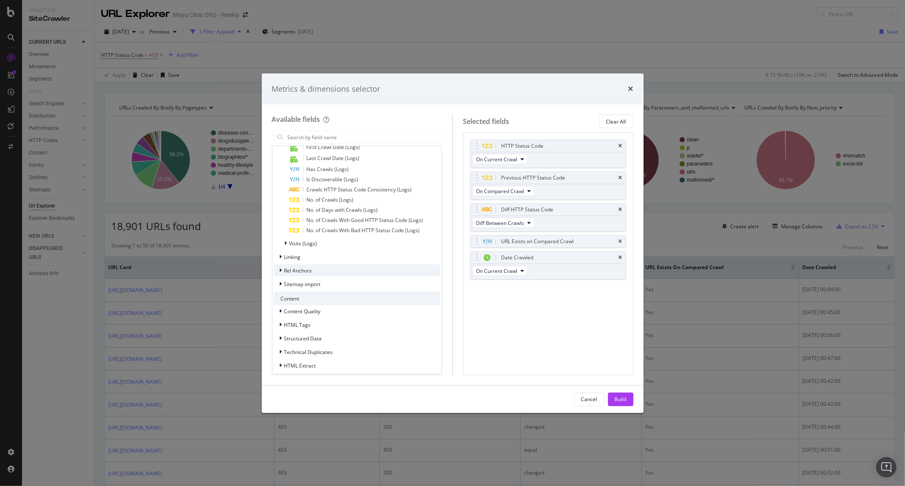
scroll to position [255, 0]
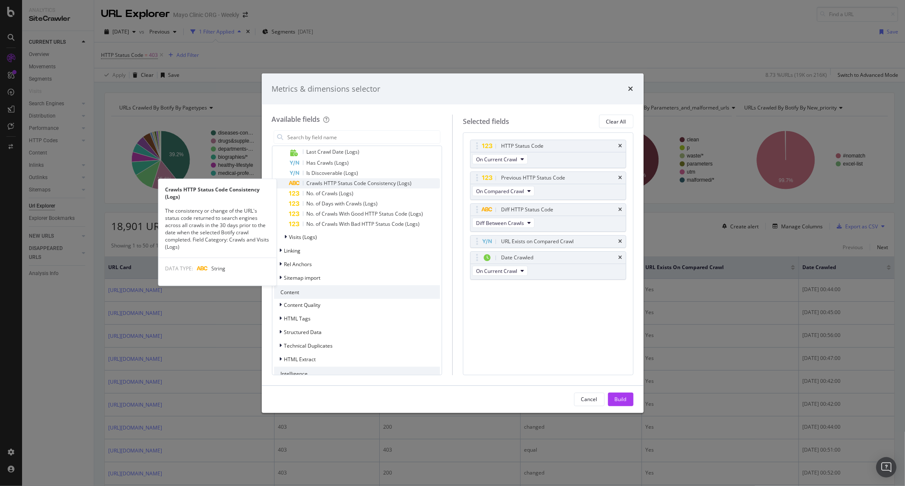
click at [348, 184] on span "Crawls HTTP Status Code Consistency (Logs)" at bounding box center [359, 182] width 105 height 7
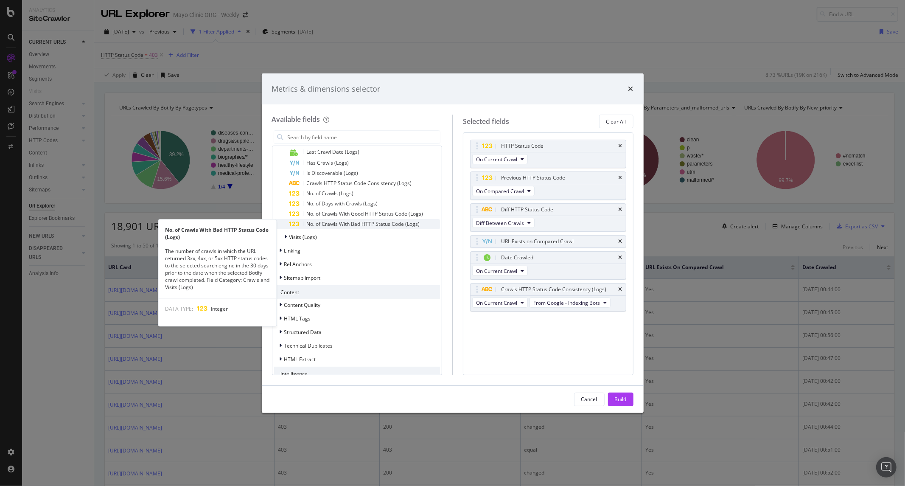
click at [340, 223] on span "No. of Crawls With Bad HTTP Status Code (Logs)" at bounding box center [363, 223] width 113 height 7
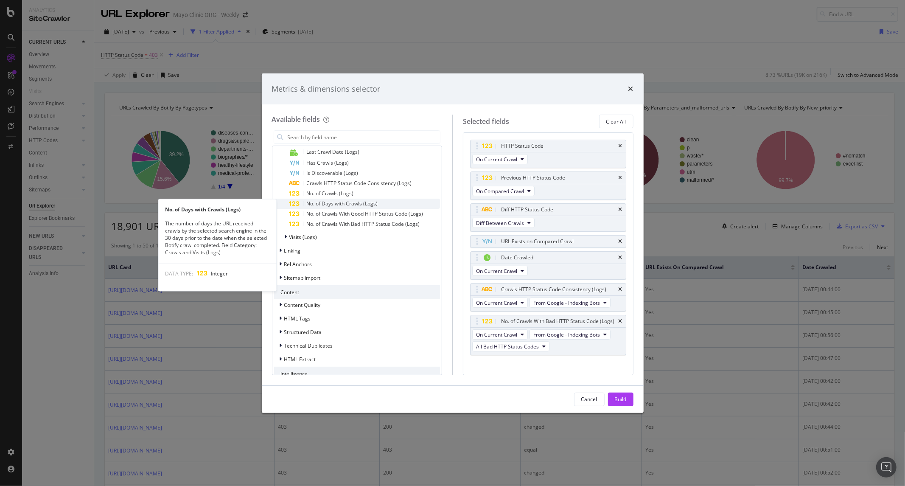
click at [364, 202] on span "No. of Days with Crawls (Logs)" at bounding box center [342, 203] width 71 height 7
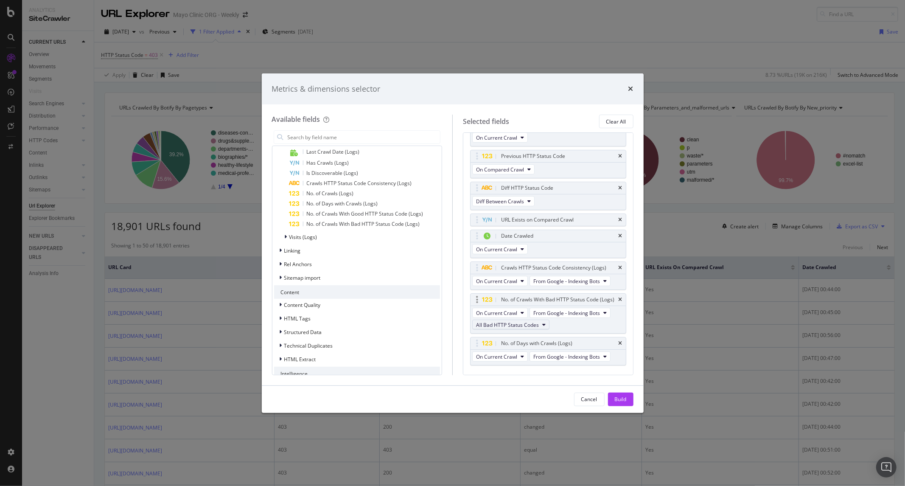
click at [532, 328] on span "All Bad HTTP Status Codes" at bounding box center [507, 324] width 63 height 7
click at [523, 379] on span "4xx HTTP Status Codes" at bounding box center [511, 380] width 64 height 8
click at [627, 399] on button "Build" at bounding box center [620, 399] width 25 height 14
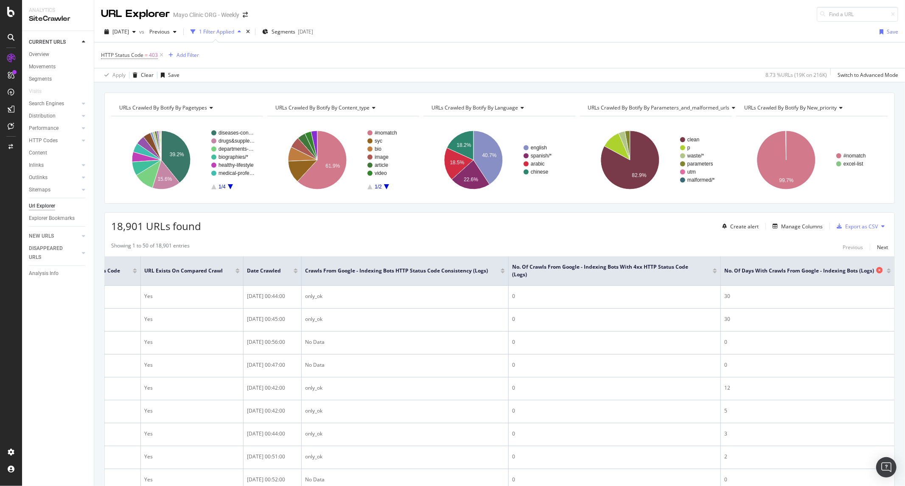
click at [767, 274] on span "No. of Days with Crawls from Google - Indexing Bots (Logs)" at bounding box center [799, 271] width 150 height 8
click at [786, 226] on div "Manage Columns" at bounding box center [802, 226] width 42 height 7
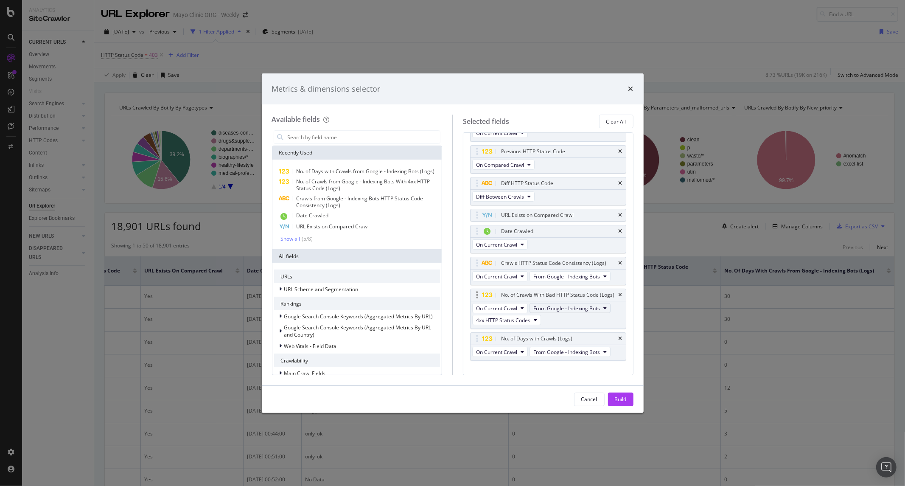
scroll to position [50, 0]
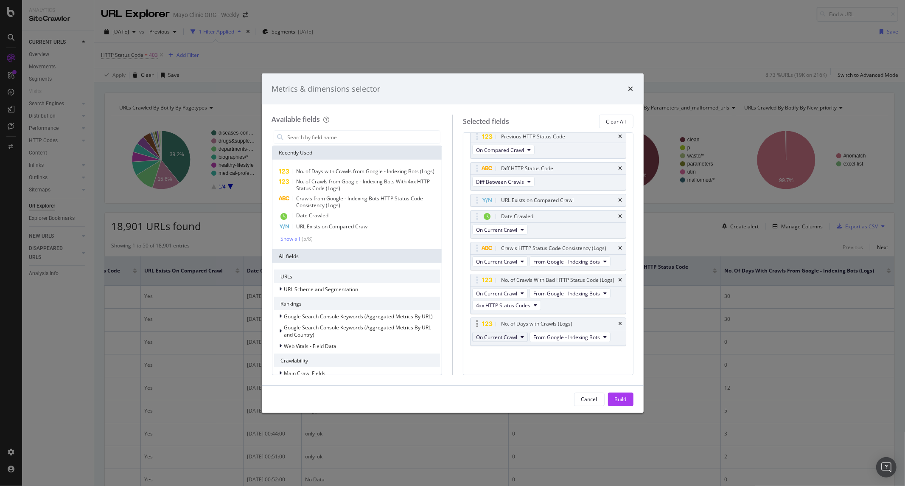
click at [511, 337] on span "On Current Crawl" at bounding box center [496, 336] width 41 height 7
click at [619, 246] on icon "times" at bounding box center [621, 248] width 4 height 5
click at [615, 395] on div "Build" at bounding box center [621, 398] width 12 height 7
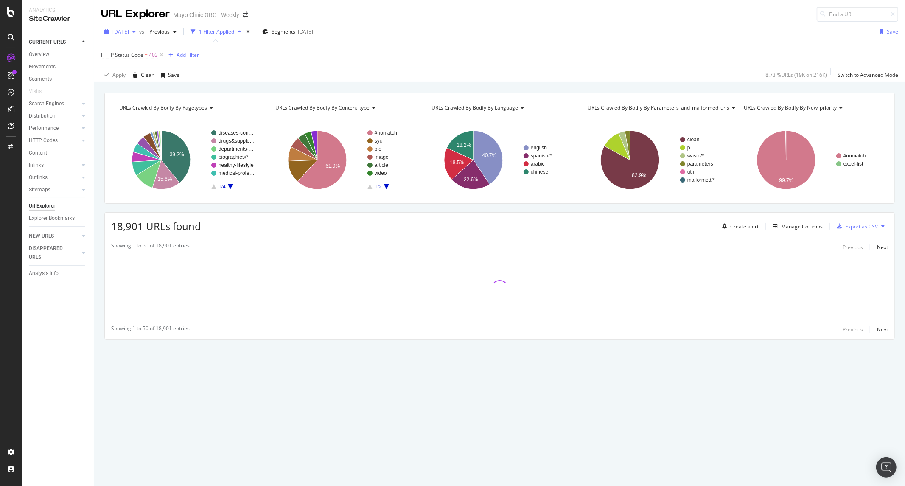
click at [136, 32] on icon "button" at bounding box center [133, 31] width 3 height 5
click at [263, 65] on div "HTTP Status Code = 403 Add Filter" at bounding box center [499, 54] width 797 height 25
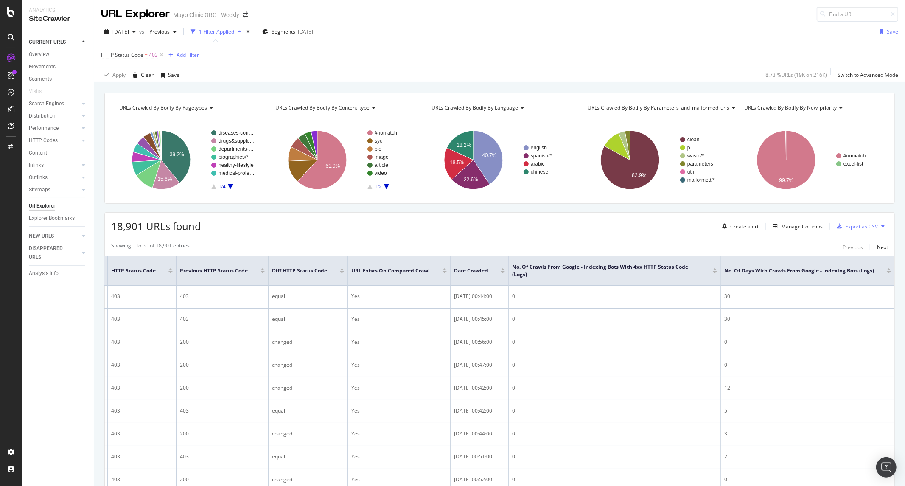
click at [713, 272] on div at bounding box center [715, 272] width 4 height 2
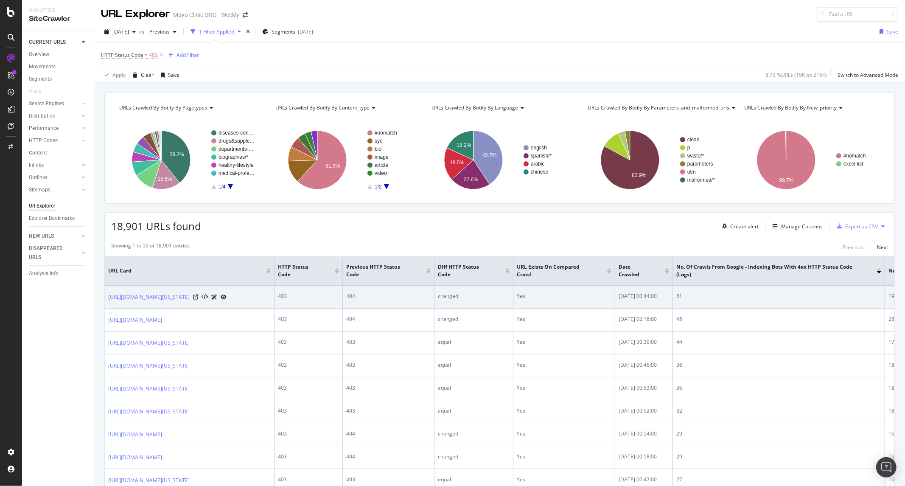
scroll to position [47, 0]
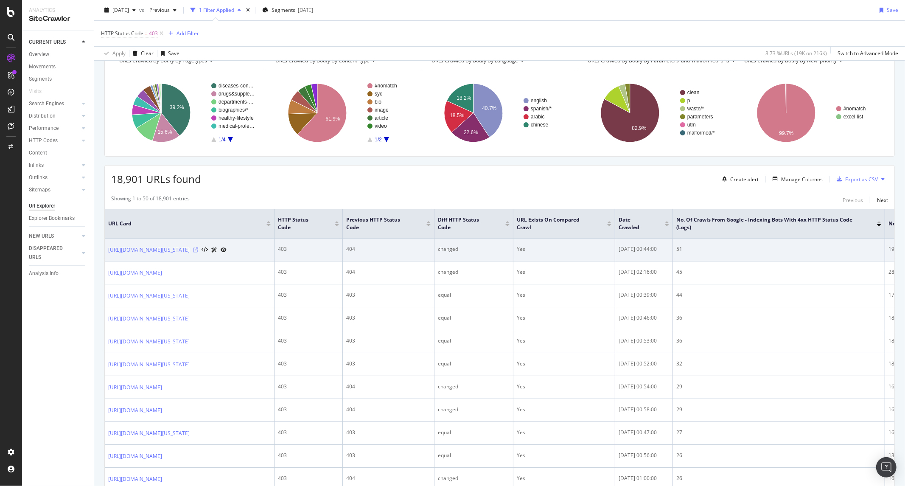
click at [198, 252] on icon at bounding box center [195, 249] width 5 height 5
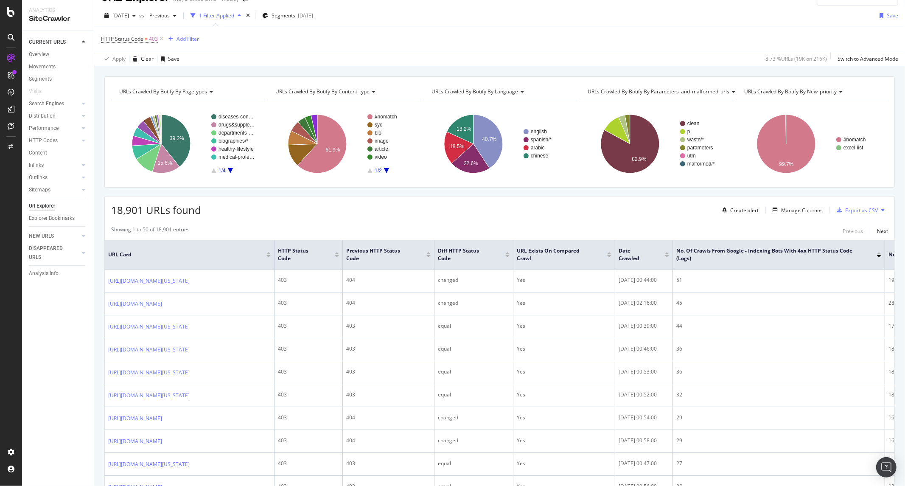
scroll to position [0, 0]
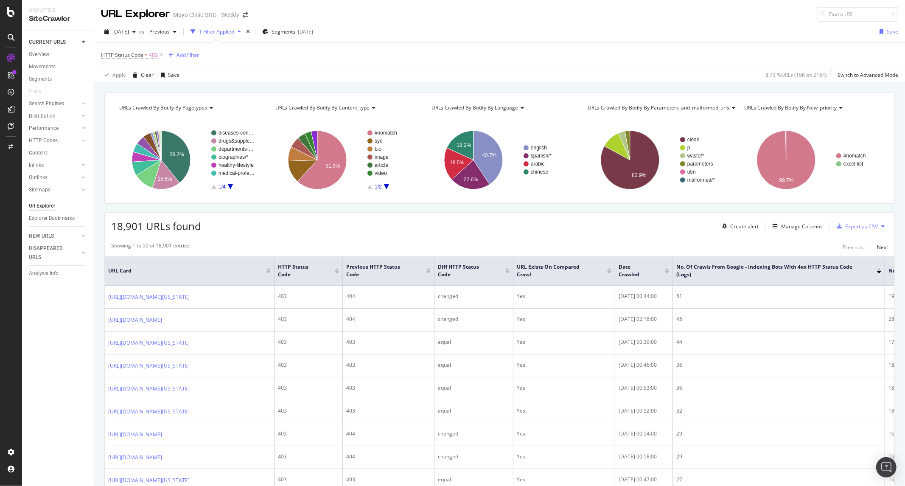
click at [138, 60] on span "HTTP Status Code = 403" at bounding box center [133, 55] width 64 height 12
click at [138, 55] on span "HTTP Status Code" at bounding box center [122, 54] width 42 height 7
click at [286, 56] on div "HTTP Status Code = 403 Add Filter" at bounding box center [499, 54] width 797 height 25
click at [191, 54] on div "Add Filter" at bounding box center [187, 54] width 22 height 7
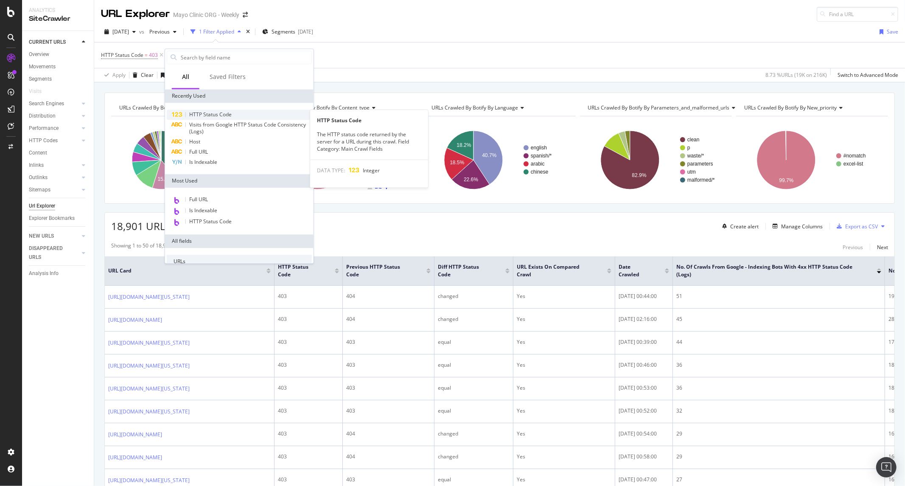
click at [222, 112] on span "HTTP Status Code" at bounding box center [210, 114] width 42 height 7
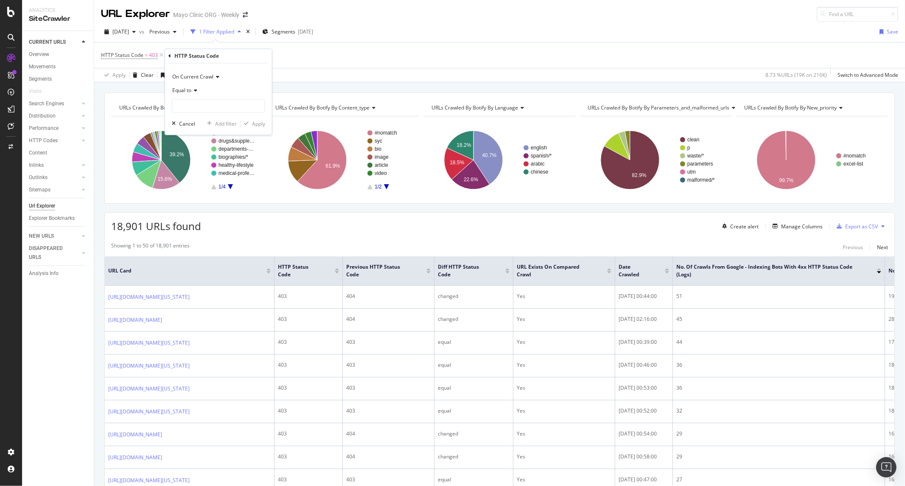
click at [200, 78] on span "On Current Crawl" at bounding box center [192, 76] width 41 height 7
click at [200, 108] on span "On Compared Crawl" at bounding box center [200, 105] width 48 height 7
click at [190, 90] on span "Equal to" at bounding box center [181, 90] width 19 height 7
click at [226, 87] on div "Equal to" at bounding box center [218, 91] width 93 height 14
click at [209, 100] on input "number" at bounding box center [218, 106] width 93 height 14
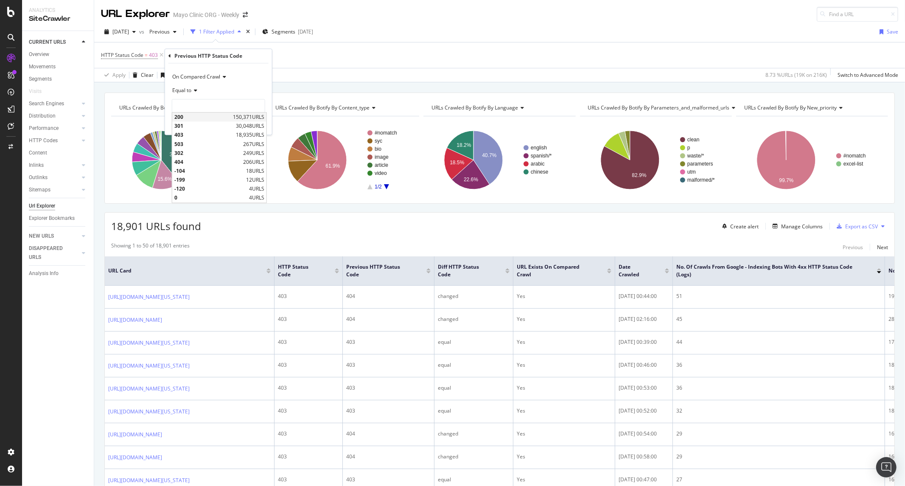
click at [214, 114] on span "200" at bounding box center [202, 117] width 56 height 7
type input "200"
click at [255, 126] on div "Apply" at bounding box center [258, 123] width 13 height 7
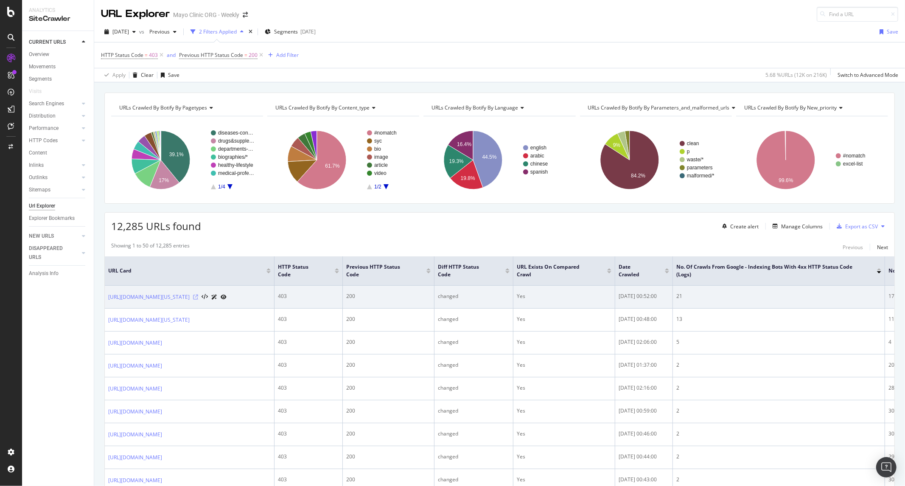
click at [198, 300] on icon at bounding box center [195, 296] width 5 height 5
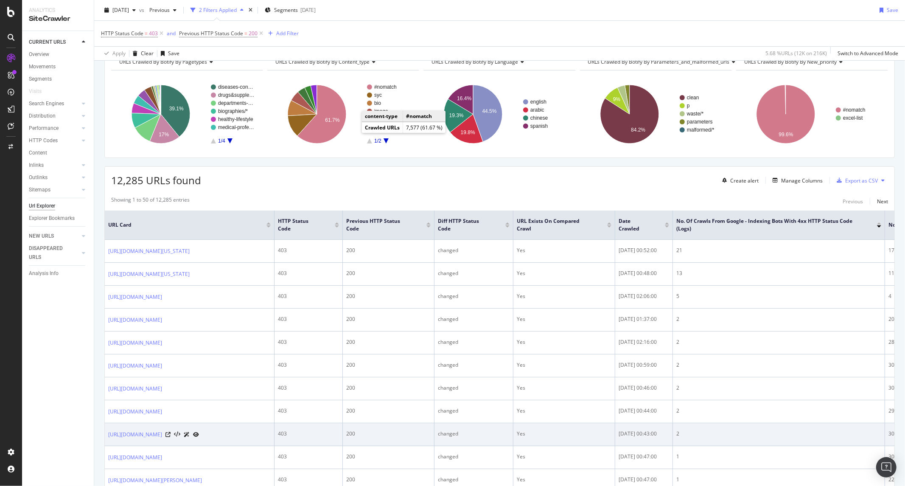
scroll to position [141, 0]
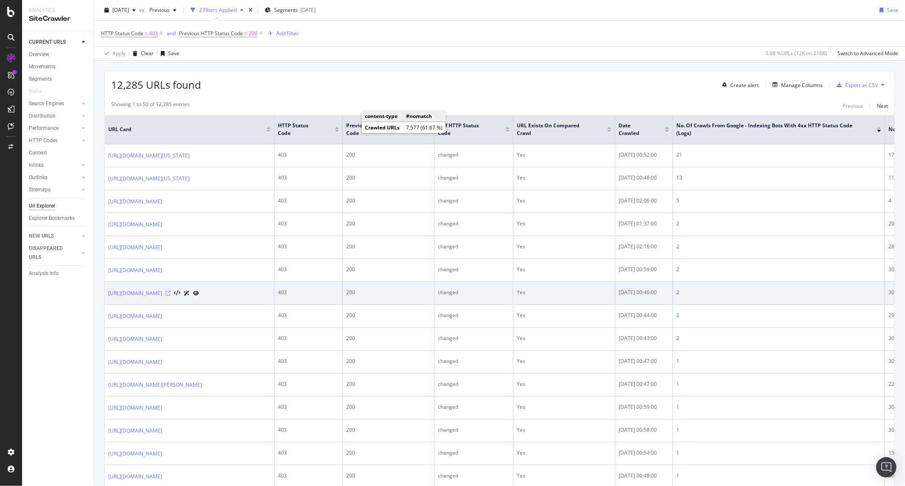
click at [171, 296] on icon at bounding box center [167, 293] width 5 height 5
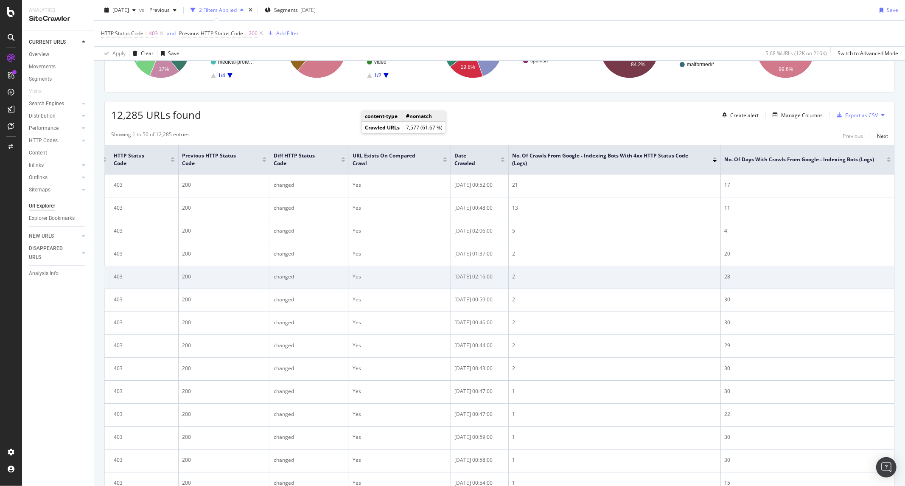
scroll to position [42, 0]
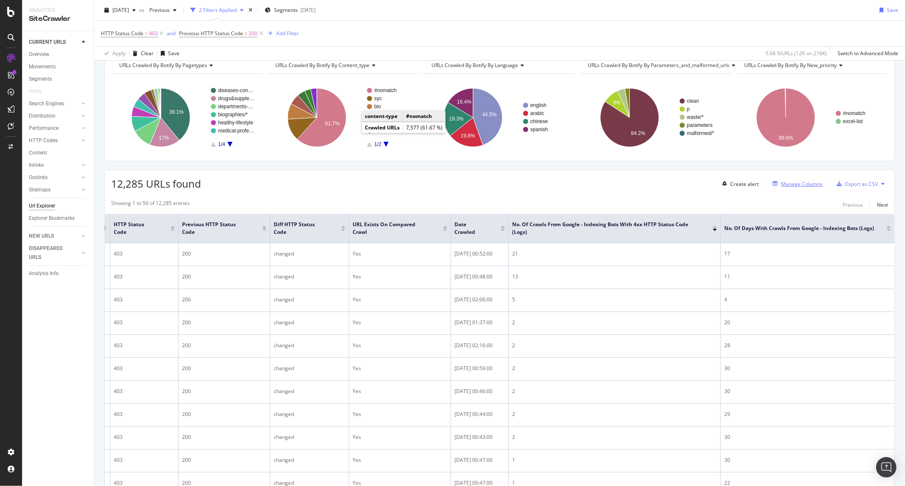
click at [781, 183] on div "Manage Columns" at bounding box center [802, 183] width 42 height 7
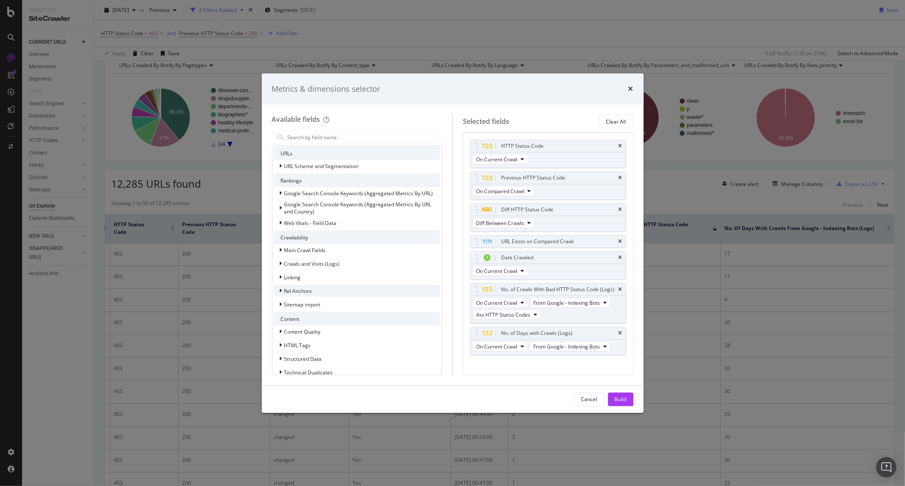
scroll to position [174, 0]
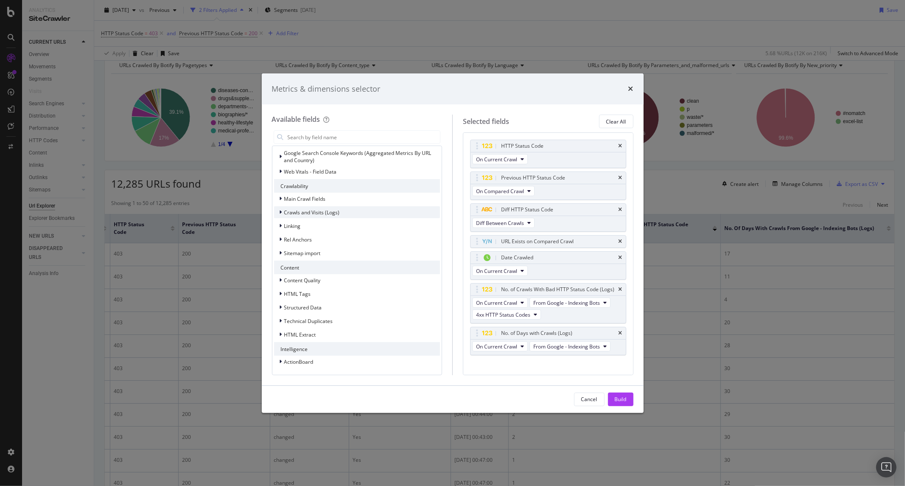
click at [311, 209] on span "Crawls and Visits (Logs)" at bounding box center [312, 212] width 56 height 7
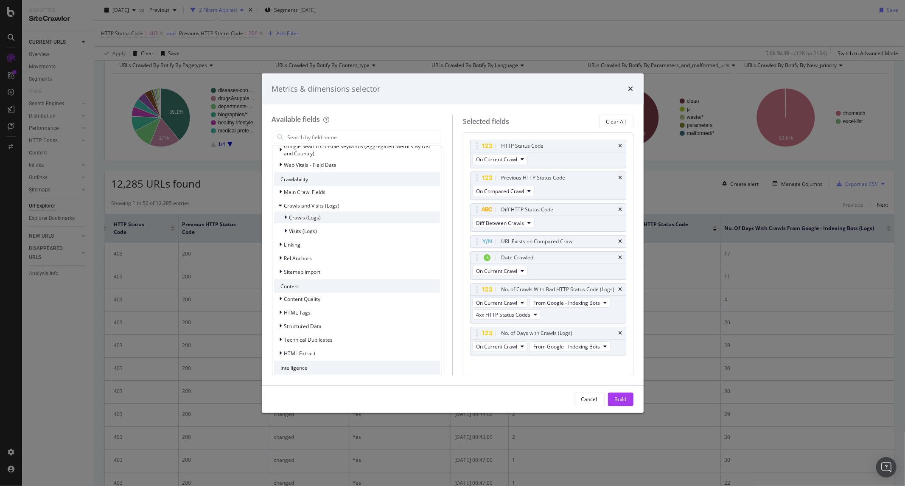
click at [329, 223] on div "Crawls (Logs)" at bounding box center [357, 217] width 166 height 12
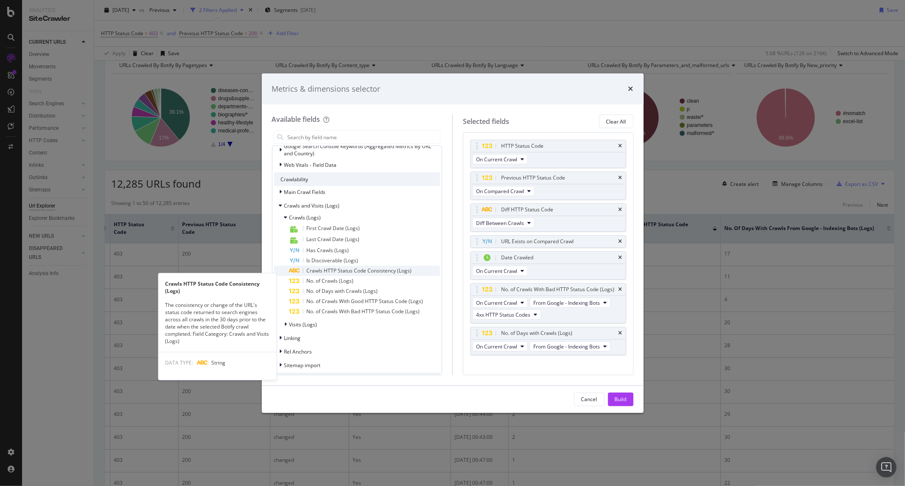
click at [376, 274] on span "Crawls HTTP Status Code Consistency (Logs)" at bounding box center [359, 270] width 105 height 7
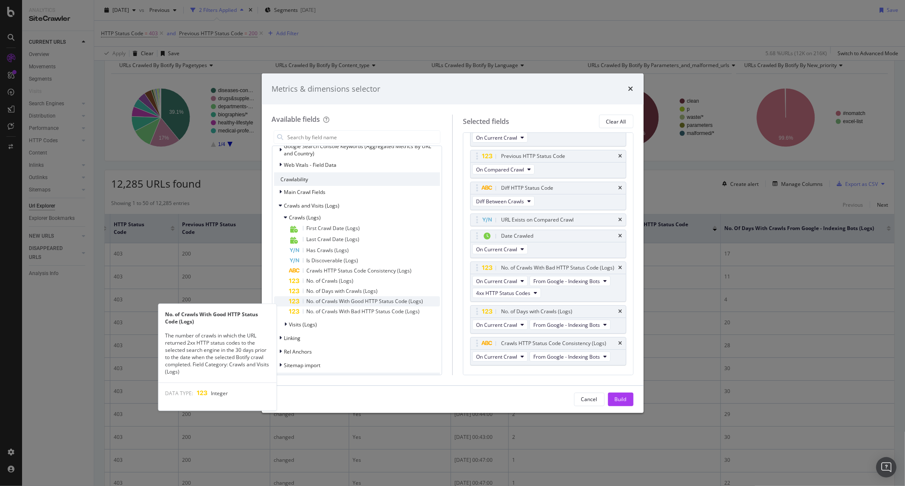
click at [370, 305] on span "No. of Crawls With Good HTTP Status Code (Logs)" at bounding box center [365, 300] width 117 height 7
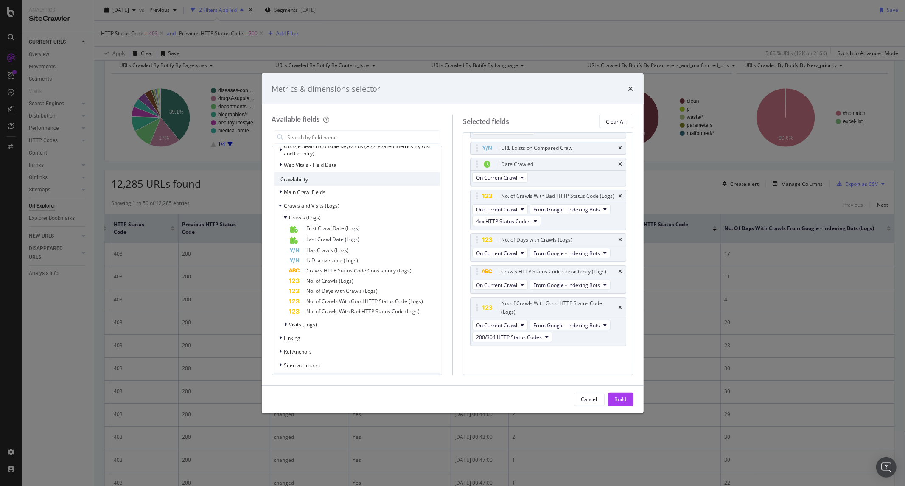
scroll to position [103, 0]
click at [524, 337] on span "200/304 HTTP Status Codes" at bounding box center [509, 336] width 66 height 7
click at [574, 340] on div "On Current Crawl From Google - Indexing Bots 200/304 HTTP Status Codes" at bounding box center [548, 331] width 155 height 27
click at [522, 219] on span "4xx HTTP Status Codes" at bounding box center [503, 221] width 54 height 7
click at [520, 238] on span "All Bad HTTP Status Codes" at bounding box center [510, 236] width 63 height 8
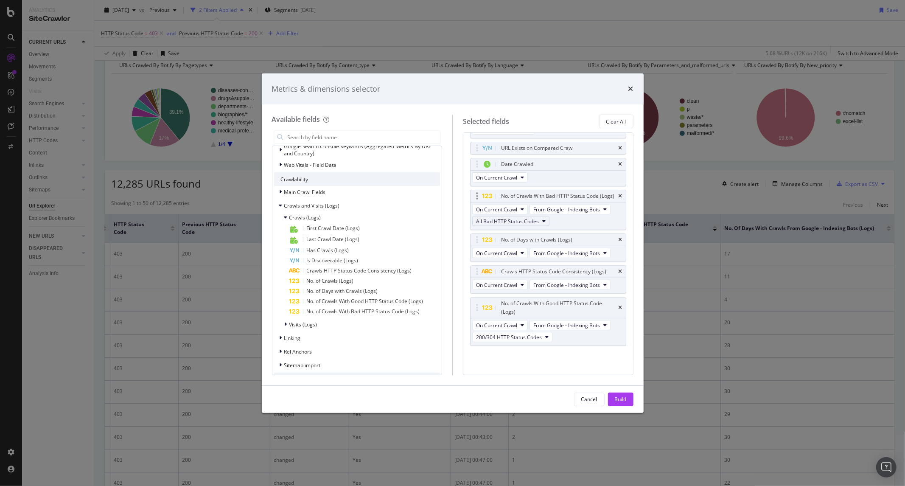
click at [535, 222] on span "All Bad HTTP Status Codes" at bounding box center [507, 221] width 63 height 7
click at [532, 222] on span "All Bad HTTP Status Codes" at bounding box center [507, 221] width 63 height 7
click at [609, 397] on button "Build" at bounding box center [620, 399] width 25 height 14
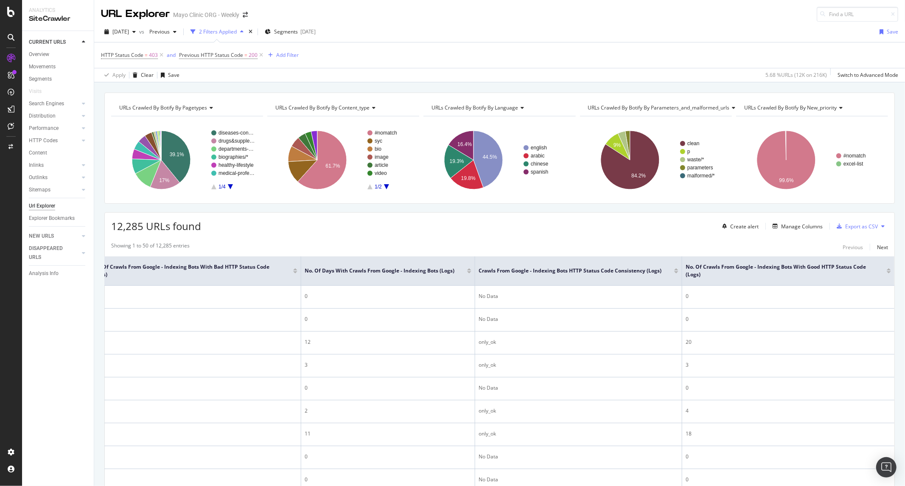
click at [471, 273] on div at bounding box center [469, 272] width 4 height 2
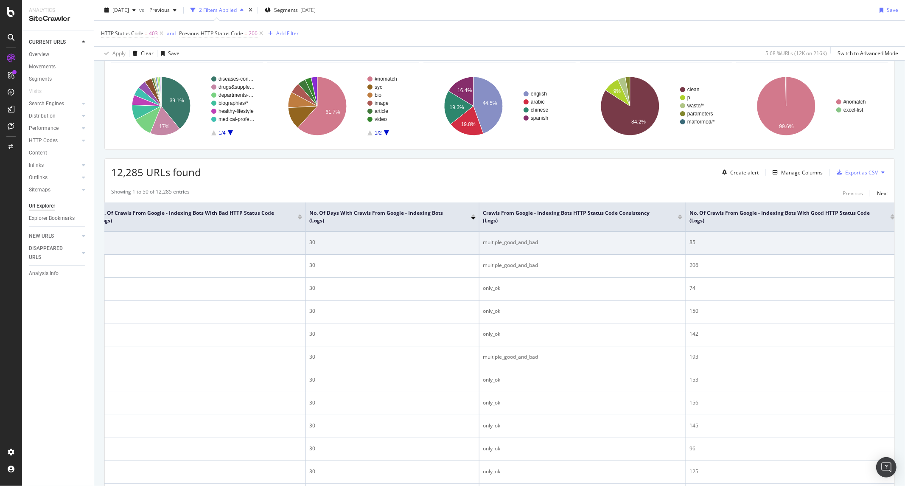
scroll to position [47, 0]
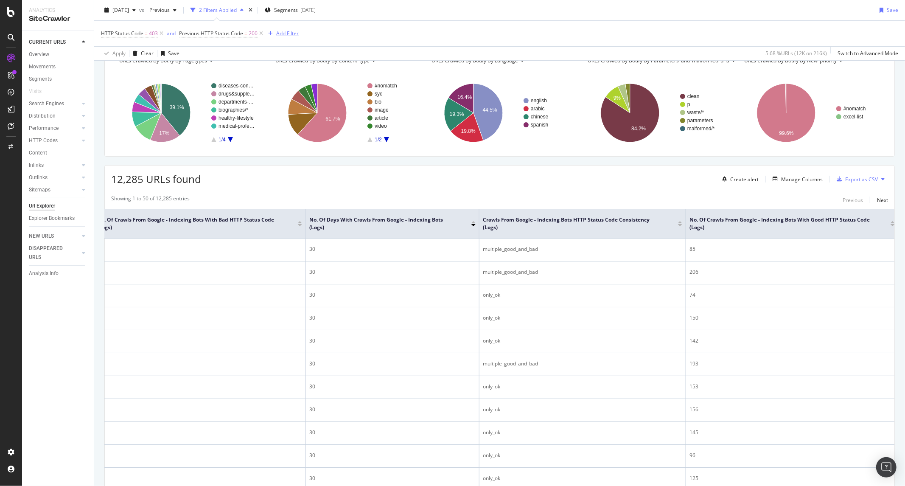
click at [285, 31] on div "Add Filter" at bounding box center [287, 33] width 22 height 7
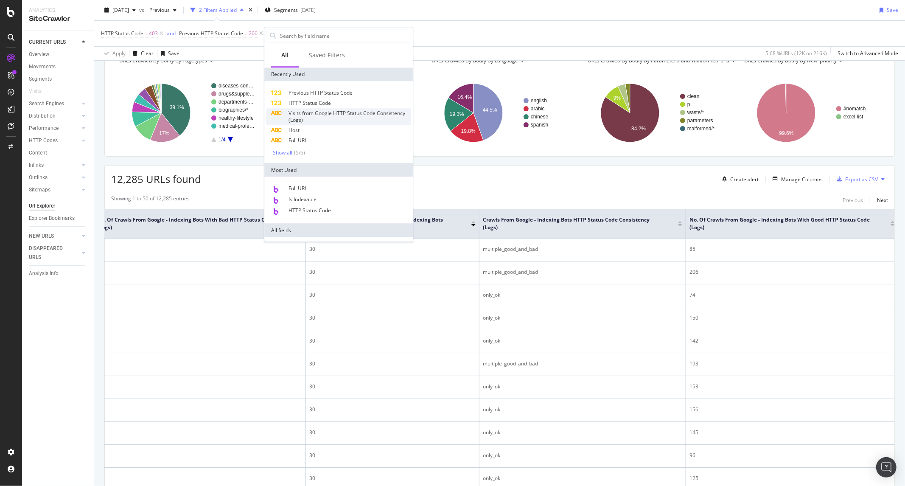
click at [310, 118] on span "Visits from Google HTTP Status Code Consistency (Logs)" at bounding box center [347, 116] width 117 height 14
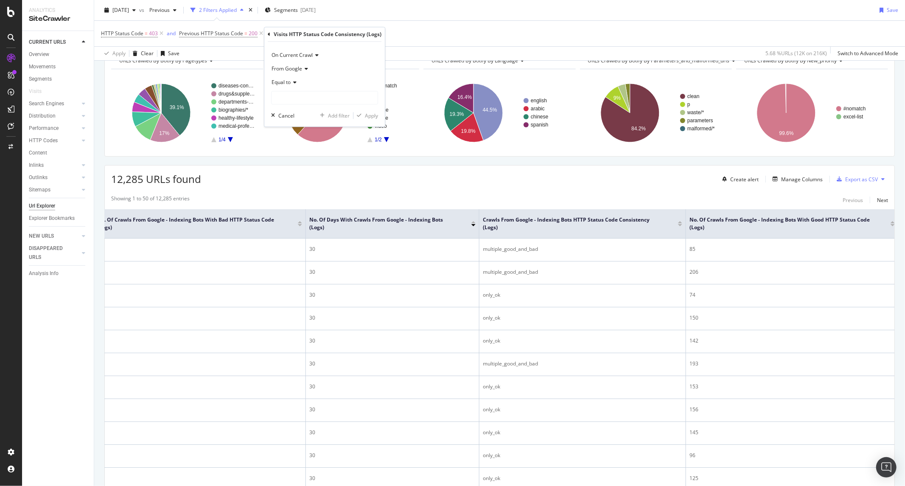
click at [300, 66] on span "From Google" at bounding box center [287, 68] width 31 height 7
click at [293, 83] on icon at bounding box center [294, 82] width 6 height 5
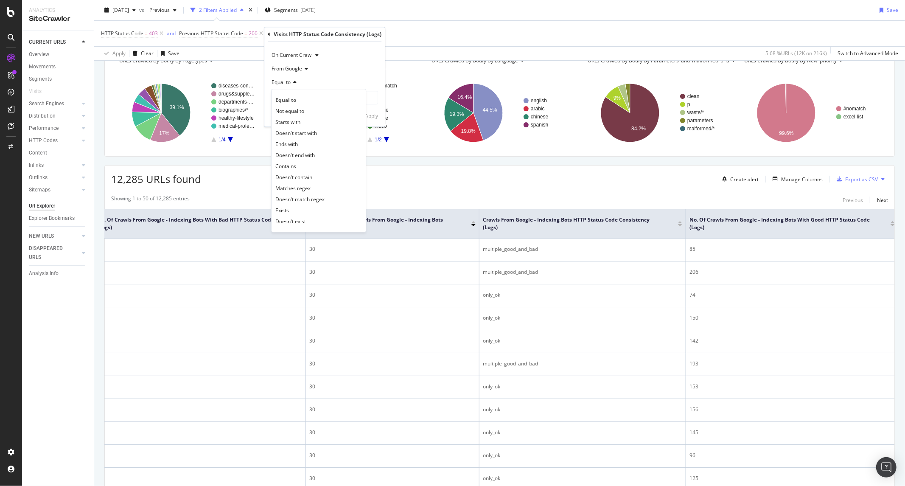
click at [293, 83] on icon at bounding box center [294, 82] width 6 height 5
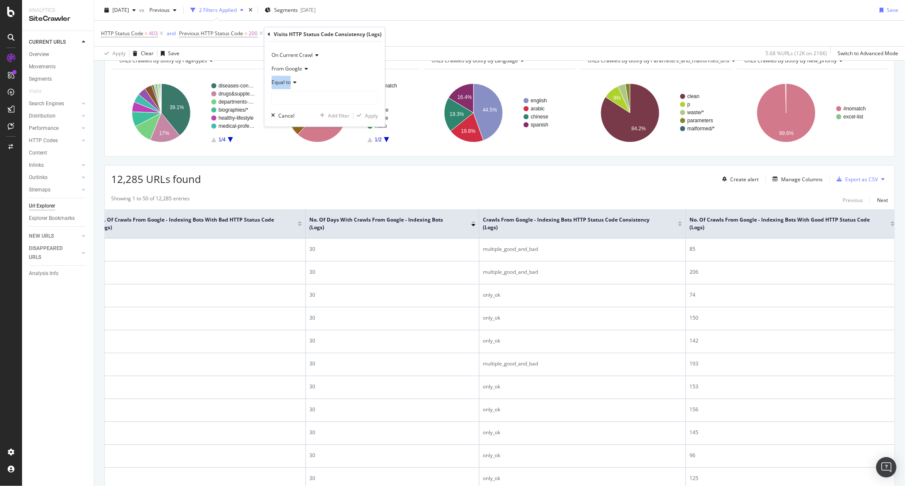
click at [293, 83] on icon at bounding box center [294, 82] width 6 height 5
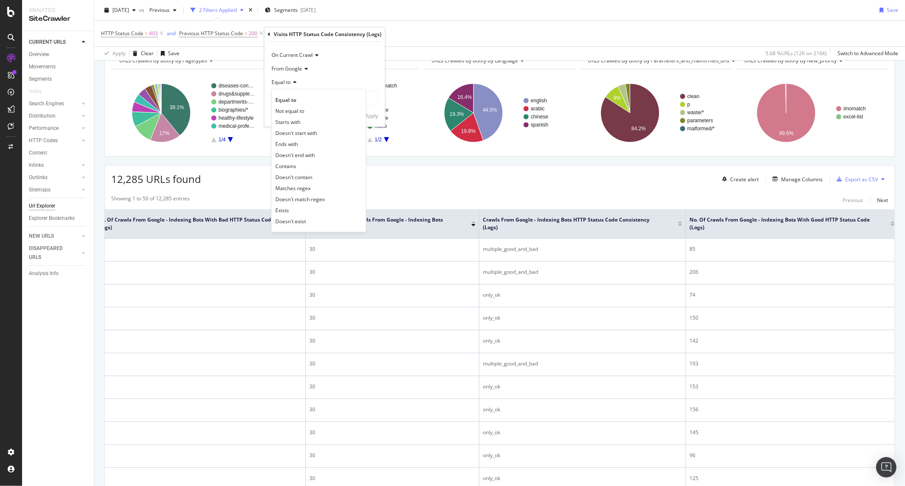
drag, startPoint x: 299, startPoint y: 177, endPoint x: 300, endPoint y: 164, distance: 13.3
click at [298, 177] on span "Doesn't contain" at bounding box center [293, 177] width 37 height 7
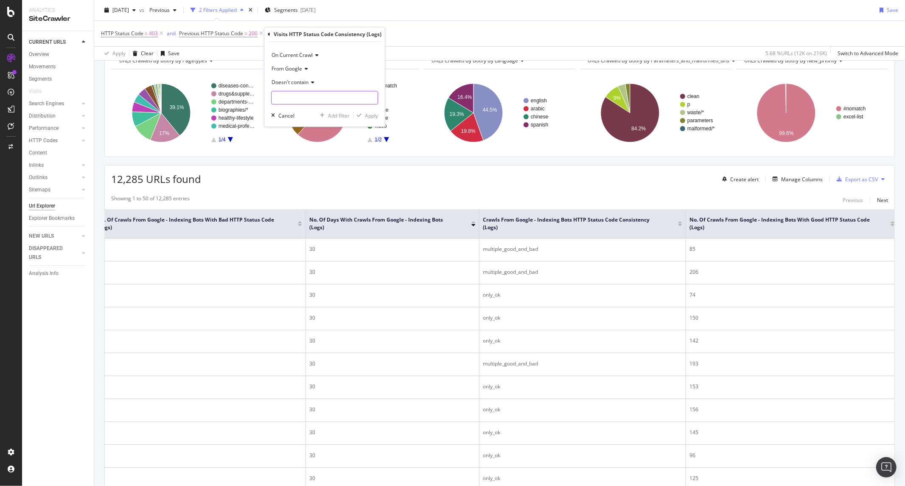
click at [310, 100] on input "text" at bounding box center [325, 98] width 106 height 14
type input "i"
type input "only_ok"
click at [362, 113] on div "button" at bounding box center [358, 115] width 11 height 5
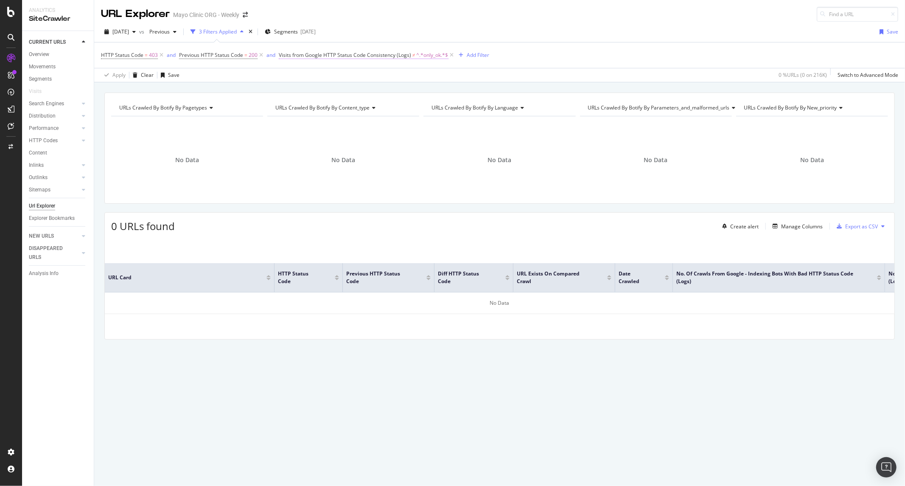
click at [304, 56] on span "Visits from Google HTTP Status Code Consistency (Logs)" at bounding box center [345, 54] width 132 height 7
click at [311, 100] on span "Doesn't contain" at bounding box center [304, 102] width 37 height 7
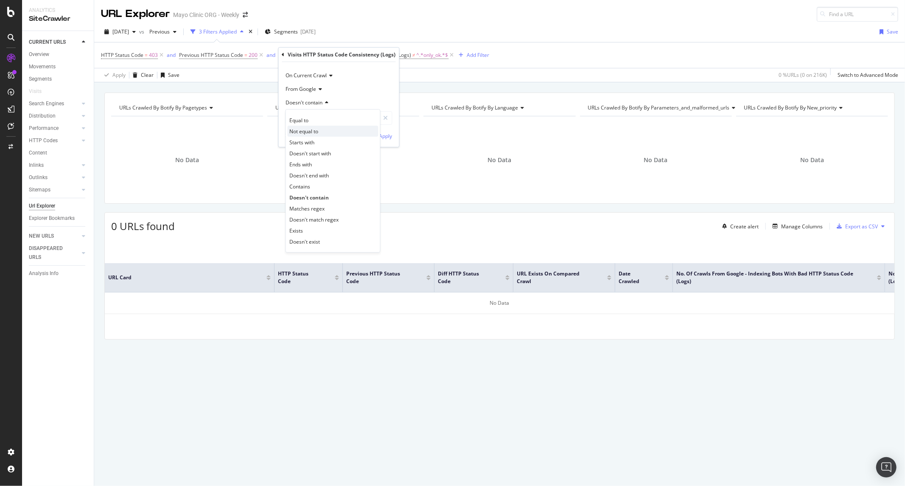
click at [312, 132] on span "Not equal to" at bounding box center [304, 131] width 29 height 7
click at [317, 117] on input "text" at bounding box center [339, 118] width 106 height 14
type input "only_ok"
click at [354, 132] on div "Add filter" at bounding box center [353, 135] width 22 height 7
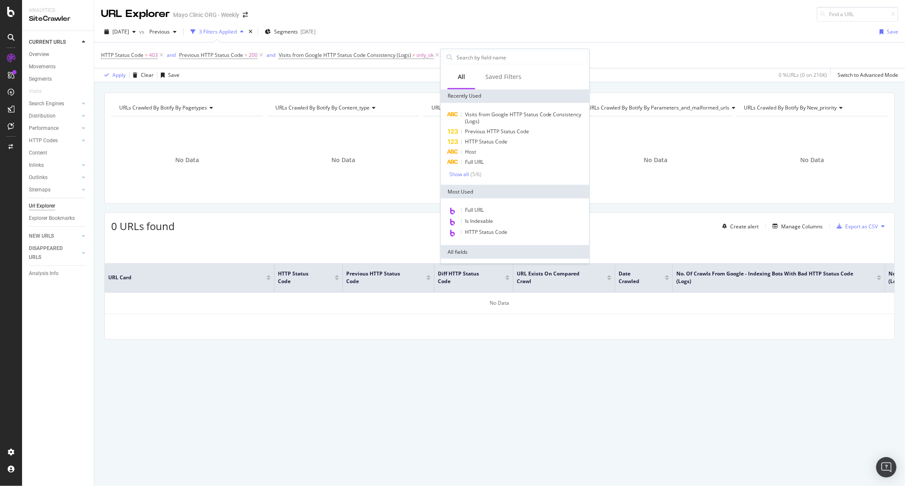
click at [420, 28] on div "2025 Aug. 20th vs Previous 3 Filters Applied Segments 2025-08-07 Save" at bounding box center [499, 33] width 811 height 17
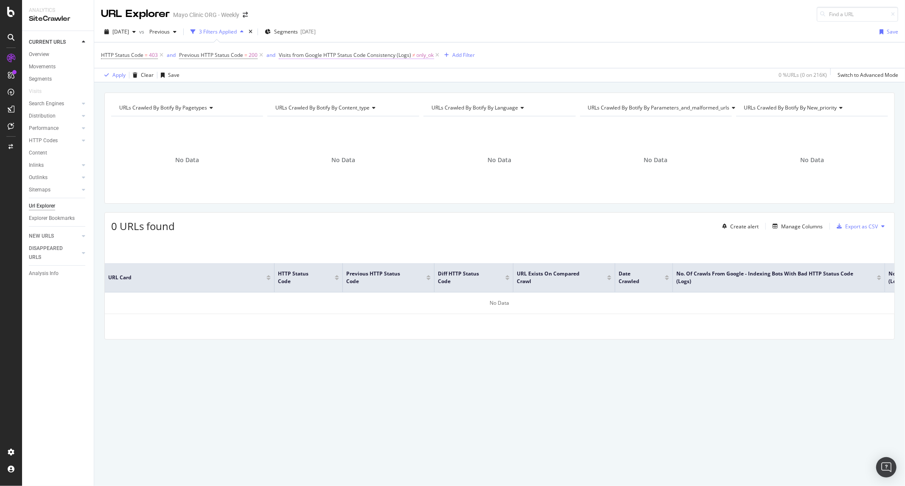
click at [417, 50] on span "only_ok" at bounding box center [425, 55] width 17 height 12
click at [379, 134] on div "Apply" at bounding box center [385, 135] width 13 height 7
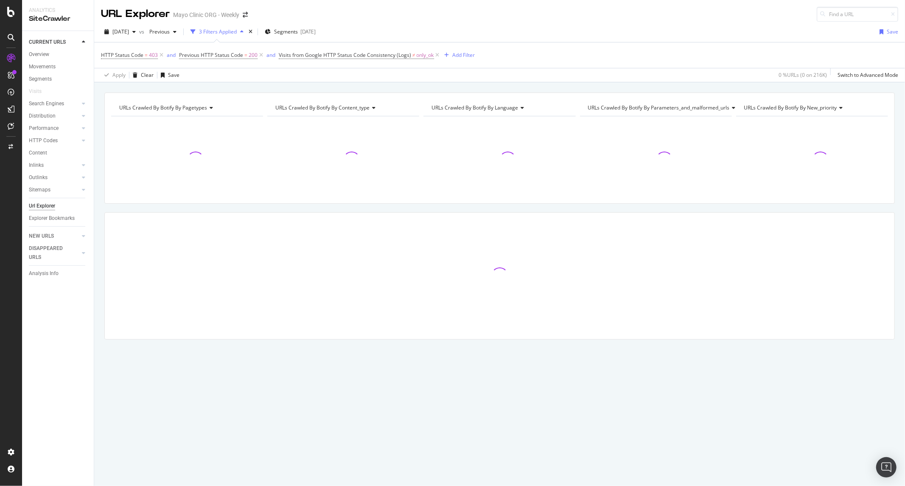
click at [416, 28] on div "2025 Aug. 20th vs Previous 3 Filters Applied Segments 2025-08-07 Save" at bounding box center [499, 33] width 811 height 17
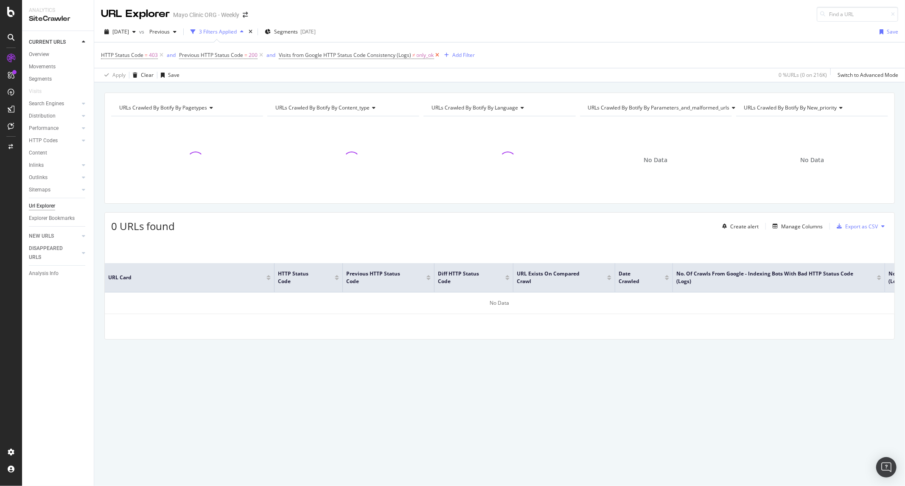
click at [437, 54] on icon at bounding box center [437, 55] width 7 height 8
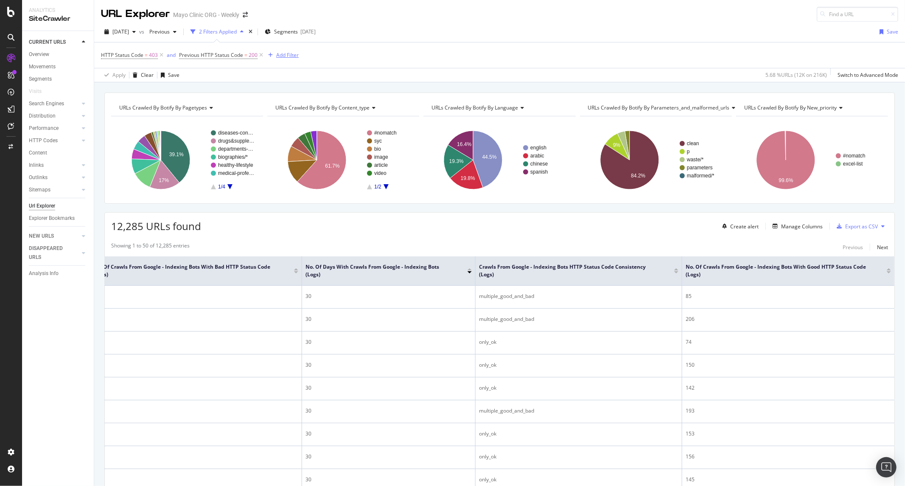
drag, startPoint x: 282, startPoint y: 56, endPoint x: 485, endPoint y: 68, distance: 204.0
click at [482, 68] on div "HTTP Status Code = 403 and Previous HTTP Status Code = 200 Add Filter Apply Cle…" at bounding box center [499, 61] width 797 height 39
click at [620, 269] on span "Crawls from Google - Indexing Bots HTTP Status Code Consistency (Logs)" at bounding box center [570, 270] width 182 height 15
click at [281, 57] on div "Add Filter" at bounding box center [287, 54] width 22 height 7
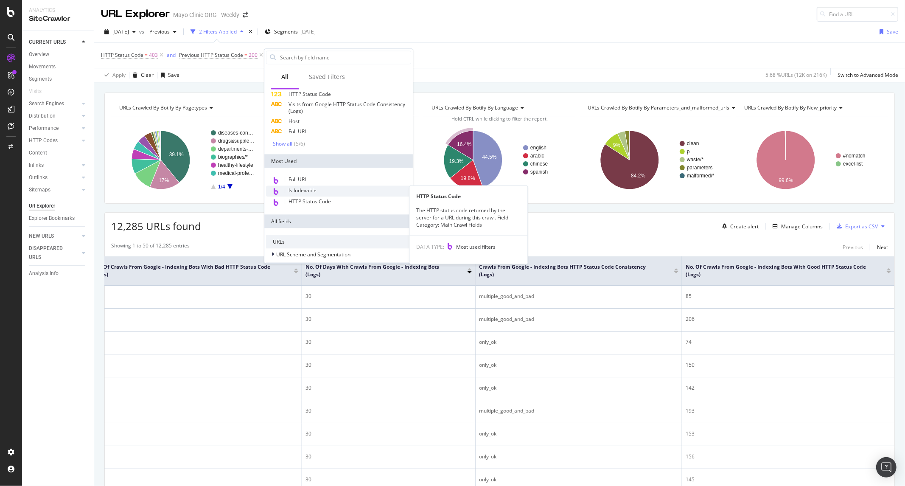
scroll to position [47, 0]
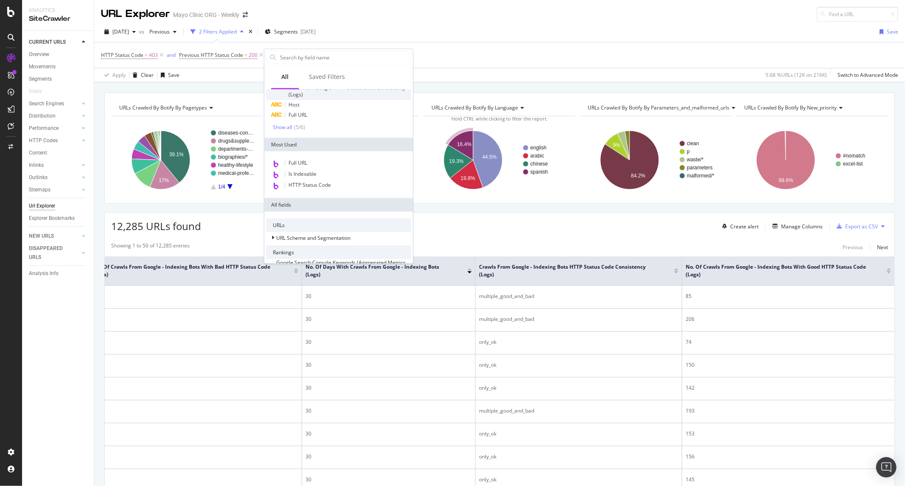
click at [316, 88] on span "Visits from Google HTTP Status Code Consistency (Logs)" at bounding box center [347, 91] width 117 height 14
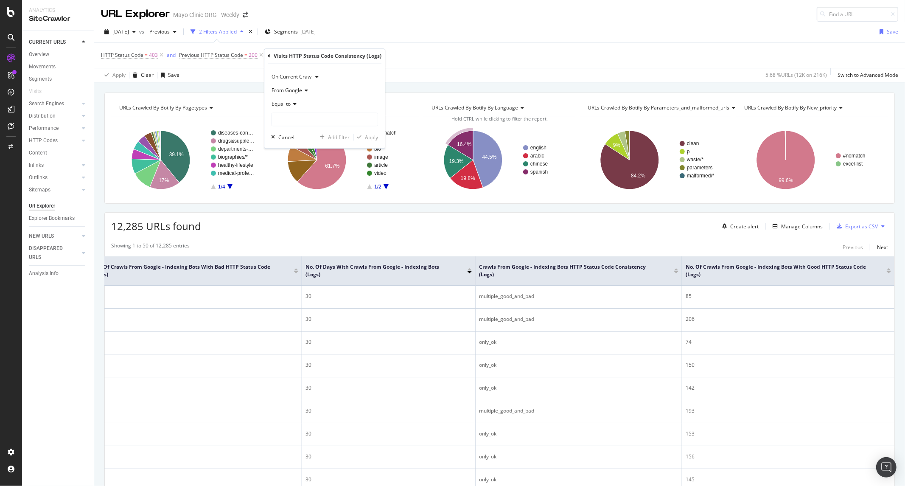
click at [299, 92] on span "From Google" at bounding box center [287, 90] width 31 height 7
click at [302, 69] on div "On Current Crawl From Google Equal to Cancel Add filter Apply" at bounding box center [324, 106] width 120 height 85
click at [302, 76] on span "On Current Crawl" at bounding box center [292, 76] width 41 height 7
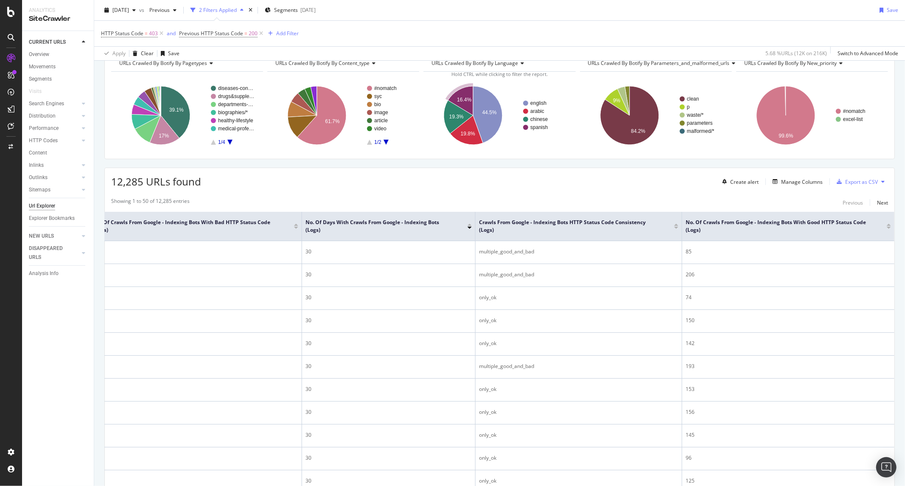
scroll to position [0, 0]
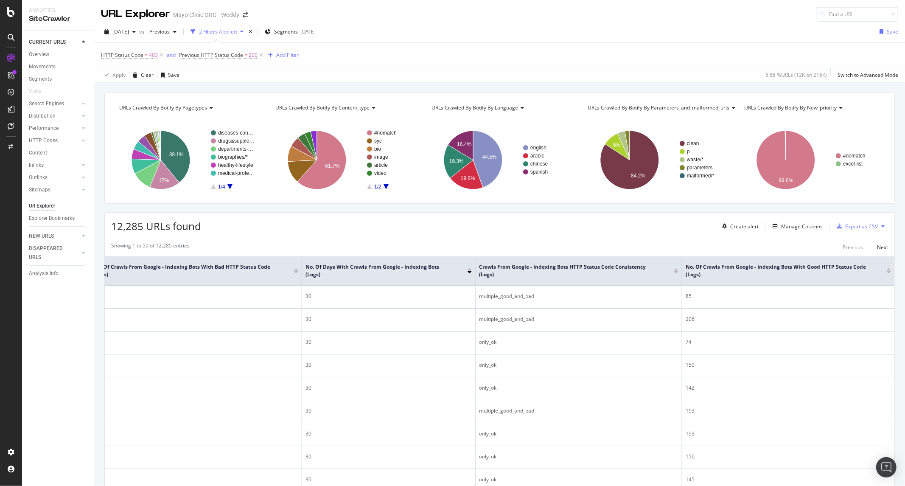
click at [139, 32] on div "button" at bounding box center [134, 31] width 10 height 5
click at [445, 46] on div "HTTP Status Code = 403 and Previous HTTP Status Code = 200 Add Filter" at bounding box center [499, 54] width 797 height 25
click at [308, 36] on div "Segments 2025-08-07" at bounding box center [290, 31] width 51 height 13
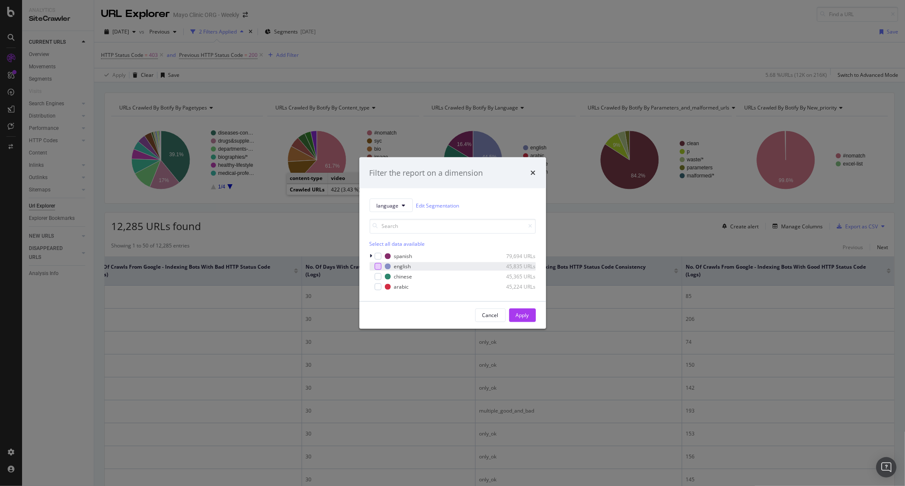
click at [378, 265] on div "modal" at bounding box center [378, 266] width 7 height 7
click at [532, 318] on button "Apply" at bounding box center [522, 315] width 27 height 14
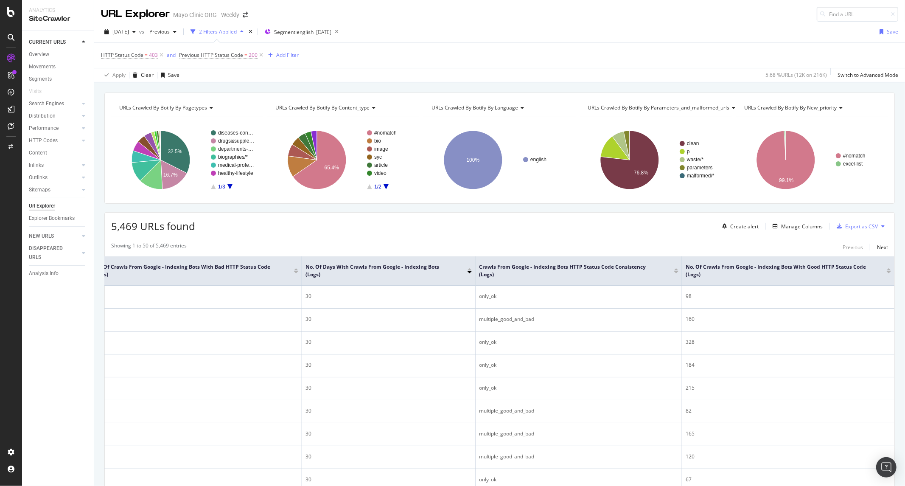
click at [674, 273] on div at bounding box center [676, 272] width 4 height 2
click at [674, 270] on div at bounding box center [676, 269] width 4 height 2
click at [690, 272] on div at bounding box center [692, 272] width 4 height 2
click at [860, 227] on div "Export as CSV" at bounding box center [861, 226] width 33 height 7
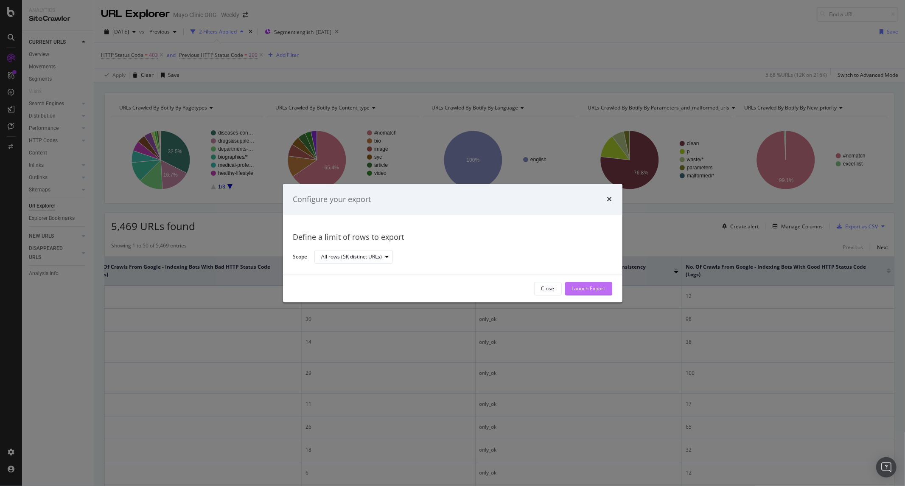
click at [587, 290] on div "Launch Export" at bounding box center [589, 288] width 34 height 7
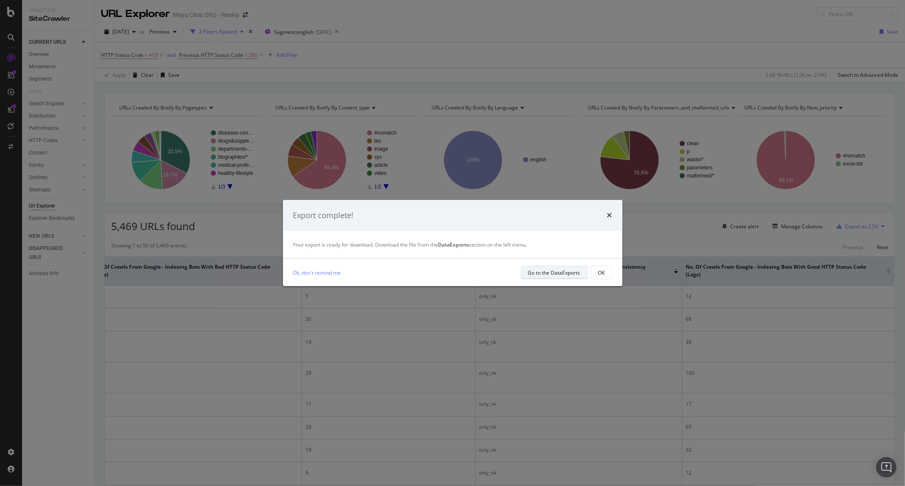
click at [562, 278] on div "Go to the DataExports" at bounding box center [554, 272] width 52 height 12
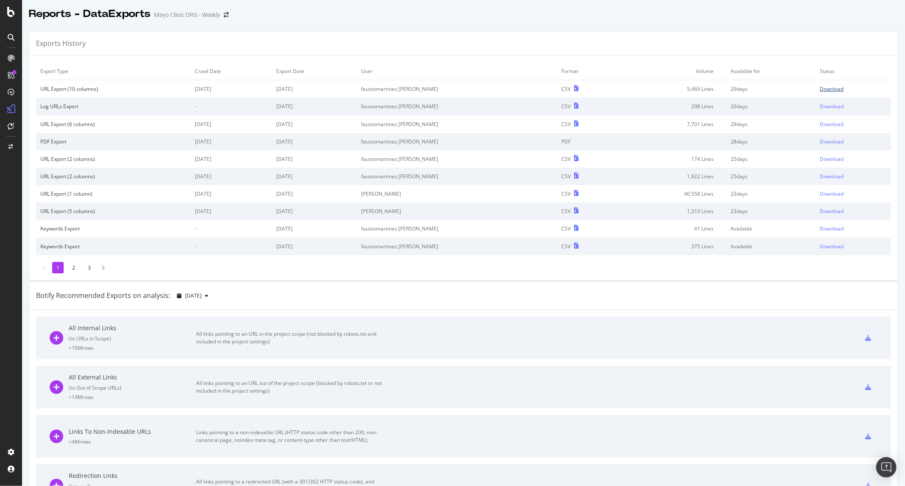
click at [820, 87] on div "Download" at bounding box center [832, 88] width 24 height 7
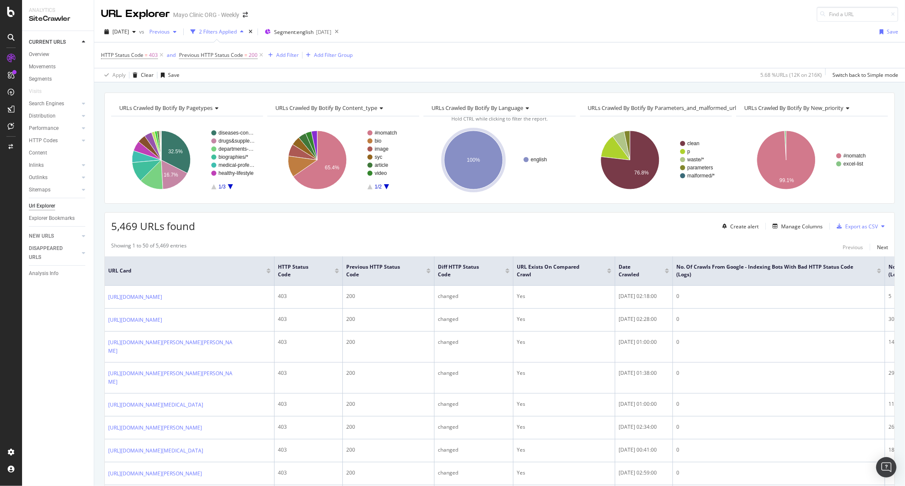
click at [170, 34] on span "Previous" at bounding box center [158, 31] width 24 height 7
click at [194, 82] on div "2025 Aug. 13th 218K URLs" at bounding box center [209, 78] width 101 height 12
click at [423, 42] on div "HTTP Status Code = 403 and Previous HTTP Status Code = 200 Add Filter Add Filte…" at bounding box center [499, 54] width 797 height 25
drag, startPoint x: 122, startPoint y: 227, endPoint x: 165, endPoint y: 227, distance: 43.3
click at [165, 227] on span "5,469 URLs found" at bounding box center [153, 226] width 84 height 14
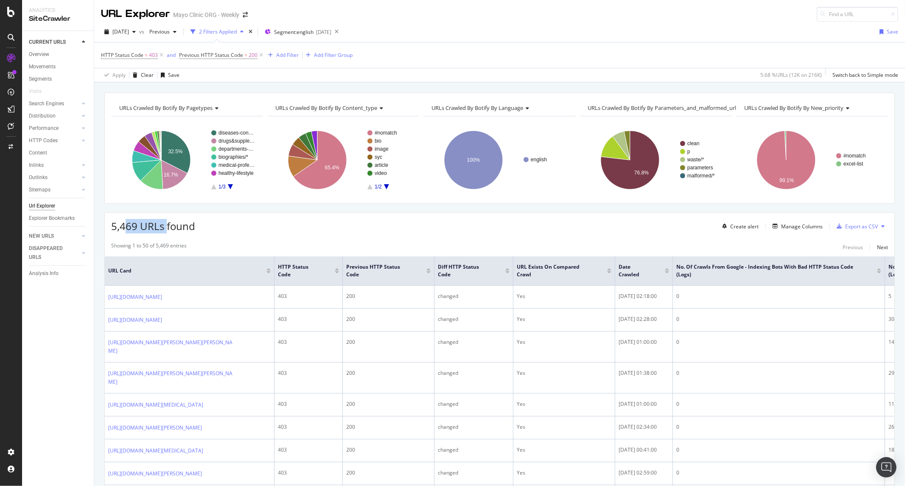
click at [165, 227] on span "5,469 URLs found" at bounding box center [153, 226] width 84 height 14
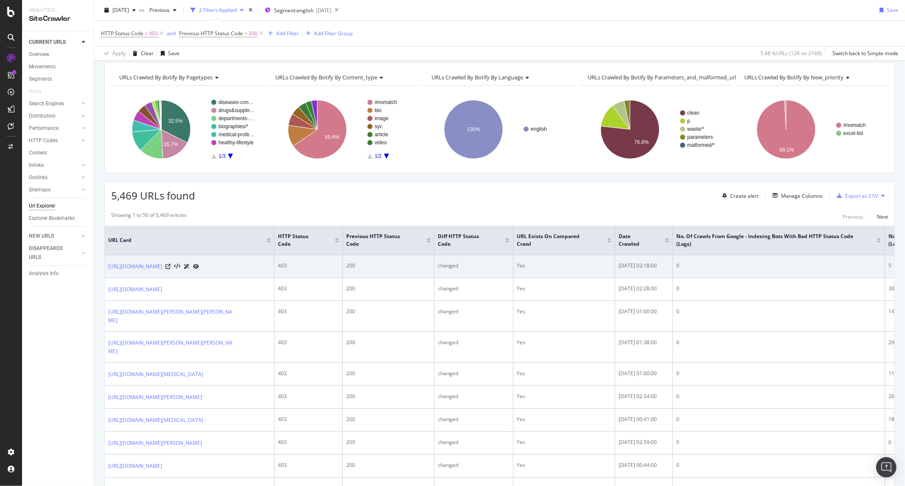
scroll to position [47, 0]
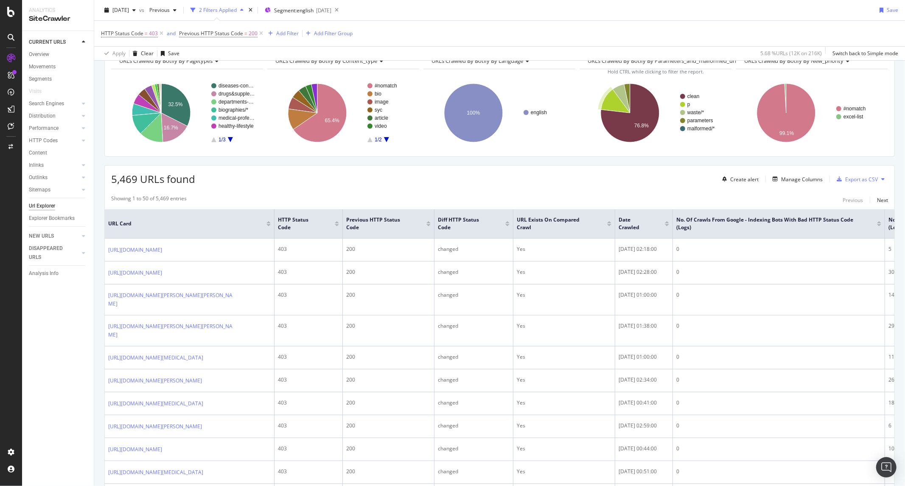
click at [526, 26] on div "HTTP Status Code = 403 and Previous HTTP Status Code = 200 Add Filter Add Filte…" at bounding box center [499, 33] width 797 height 25
click at [454, 179] on div "5,469 URLs found Create alert Manage Columns Export as CSV" at bounding box center [500, 175] width 790 height 21
click at [591, 42] on div "HTTP Status Code = 403 and Previous HTTP Status Code = 200 Add Filter Add Filte…" at bounding box center [499, 33] width 797 height 25
click at [887, 7] on div "Save" at bounding box center [892, 9] width 11 height 7
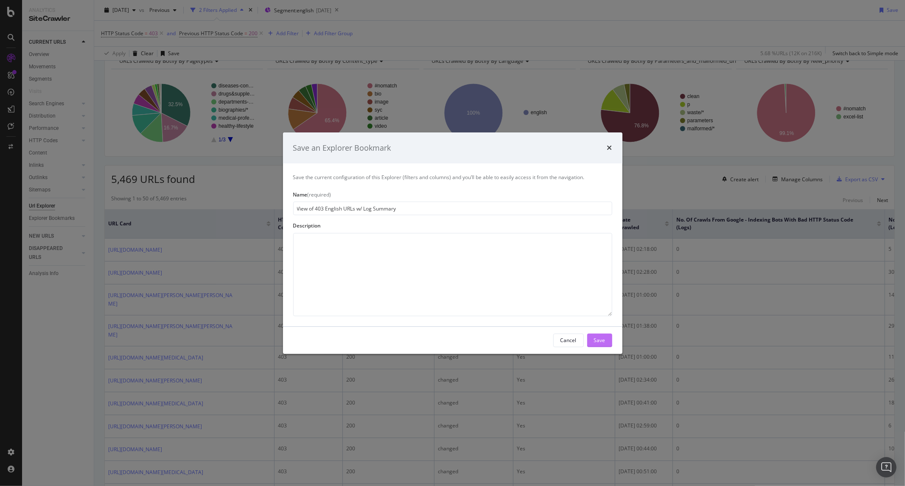
type input "View of 403 English URLs w/ Log Summary"
click at [593, 336] on button "Save" at bounding box center [599, 340] width 25 height 14
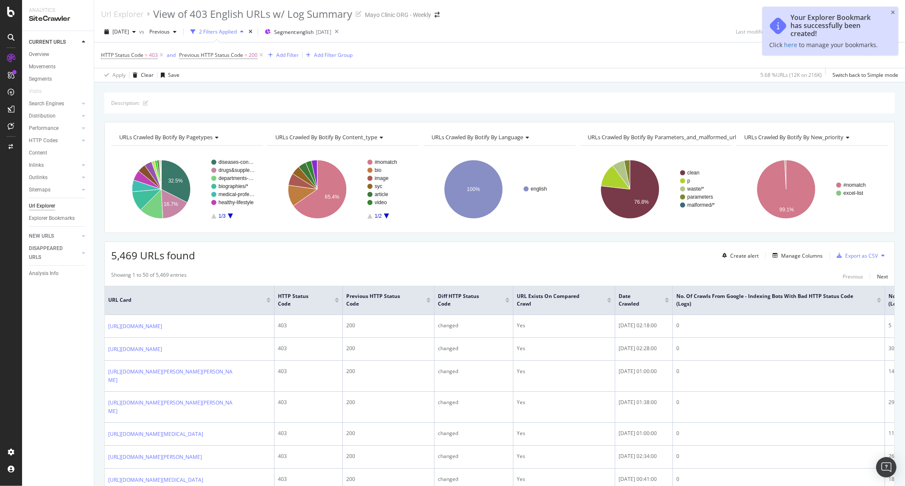
click at [573, 88] on div "Description: URLs Crawled By Botify By pagetypes Chart (by Value) Table Expand …" at bounding box center [499, 92] width 811 height 20
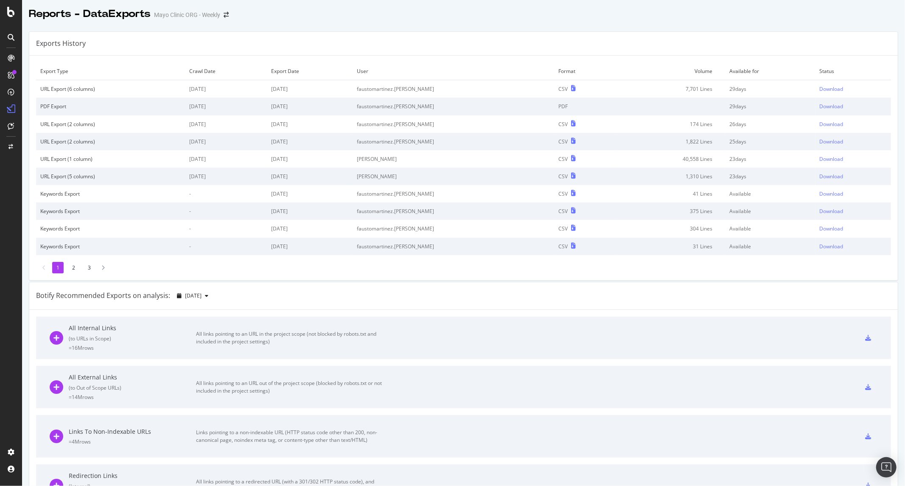
click at [203, 277] on div "Export Type Crawl Date Export Date User Format Volume Available for Status URL …" at bounding box center [463, 168] width 868 height 224
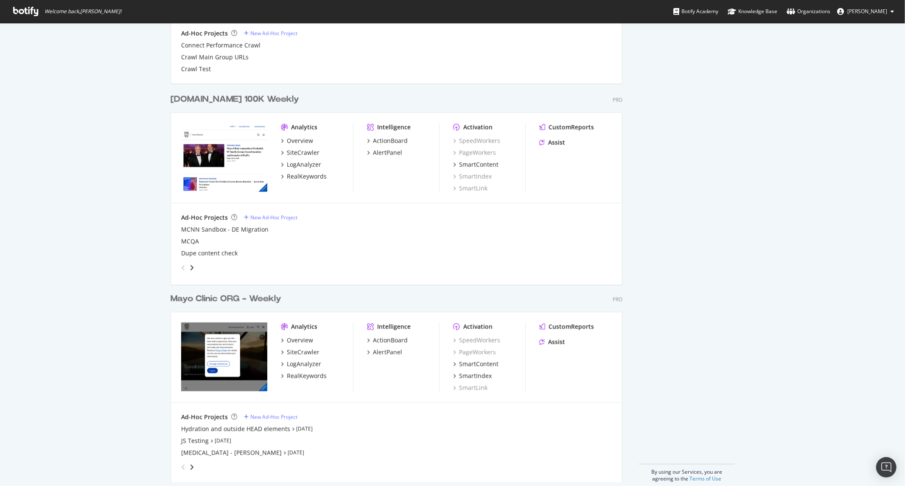
scroll to position [793, 0]
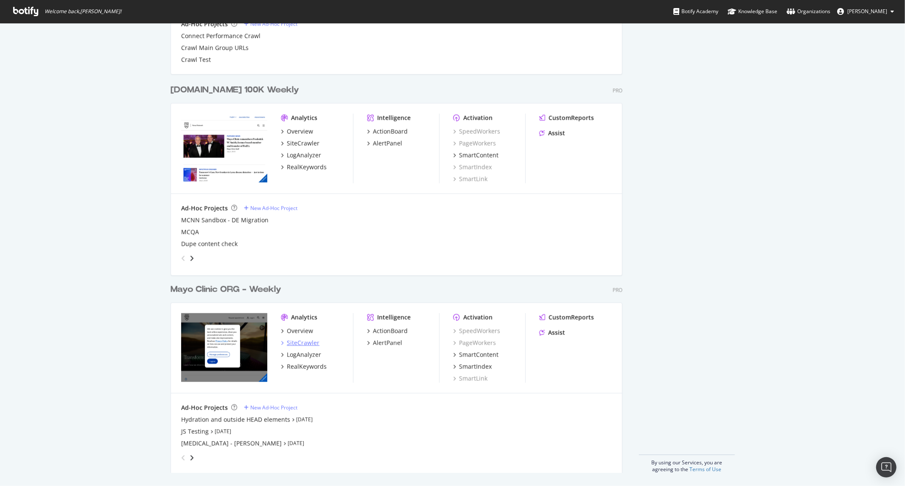
click at [297, 340] on div "SiteCrawler" at bounding box center [303, 343] width 33 height 8
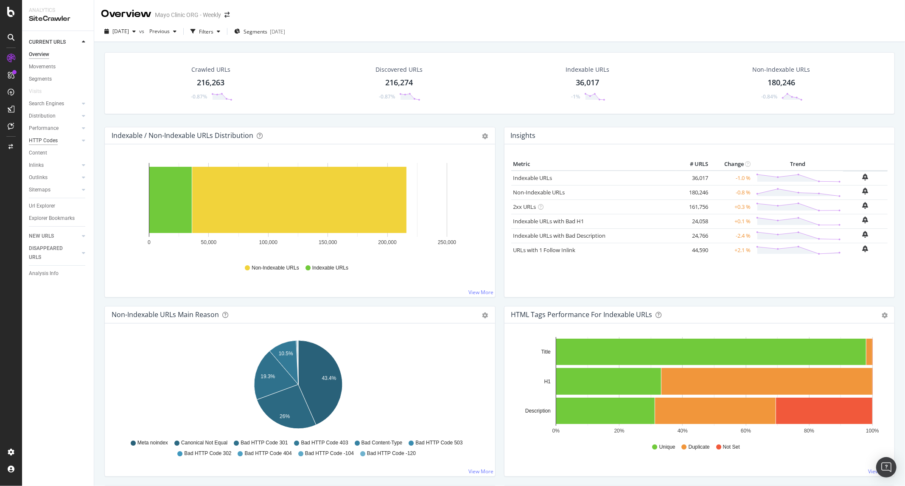
click at [49, 139] on div "HTTP Codes" at bounding box center [43, 140] width 29 height 9
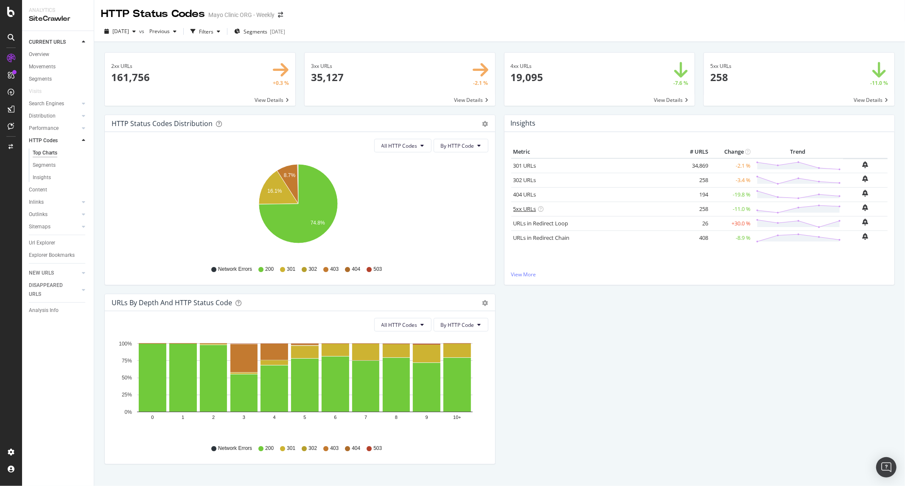
click at [518, 209] on link "5xx URLs" at bounding box center [524, 209] width 23 height 8
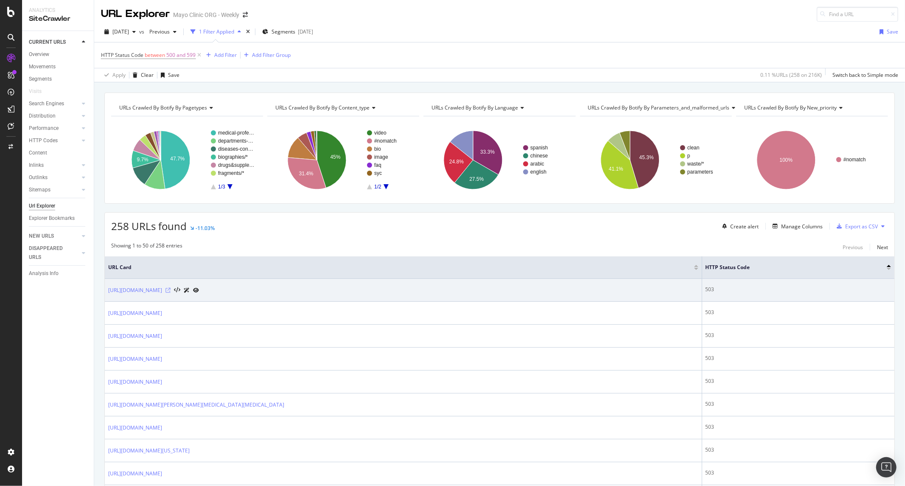
click at [171, 289] on icon at bounding box center [167, 290] width 5 height 5
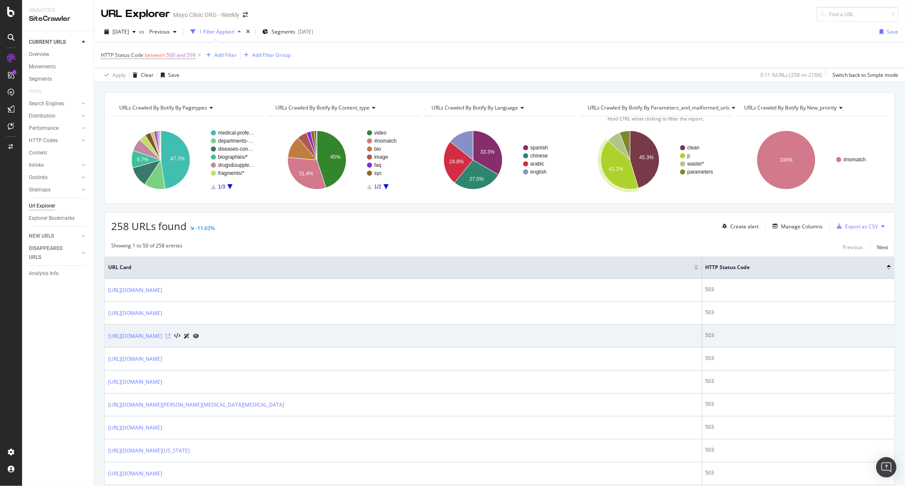
click at [171, 335] on icon at bounding box center [167, 335] width 5 height 5
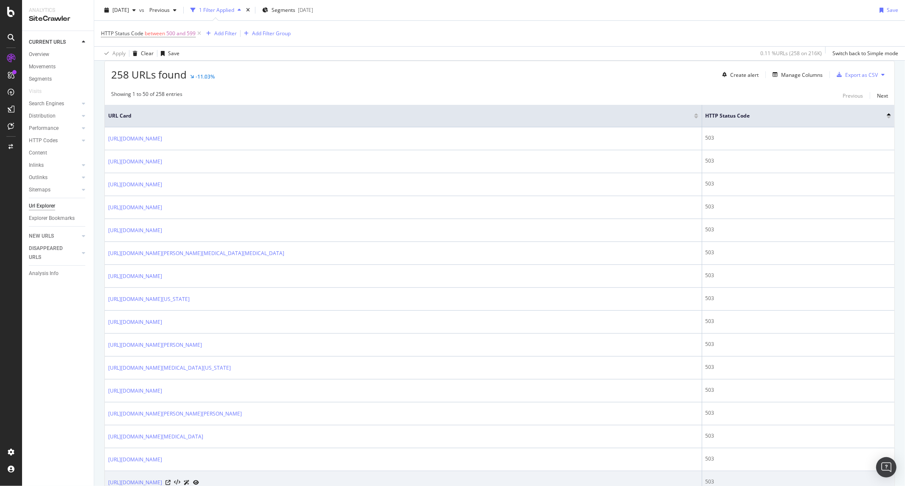
scroll to position [330, 0]
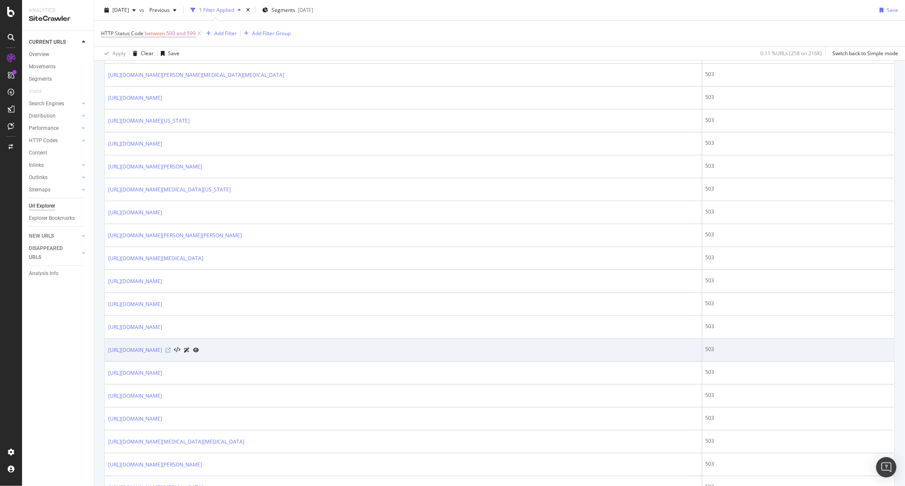
click at [171, 350] on icon at bounding box center [167, 349] width 5 height 5
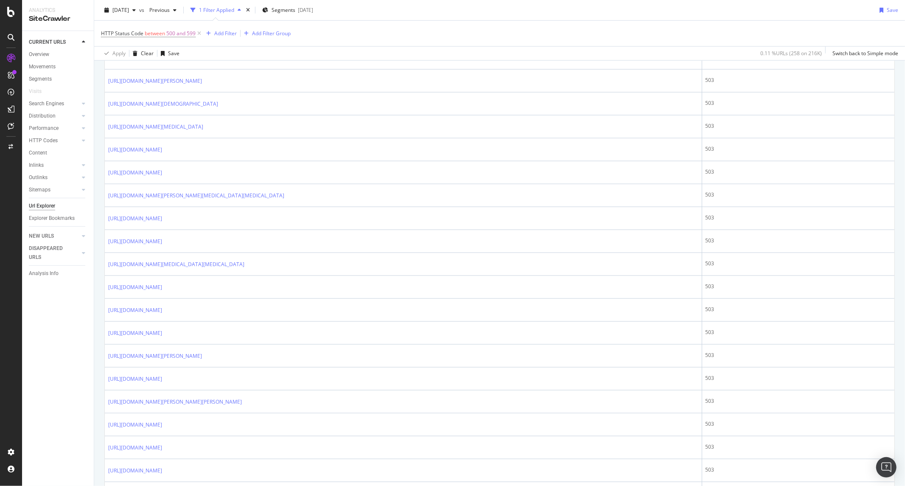
scroll to position [990, 0]
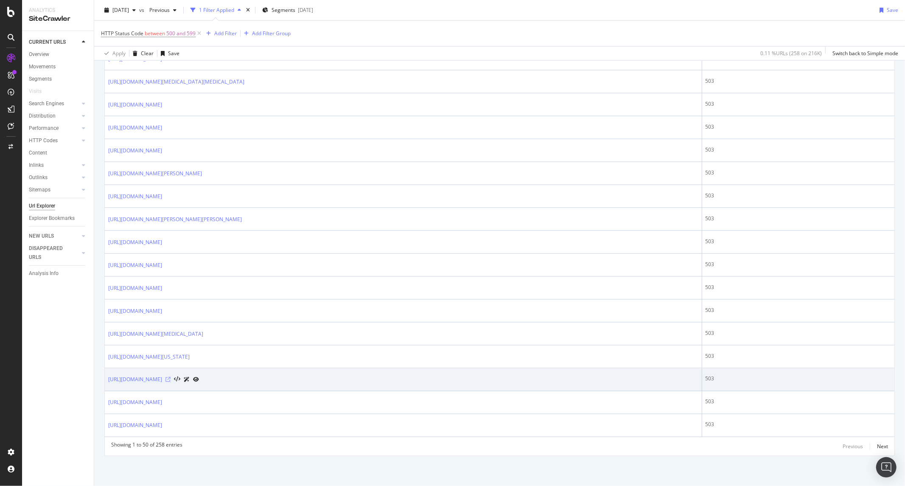
click at [171, 379] on icon at bounding box center [167, 379] width 5 height 5
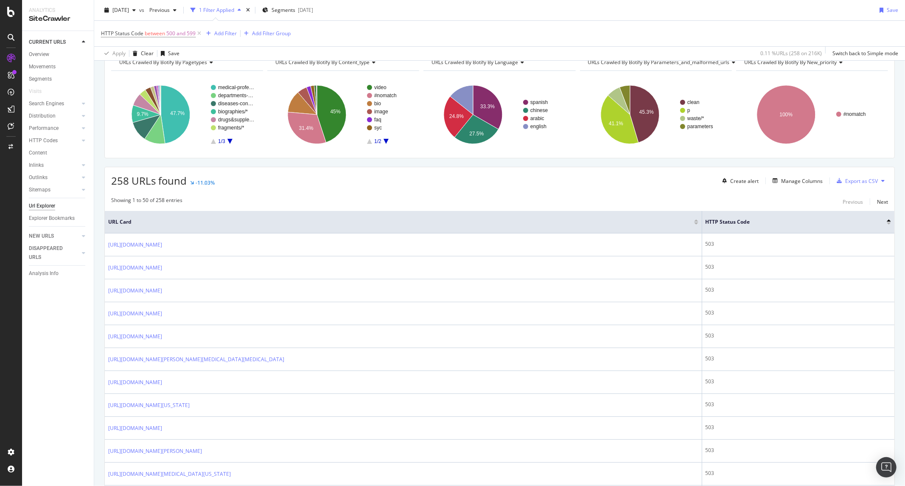
scroll to position [0, 0]
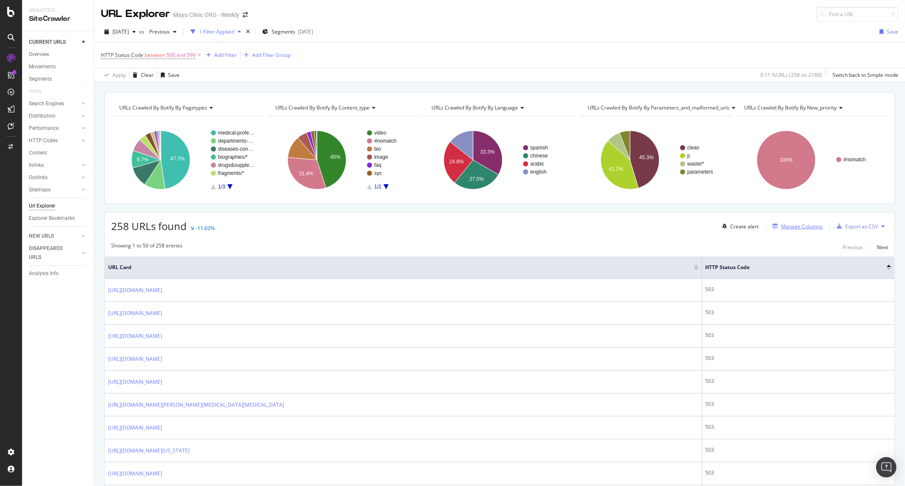
click at [812, 230] on div "Manage Columns" at bounding box center [802, 226] width 42 height 7
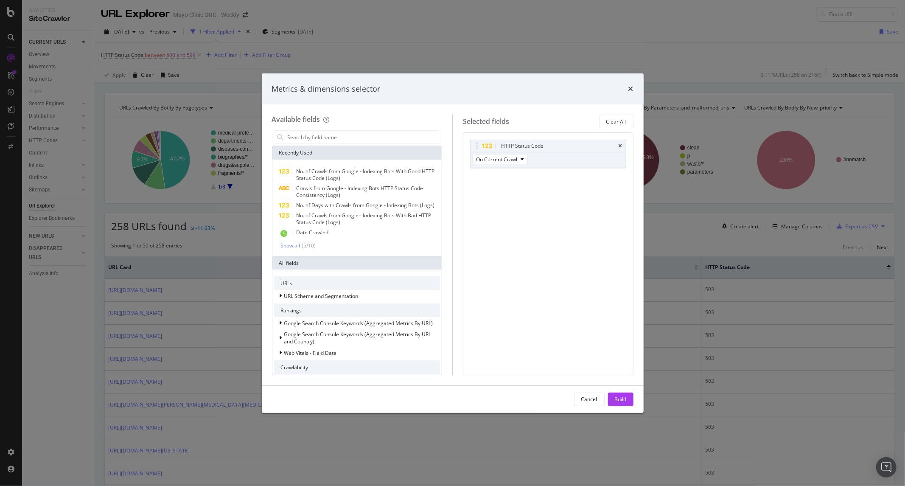
click at [247, 235] on div "Metrics & dimensions selector Available fields Recently Used No. of Crawls from…" at bounding box center [452, 243] width 905 height 486
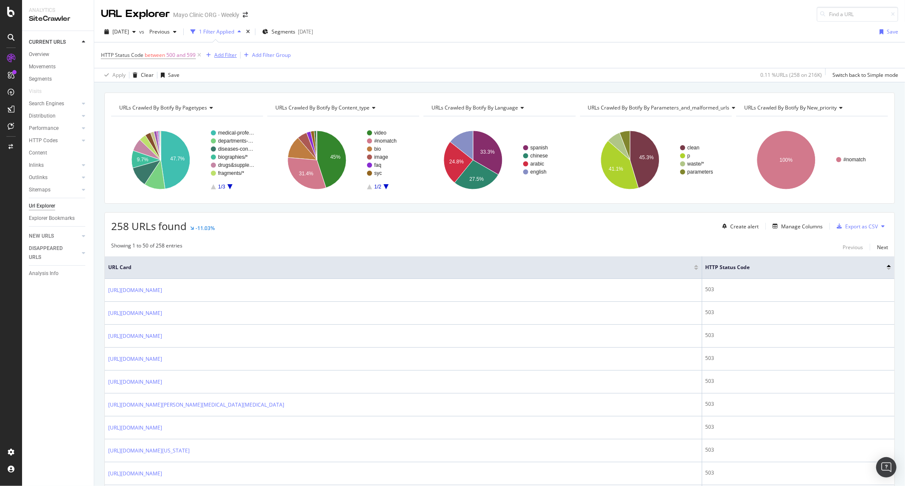
click at [210, 55] on icon "button" at bounding box center [208, 55] width 5 height 5
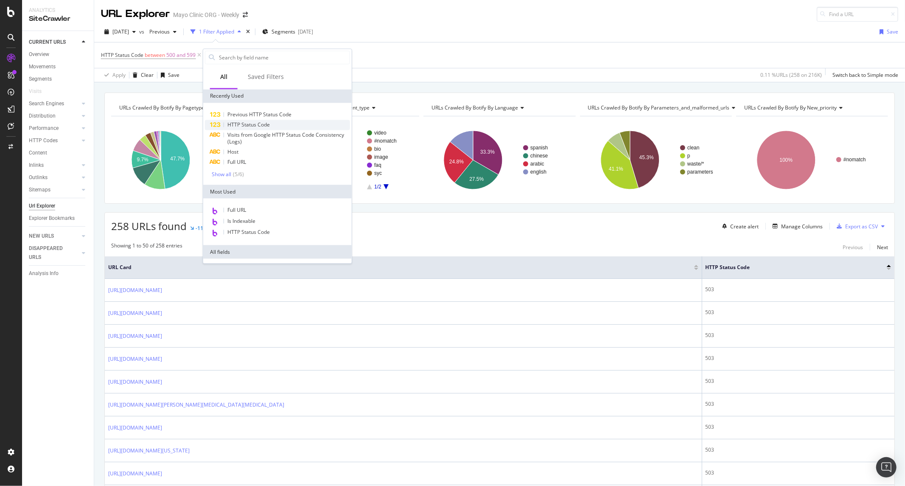
click at [255, 122] on span "HTTP Status Code" at bounding box center [248, 124] width 42 height 7
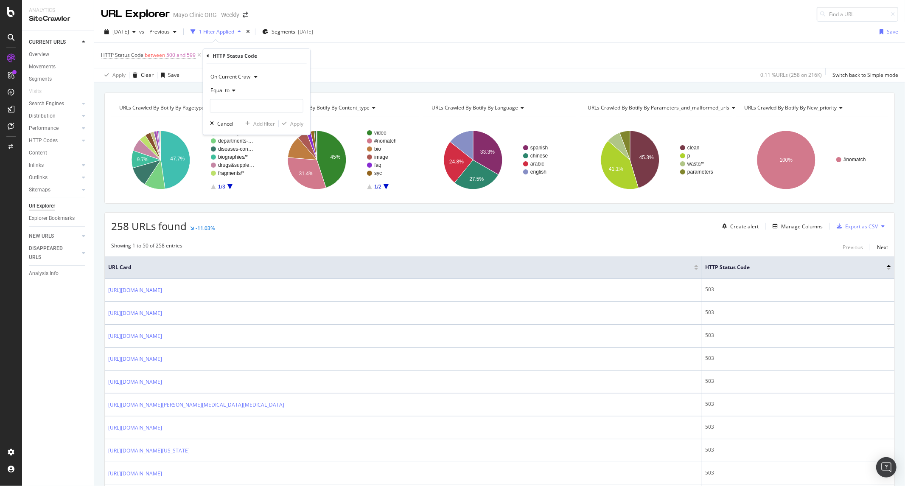
click at [239, 78] on span "On Current Crawl" at bounding box center [230, 76] width 41 height 7
click at [244, 103] on span "On Compared Crawl" at bounding box center [238, 105] width 48 height 7
click at [239, 108] on input "number" at bounding box center [256, 106] width 93 height 14
click at [249, 144] on span "503" at bounding box center [246, 143] width 67 height 7
type input "503"
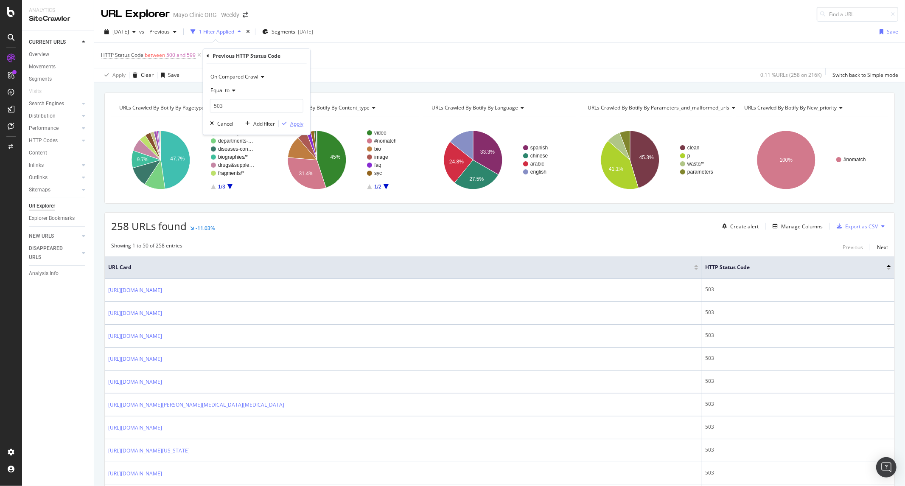
click at [292, 122] on div "Apply" at bounding box center [296, 123] width 13 height 7
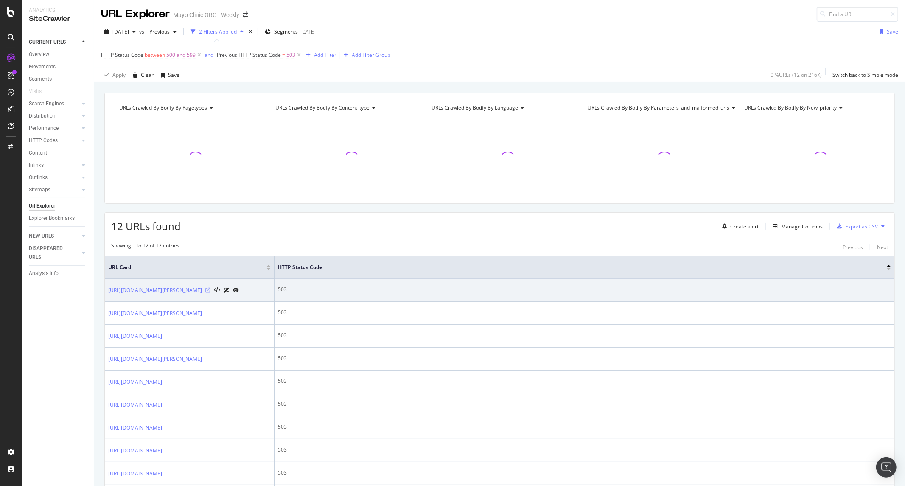
click at [210, 293] on icon at bounding box center [207, 290] width 5 height 5
